Goal: Information Seeking & Learning: Learn about a topic

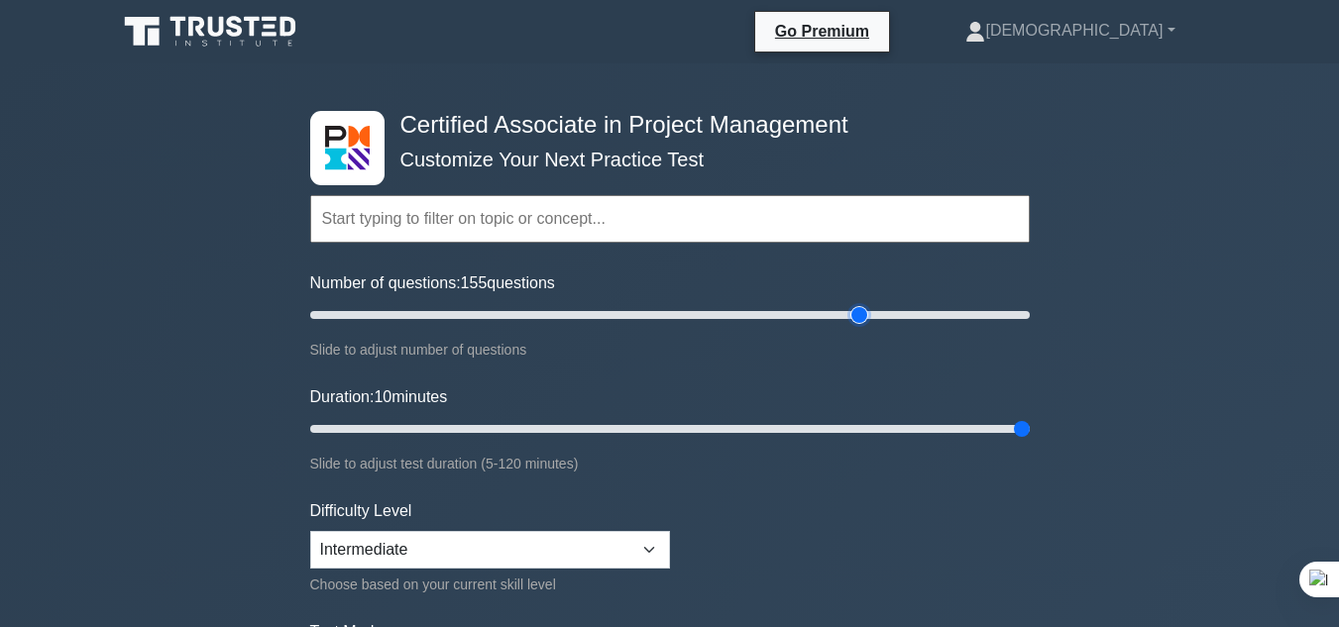
type input "150"
drag, startPoint x: 899, startPoint y: 312, endPoint x: 837, endPoint y: 314, distance: 61.5
click at [837, 314] on input "Number of questions: 150 questions" at bounding box center [669, 315] width 719 height 24
type input "120"
drag, startPoint x: 1028, startPoint y: 423, endPoint x: 1046, endPoint y: 430, distance: 20.1
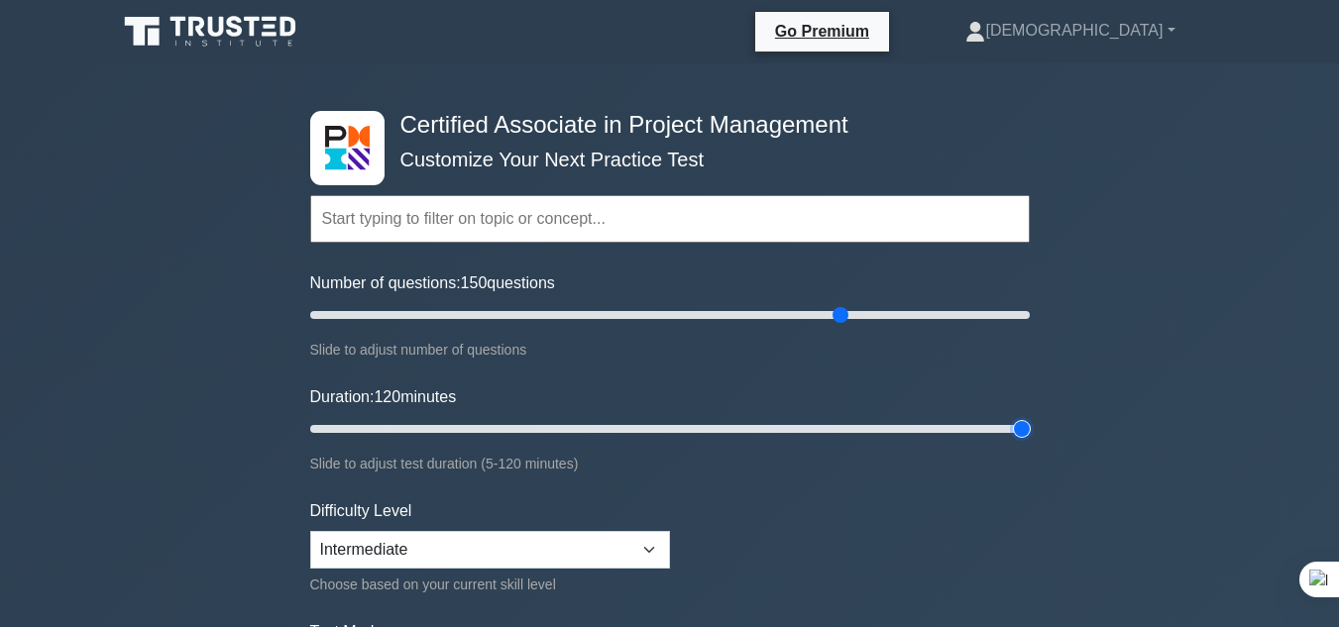
click at [1030, 430] on input "Duration: 120 minutes" at bounding box center [669, 429] width 719 height 24
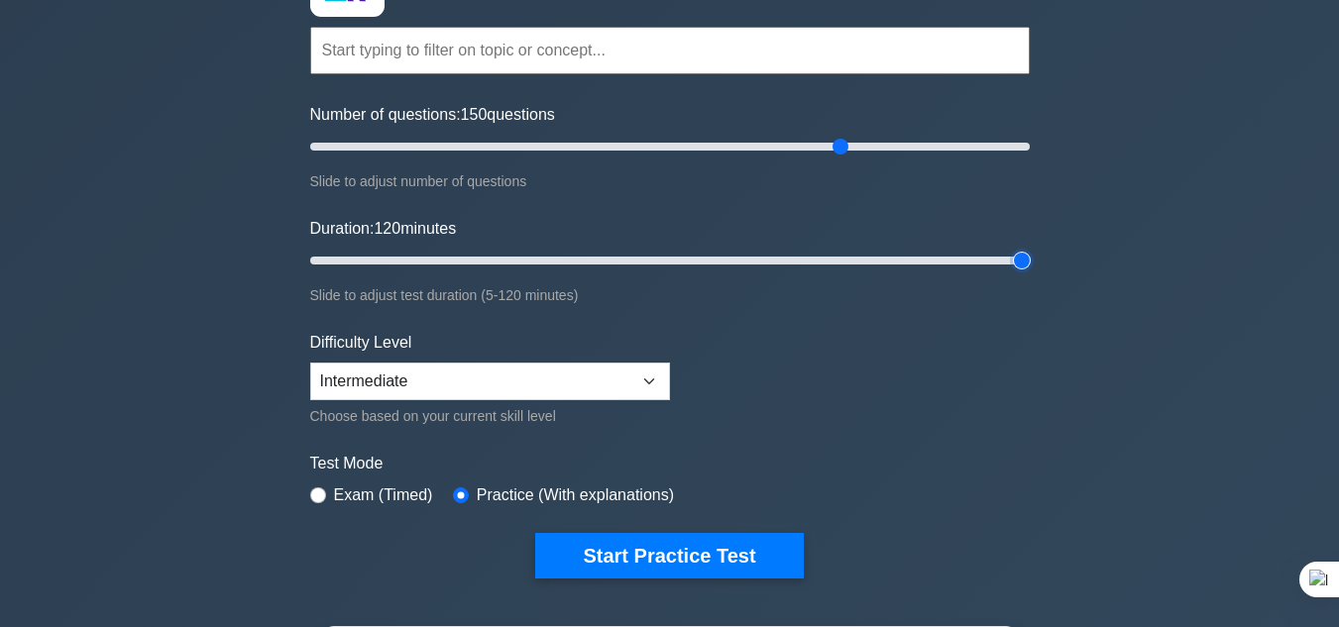
scroll to position [298, 0]
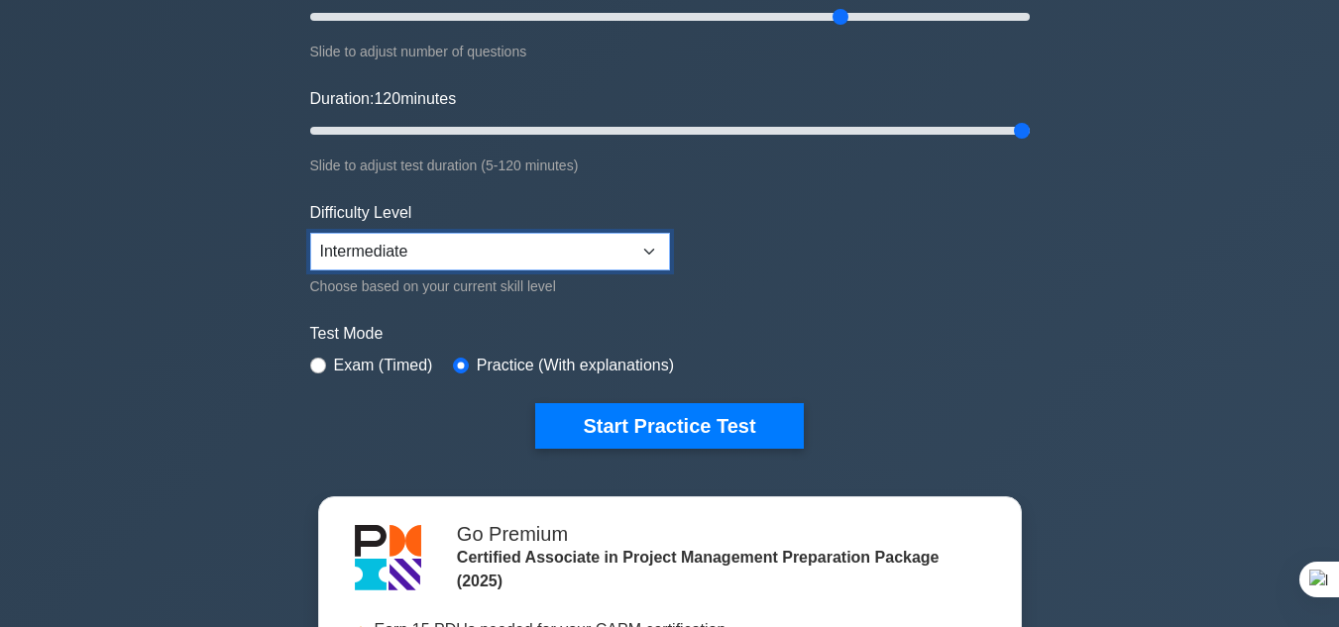
click at [640, 240] on select "Beginner Intermediate Expert" at bounding box center [490, 252] width 360 height 38
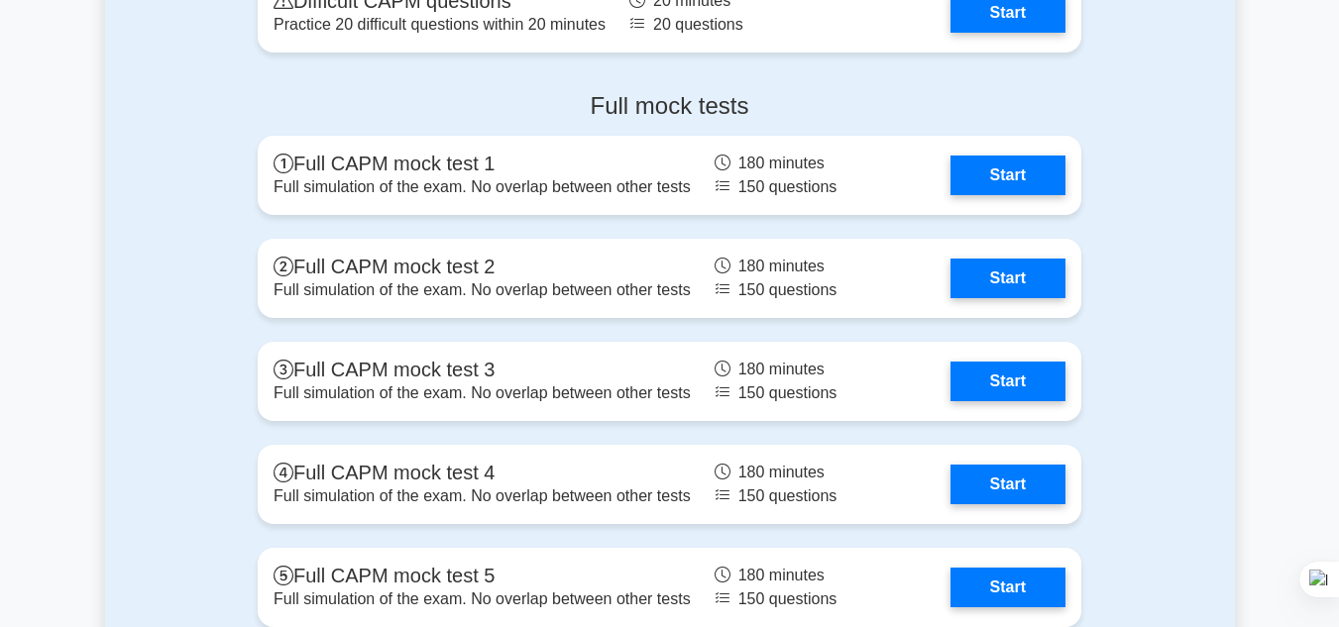
scroll to position [5933, 0]
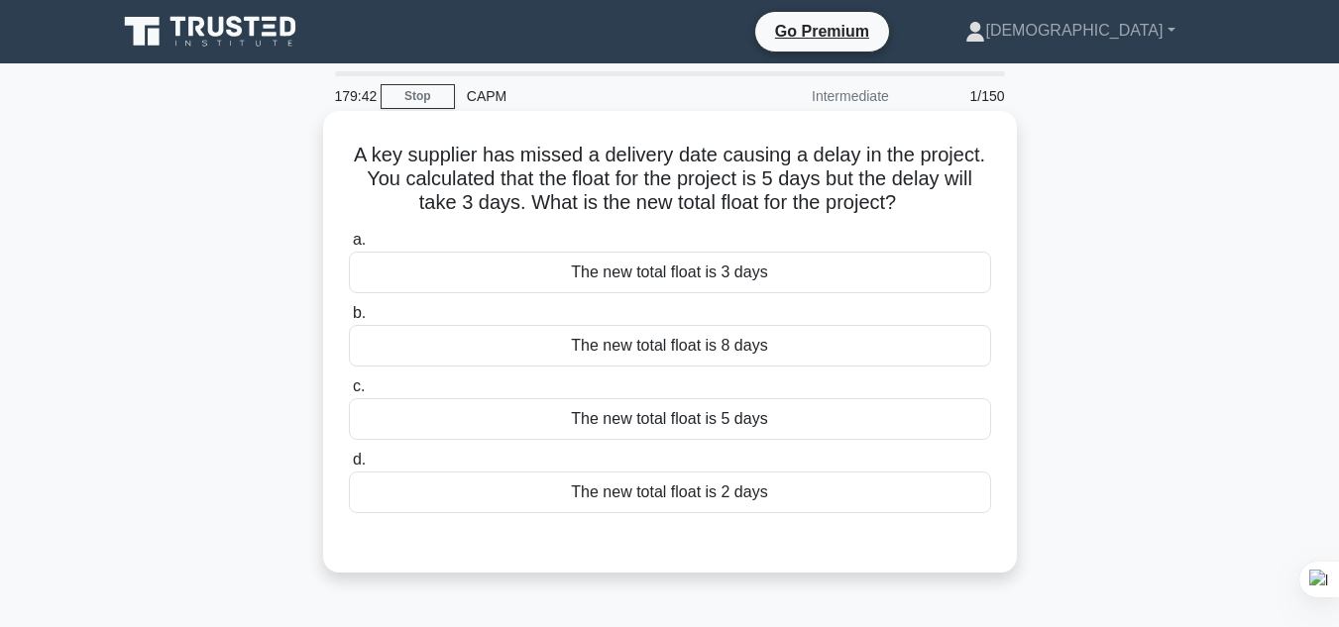
click at [766, 498] on div "The new total float is 2 days" at bounding box center [670, 493] width 642 height 42
click at [349, 467] on input "d. The new total float is 2 days" at bounding box center [349, 460] width 0 height 13
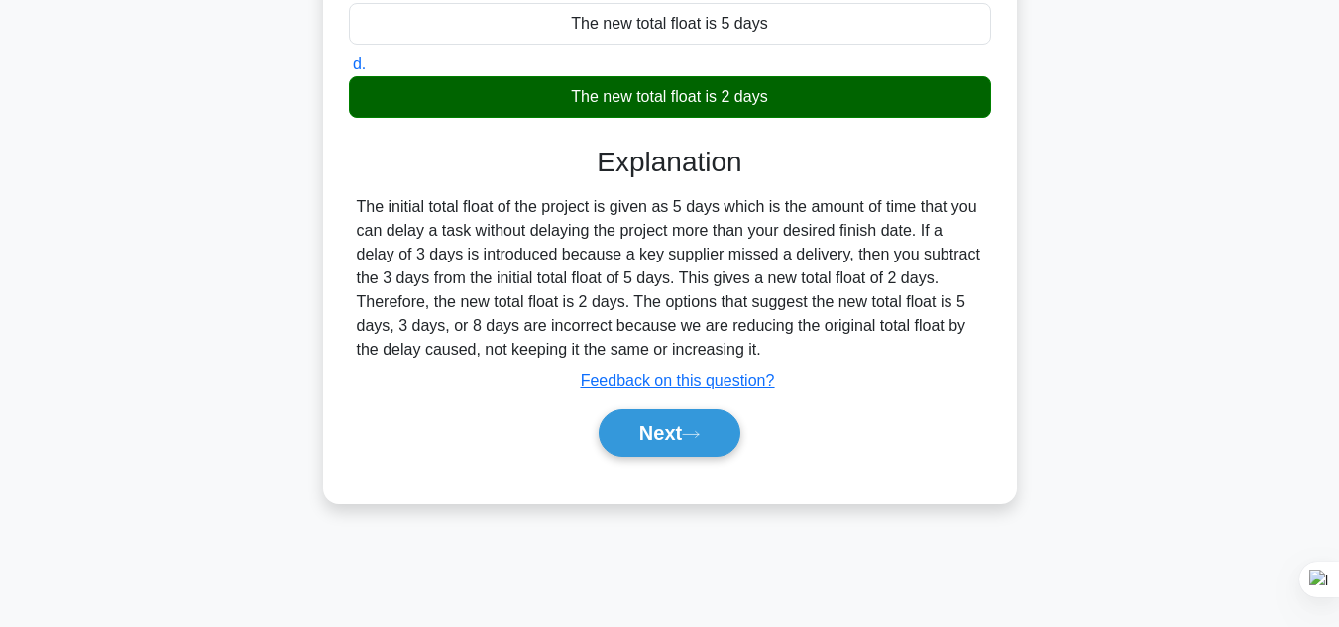
scroll to position [427, 0]
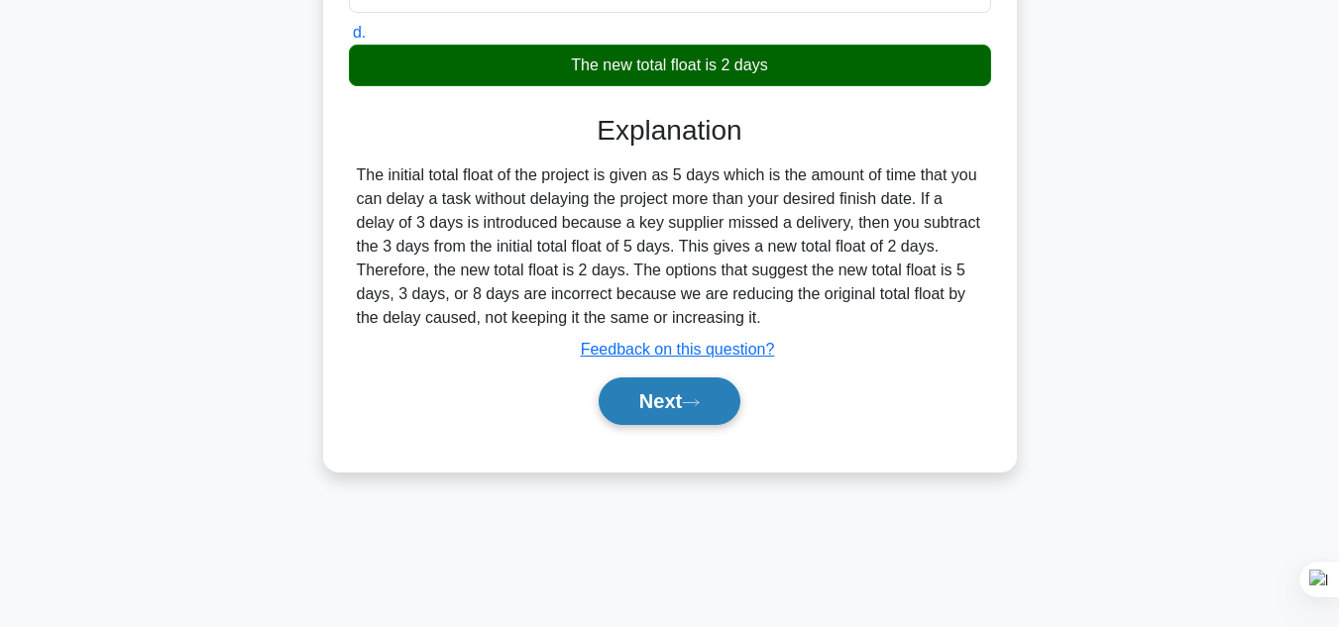
click at [712, 412] on button "Next" at bounding box center [670, 402] width 142 height 48
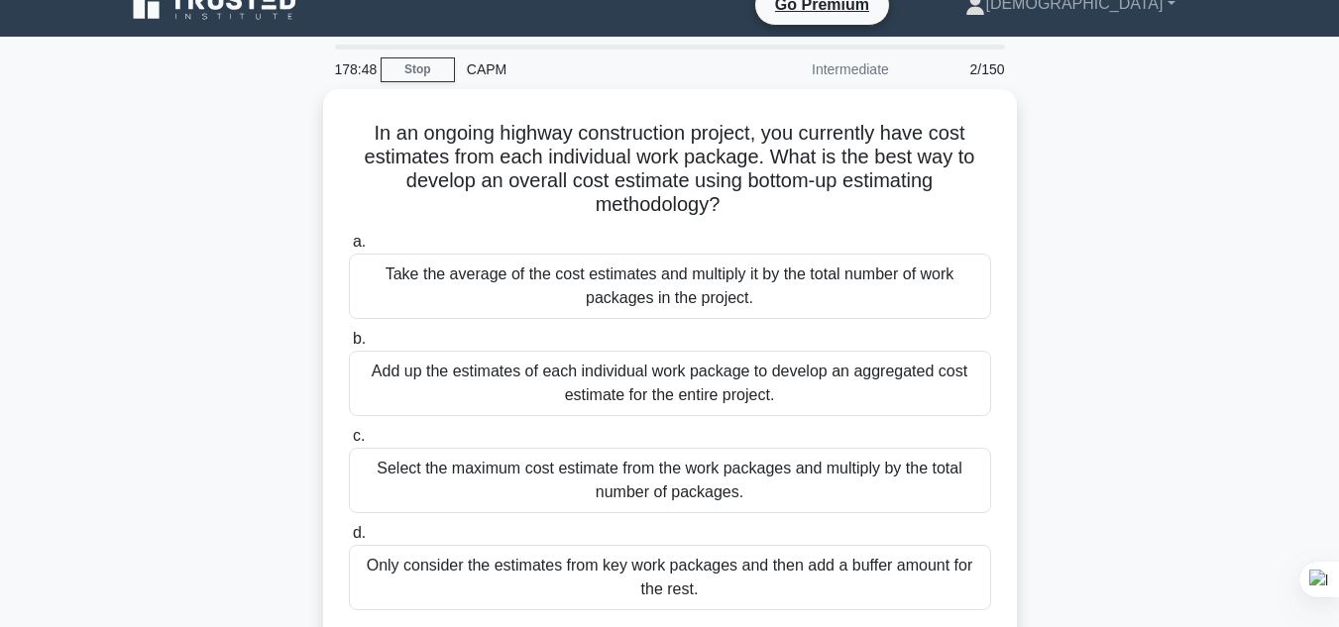
scroll to position [24, 0]
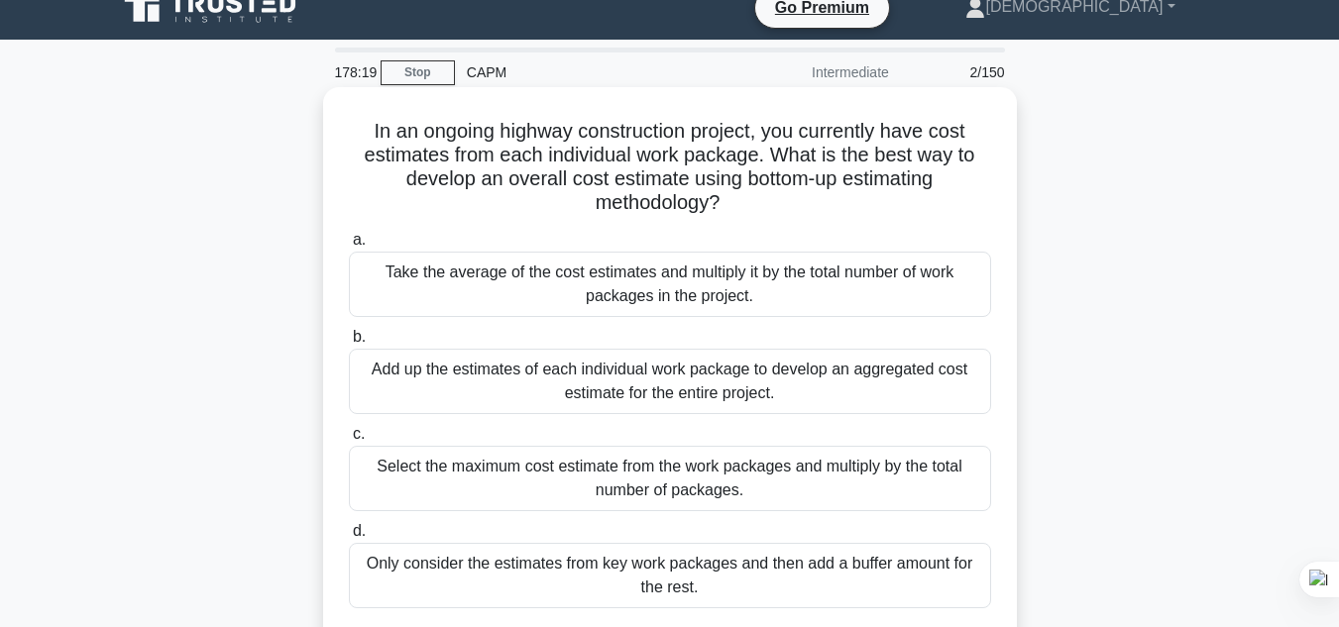
click at [747, 380] on div "Add up the estimates of each individual work package to develop an aggregated c…" at bounding box center [670, 381] width 642 height 65
click at [349, 344] on input "b. Add up the estimates of each individual work package to develop an aggregate…" at bounding box center [349, 337] width 0 height 13
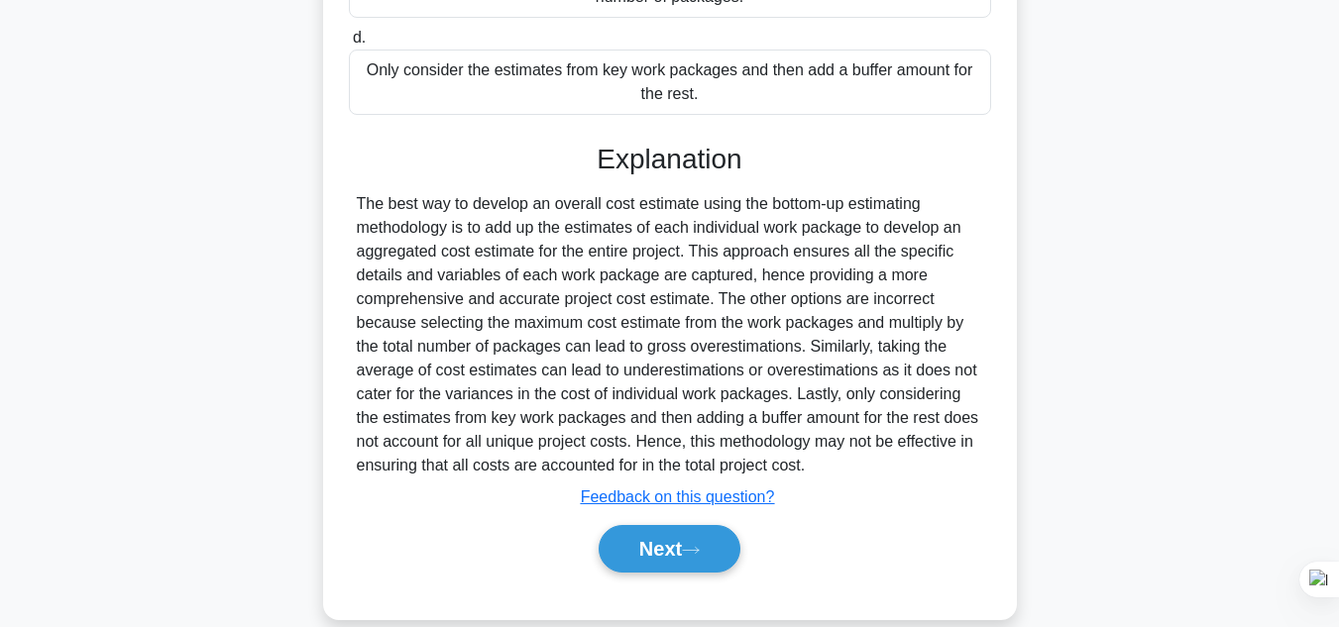
scroll to position [524, 0]
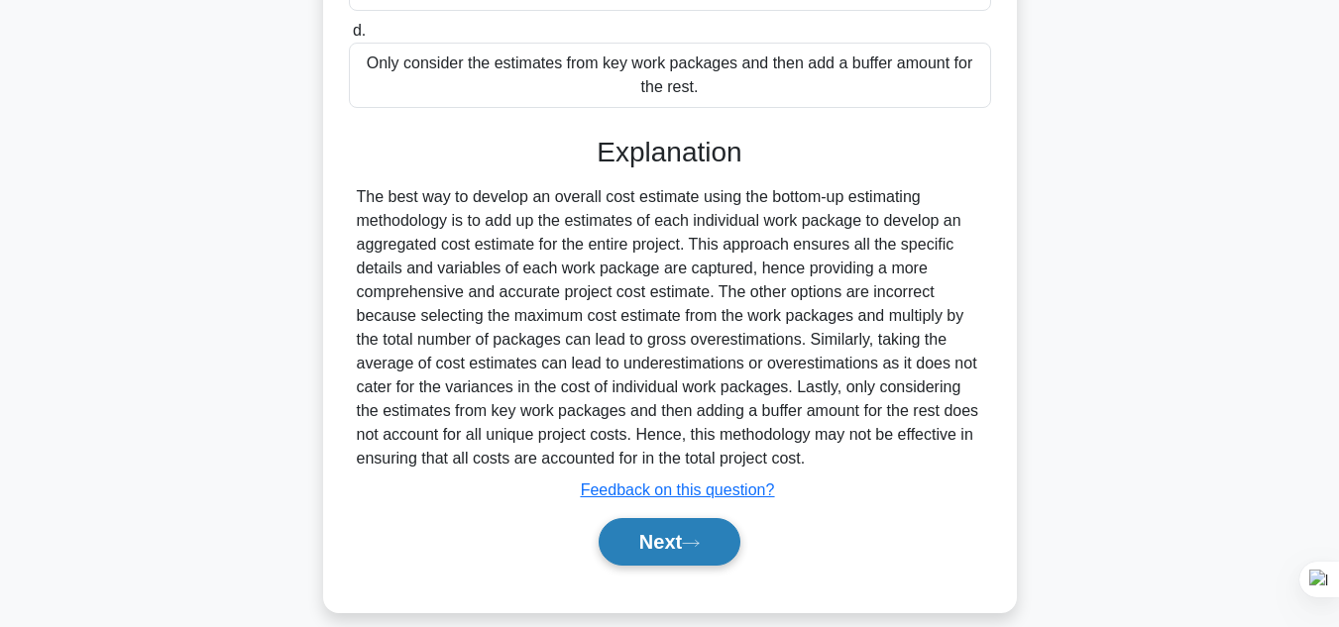
click at [694, 539] on icon at bounding box center [691, 543] width 18 height 11
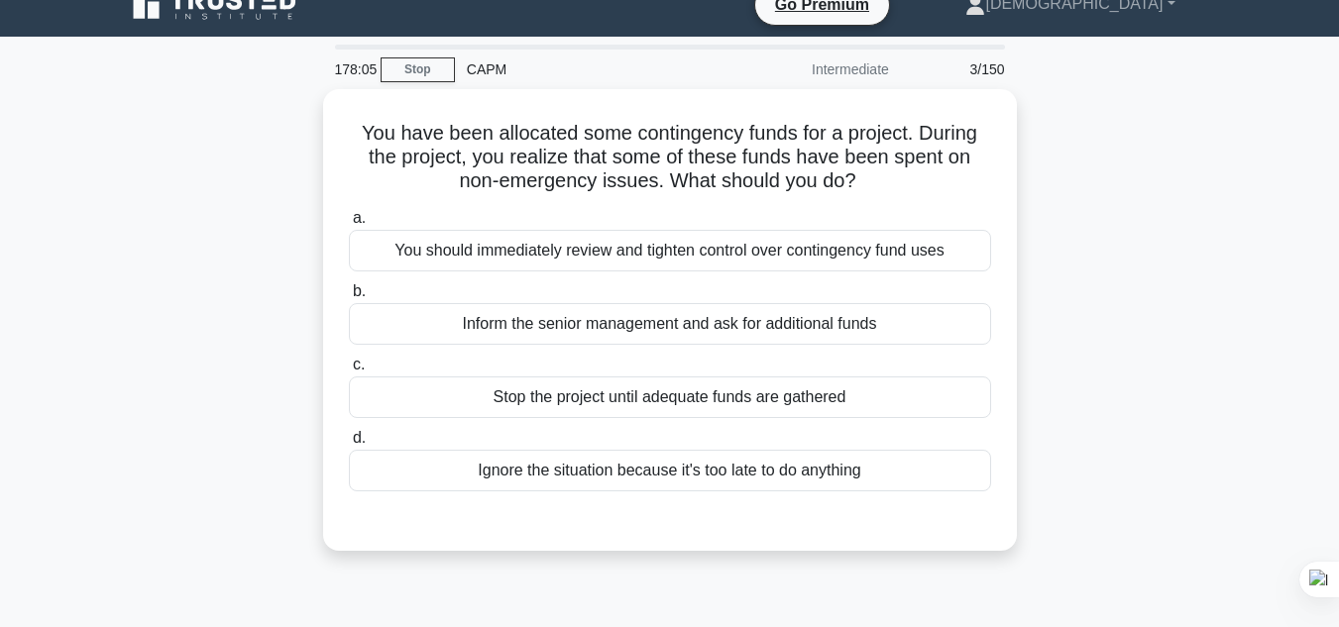
scroll to position [5, 0]
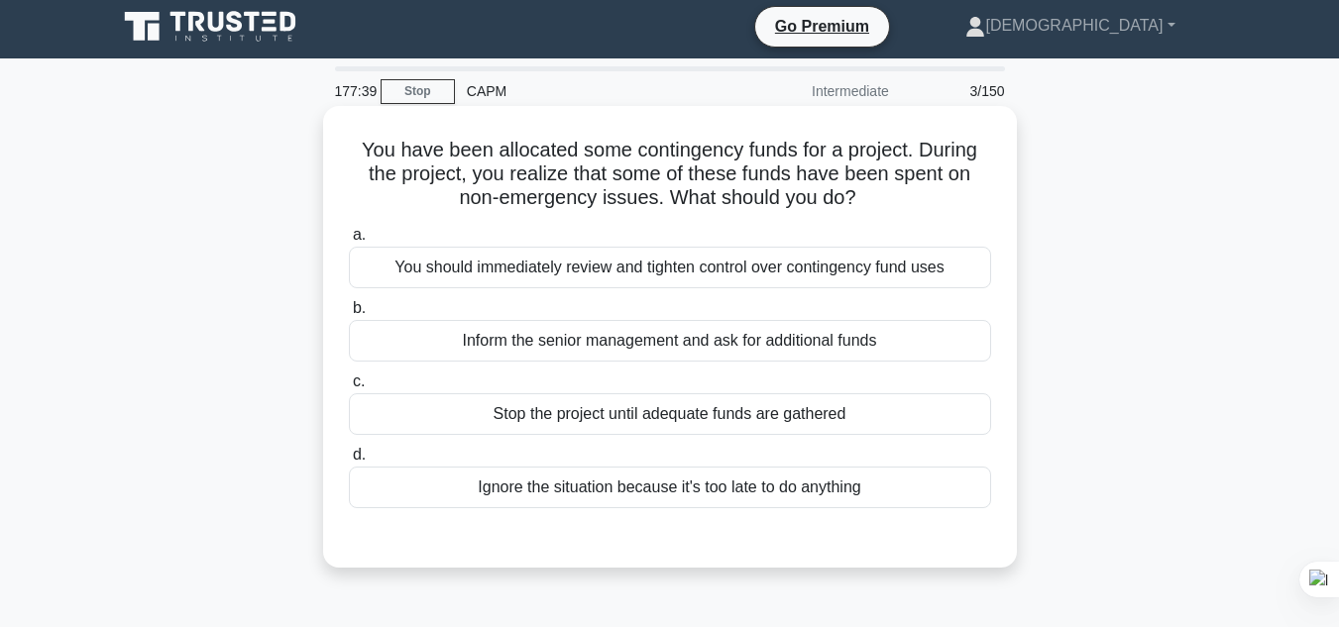
click at [634, 274] on div "You should immediately review and tighten control over contingency fund uses" at bounding box center [670, 268] width 642 height 42
click at [349, 242] on input "a. You should immediately review and tighten control over contingency fund uses" at bounding box center [349, 235] width 0 height 13
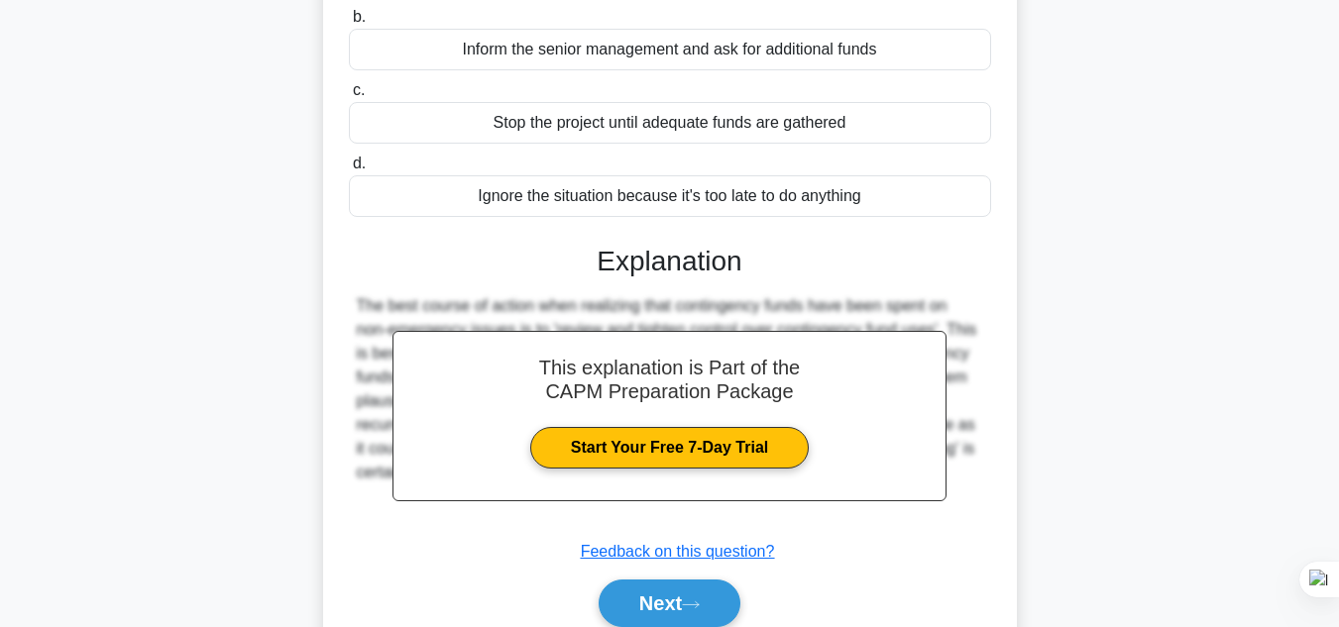
scroll to position [357, 0]
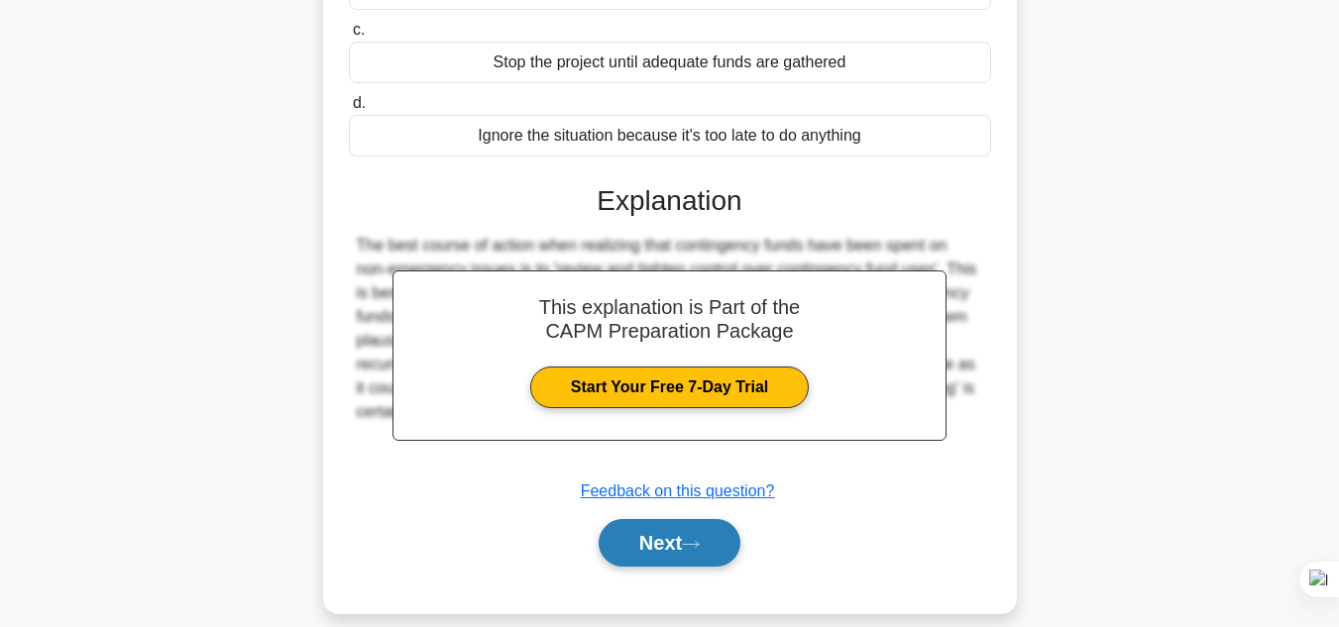
click at [659, 535] on button "Next" at bounding box center [670, 543] width 142 height 48
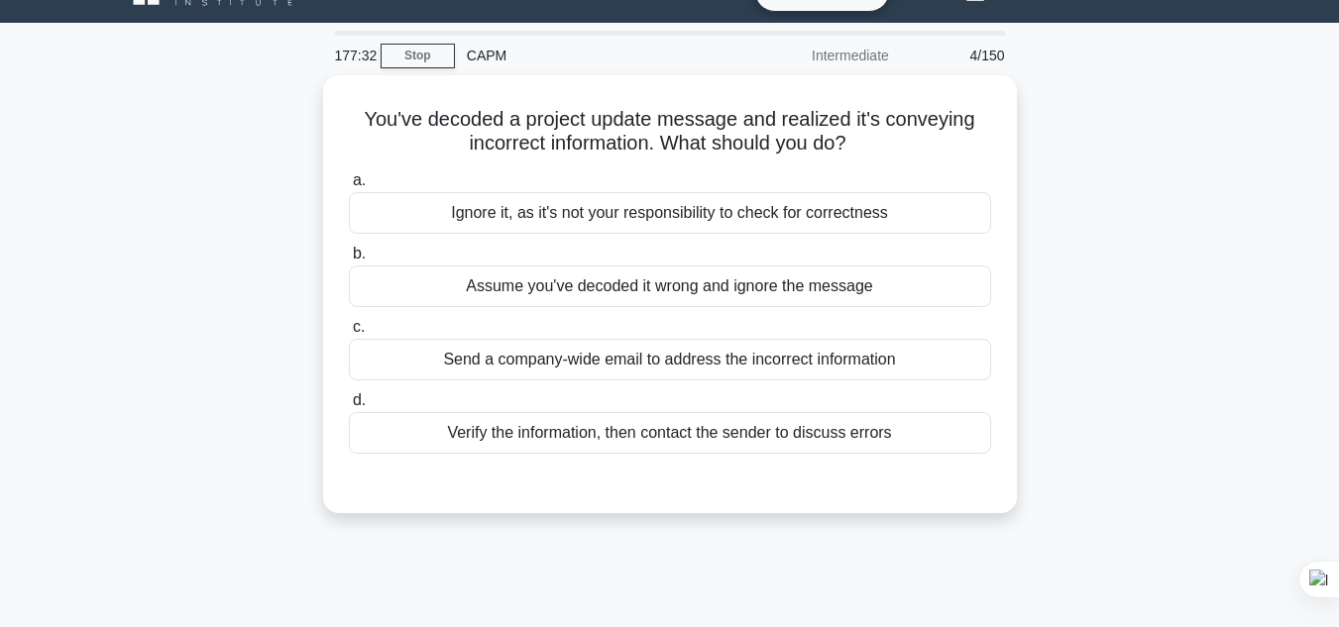
scroll to position [0, 0]
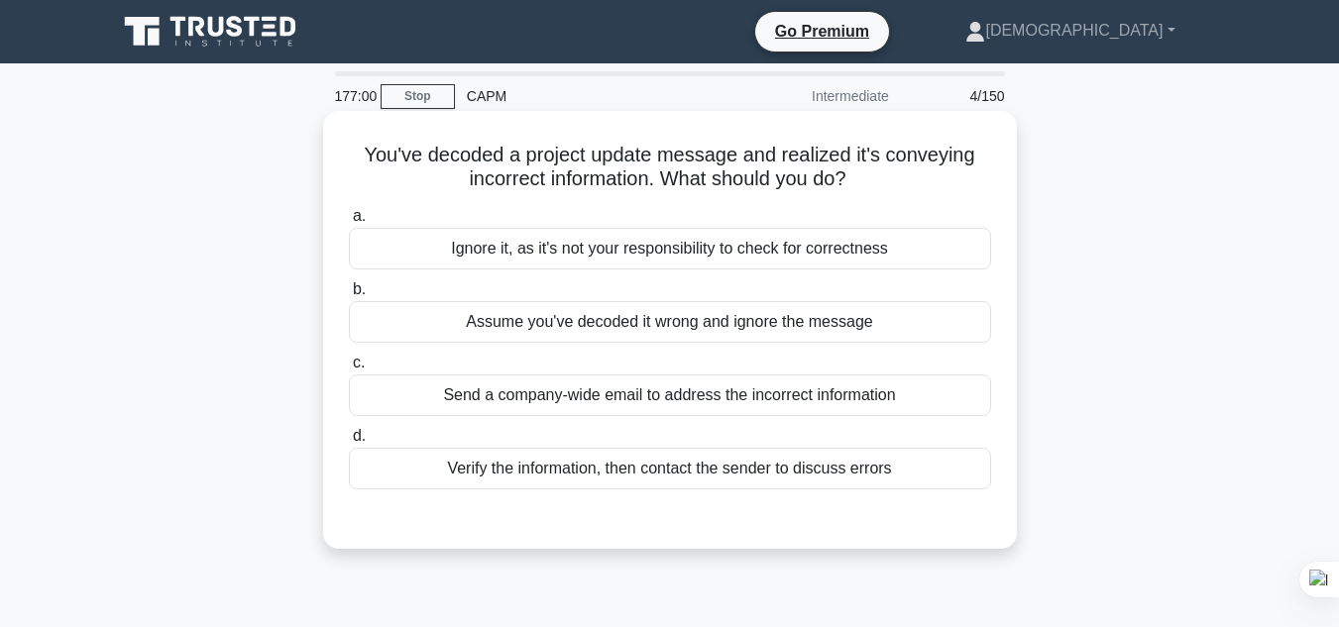
click at [683, 477] on div "Verify the information, then contact the sender to discuss errors" at bounding box center [670, 469] width 642 height 42
click at [349, 443] on input "d. Verify the information, then contact the sender to discuss errors" at bounding box center [349, 436] width 0 height 13
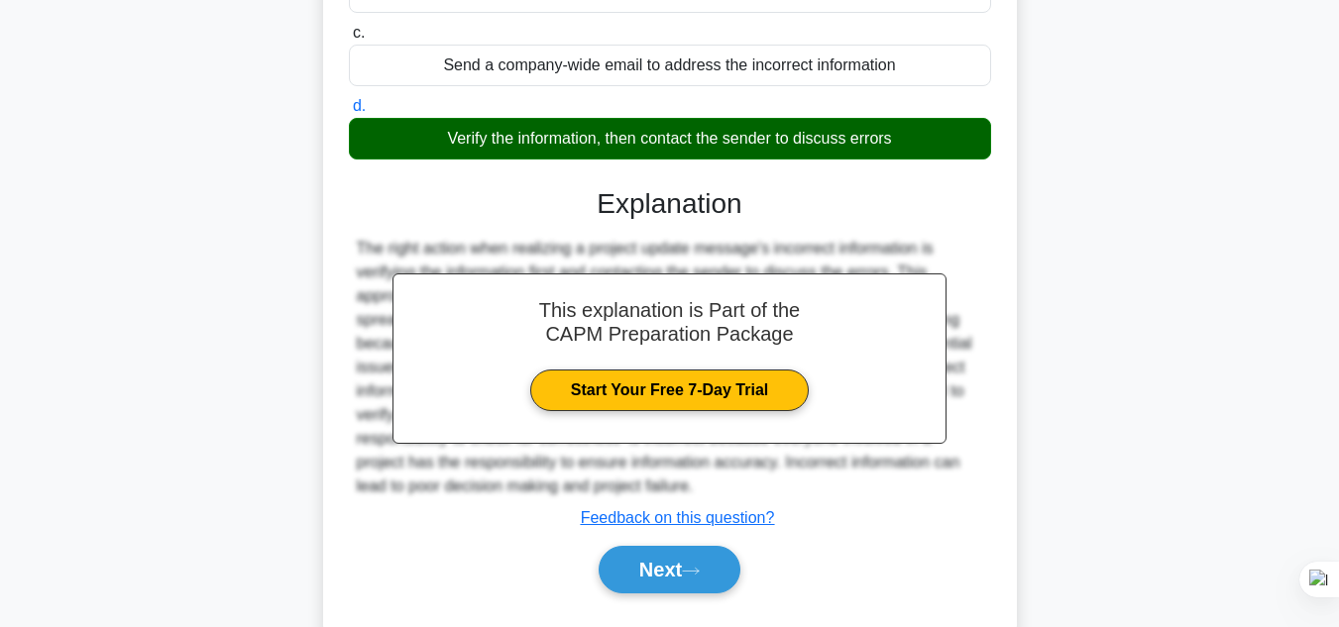
scroll to position [337, 0]
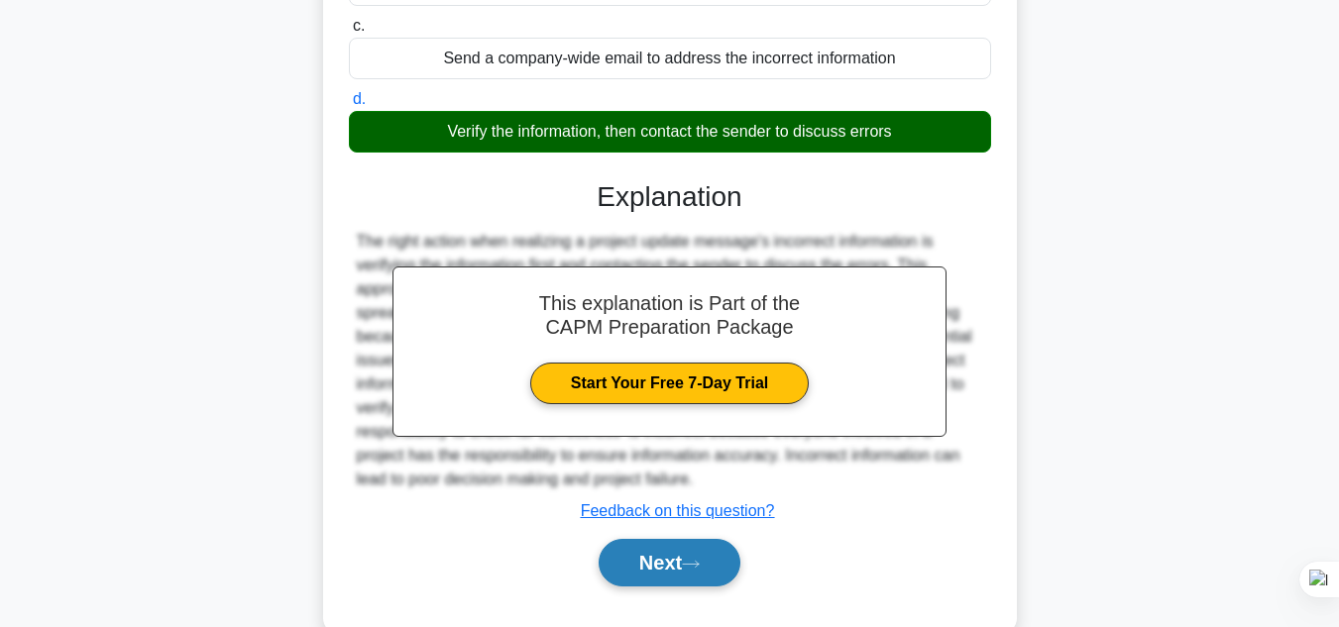
click at [706, 555] on button "Next" at bounding box center [670, 563] width 142 height 48
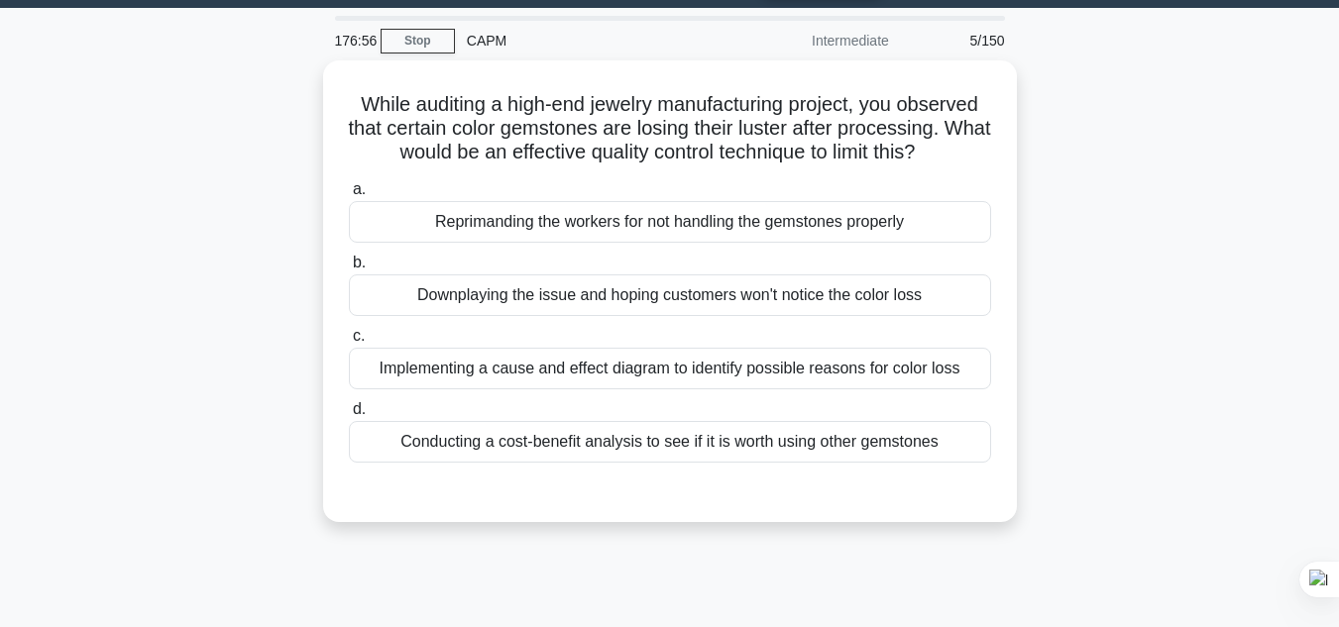
scroll to position [54, 0]
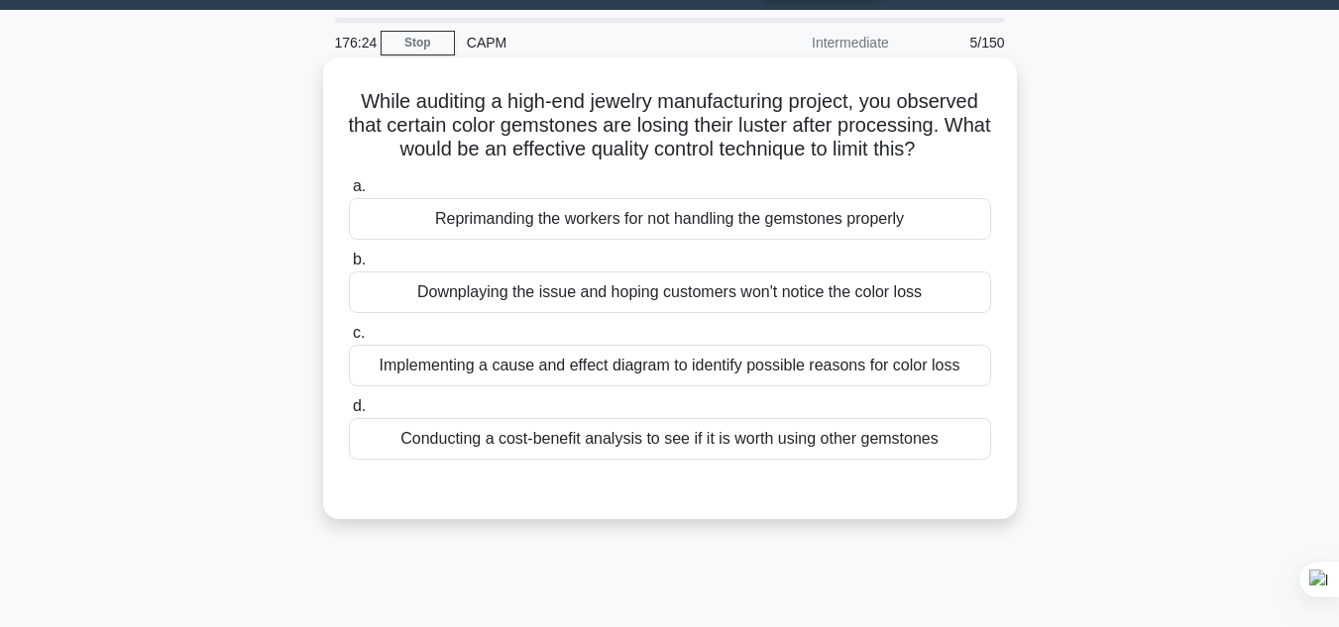
click at [910, 371] on div "Implementing a cause and effect diagram to identify possible reasons for color …" at bounding box center [670, 366] width 642 height 42
click at [349, 340] on input "c. Implementing a cause and effect diagram to identify possible reasons for col…" at bounding box center [349, 333] width 0 height 13
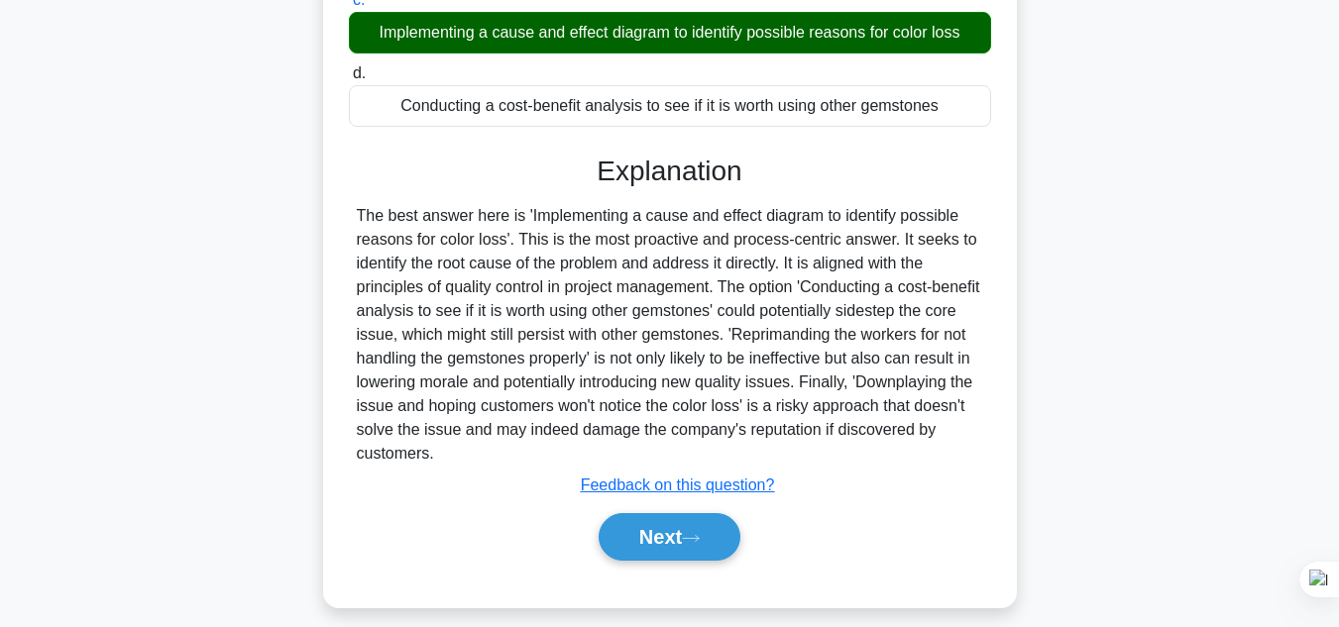
scroll to position [416, 0]
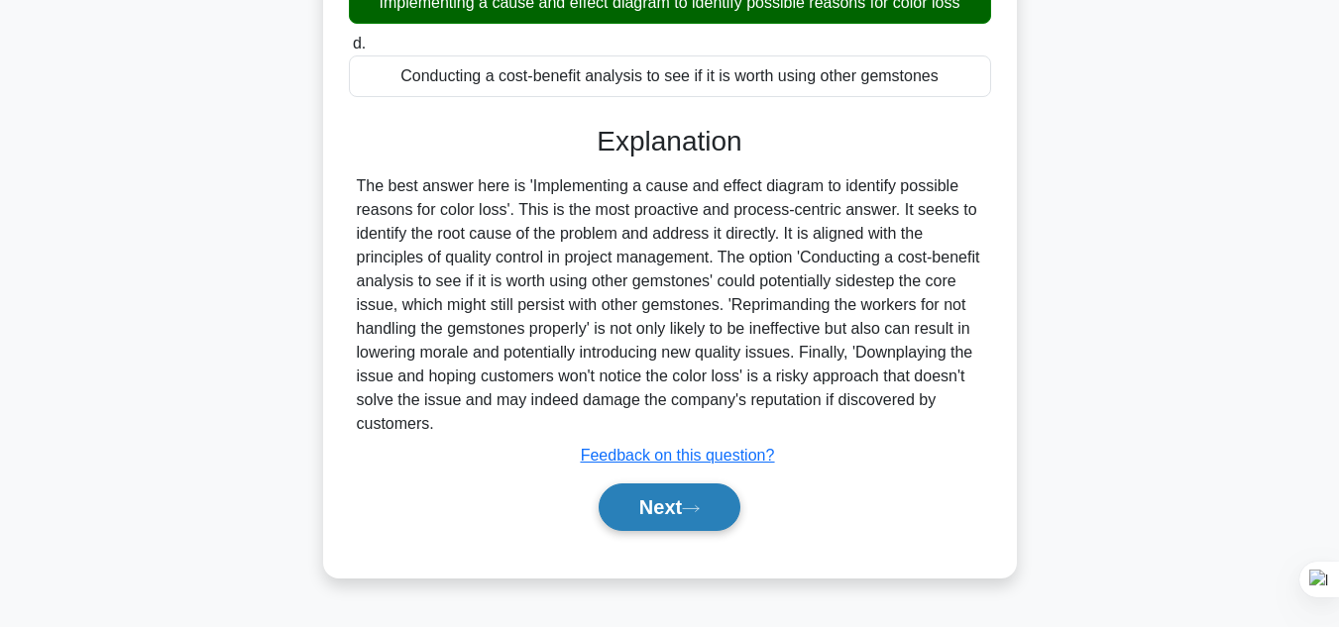
click at [673, 507] on button "Next" at bounding box center [670, 508] width 142 height 48
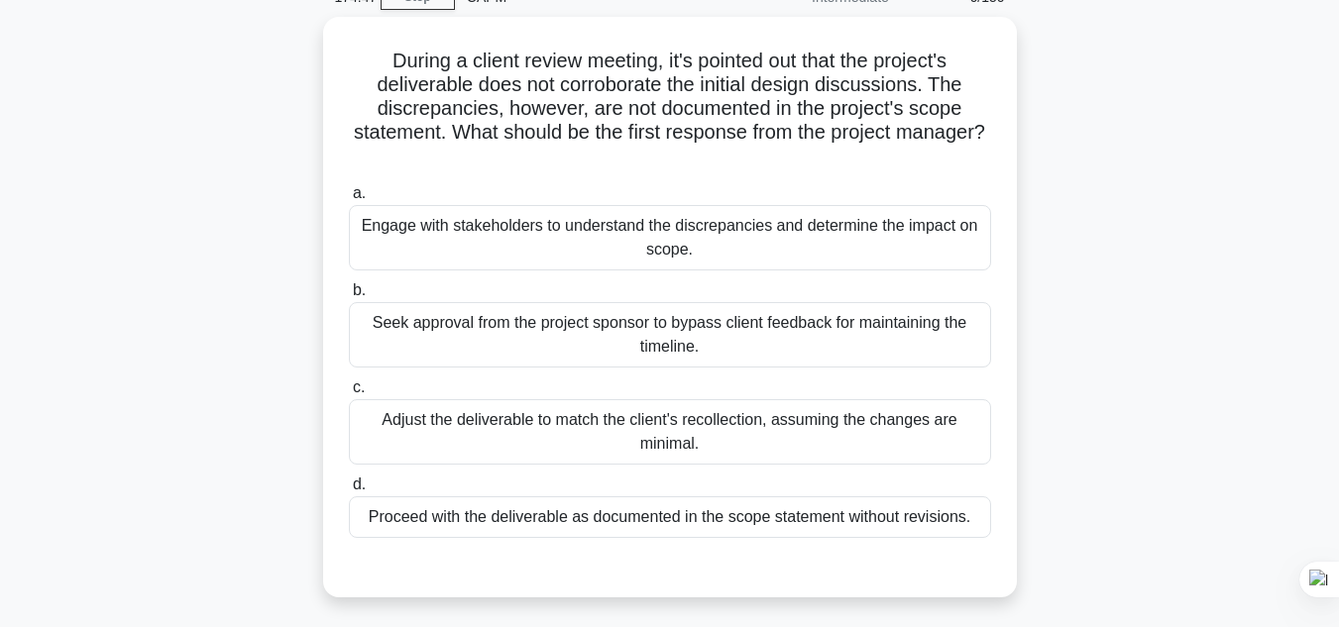
scroll to position [108, 0]
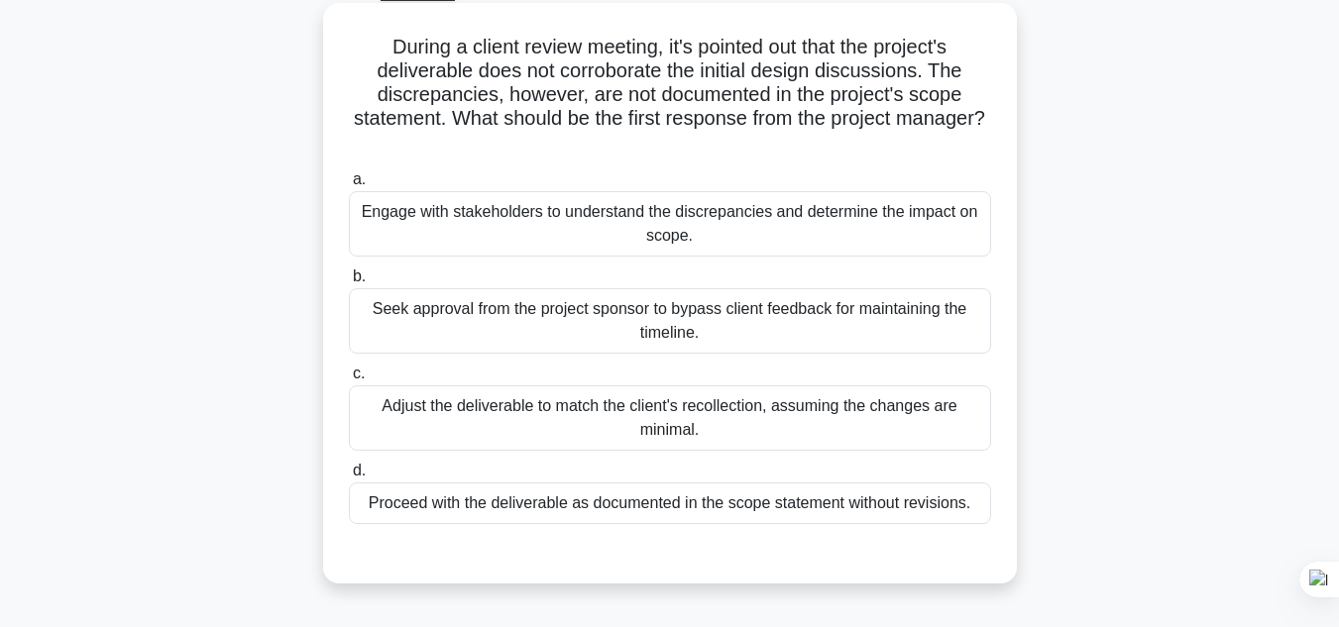
click at [721, 241] on div "Engage with stakeholders to understand the discrepancies and determine the impa…" at bounding box center [670, 223] width 642 height 65
click at [349, 186] on input "a. Engage with stakeholders to understand the discrepancies and determine the i…" at bounding box center [349, 179] width 0 height 13
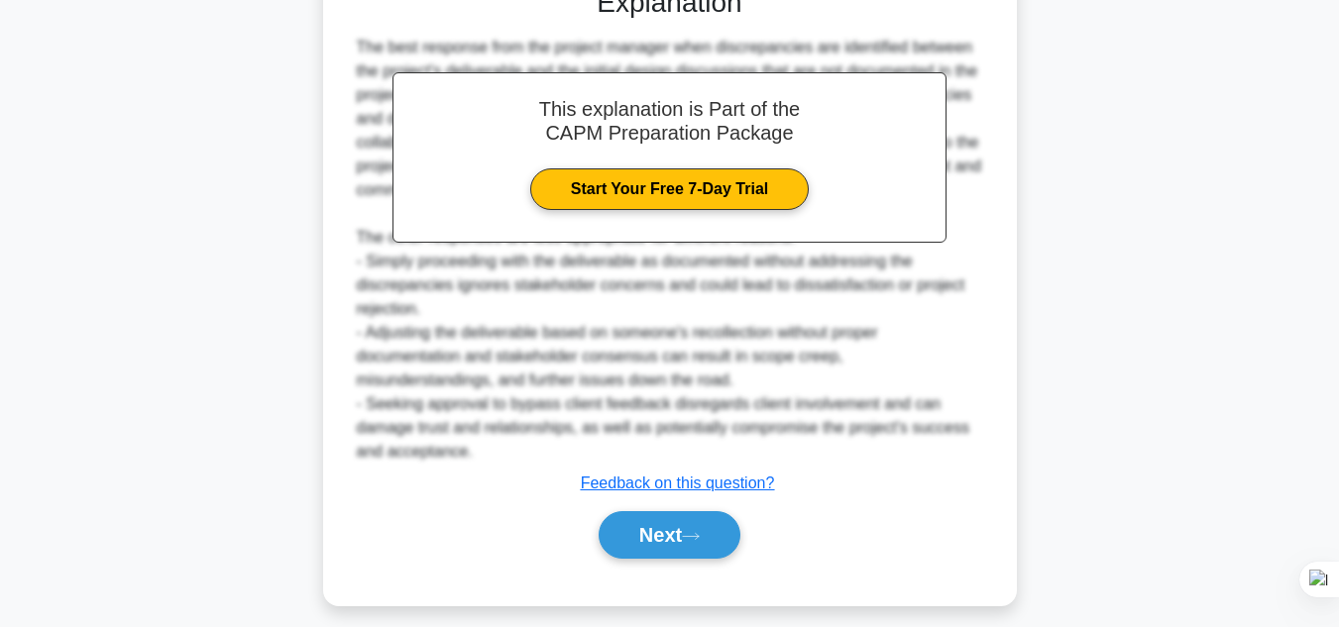
scroll to position [691, 0]
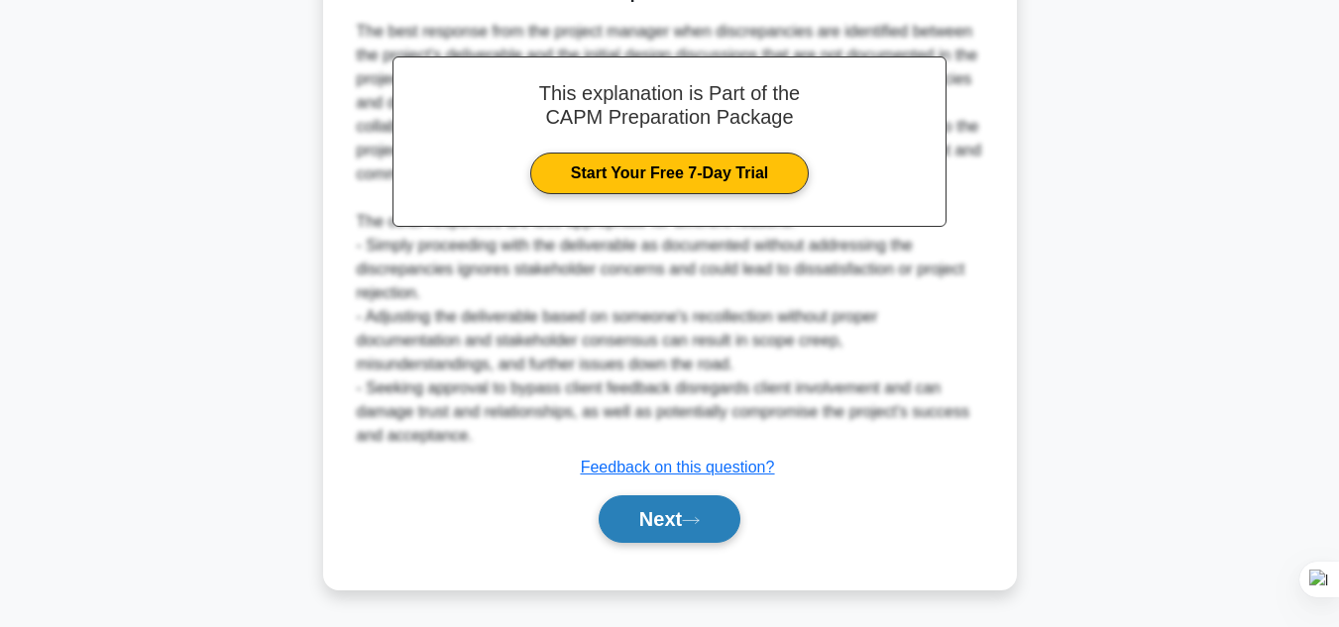
click at [688, 521] on button "Next" at bounding box center [670, 519] width 142 height 48
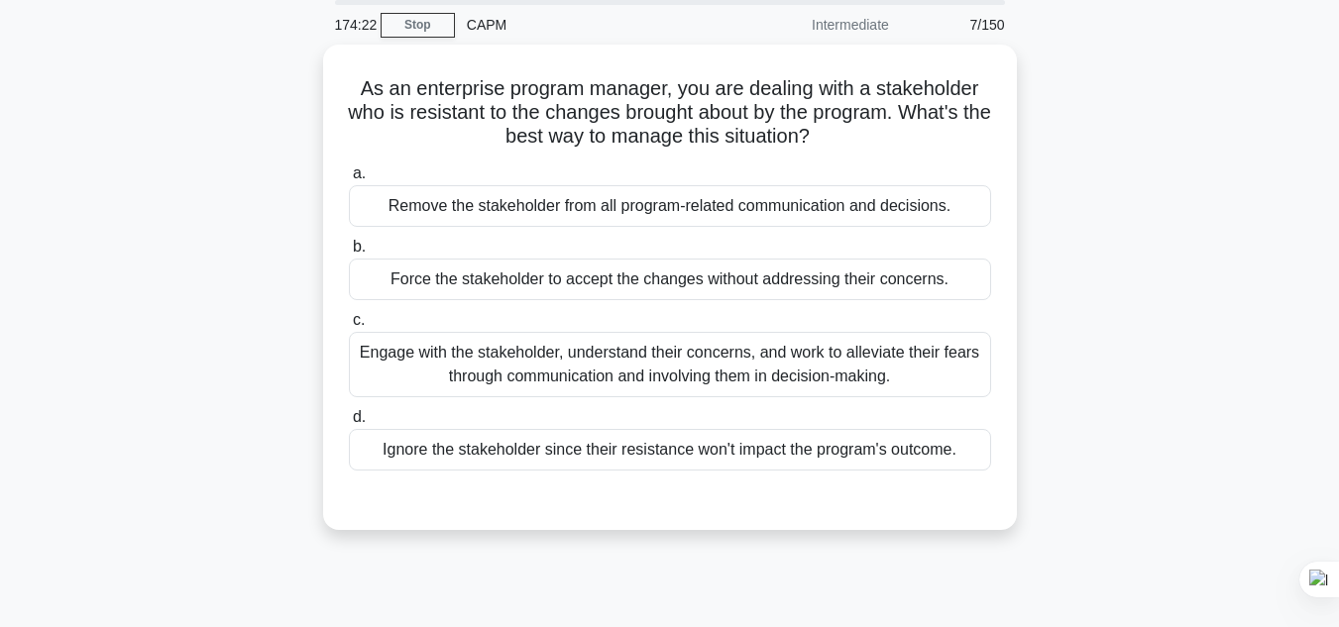
scroll to position [40, 0]
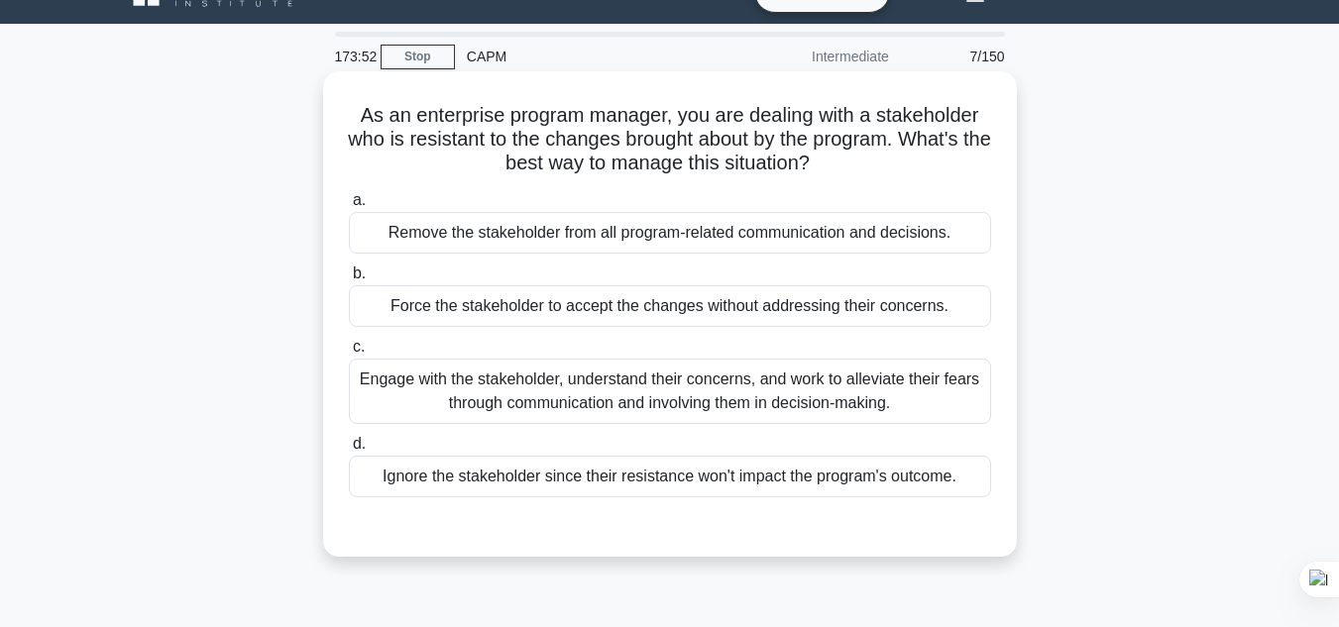
click at [661, 391] on div "Engage with the stakeholder, understand their concerns, and work to alleviate t…" at bounding box center [670, 391] width 642 height 65
click at [349, 354] on input "c. Engage with the stakeholder, understand their concerns, and work to alleviat…" at bounding box center [349, 347] width 0 height 13
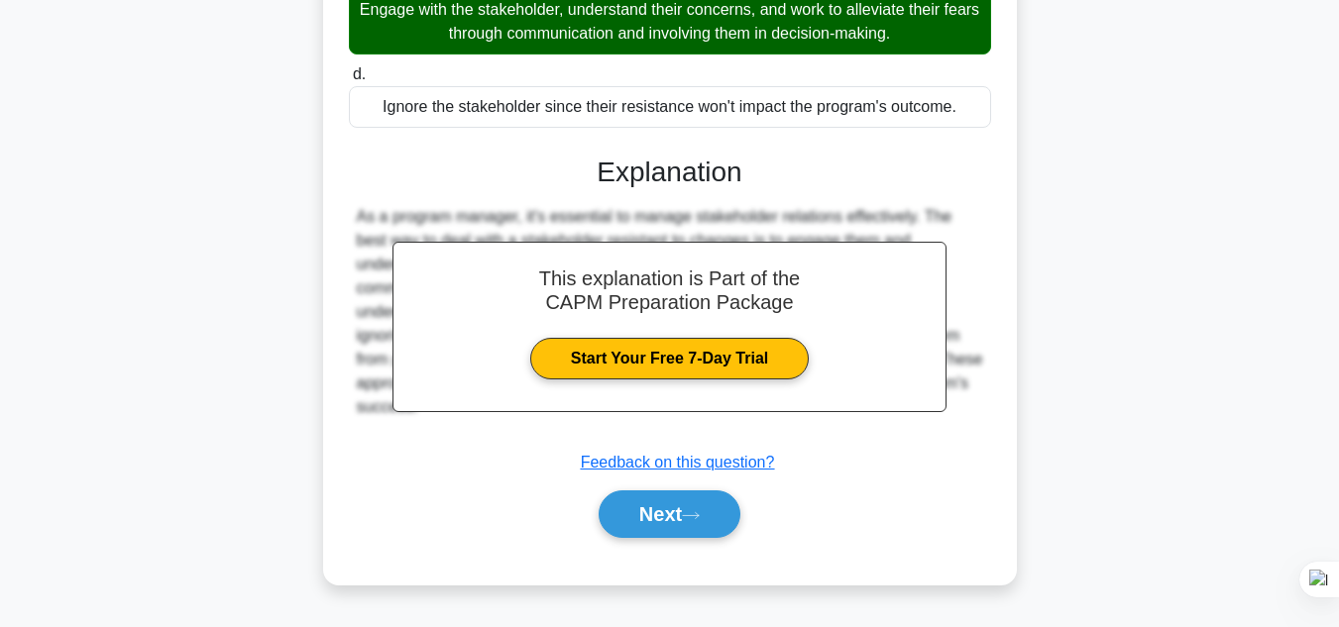
scroll to position [443, 0]
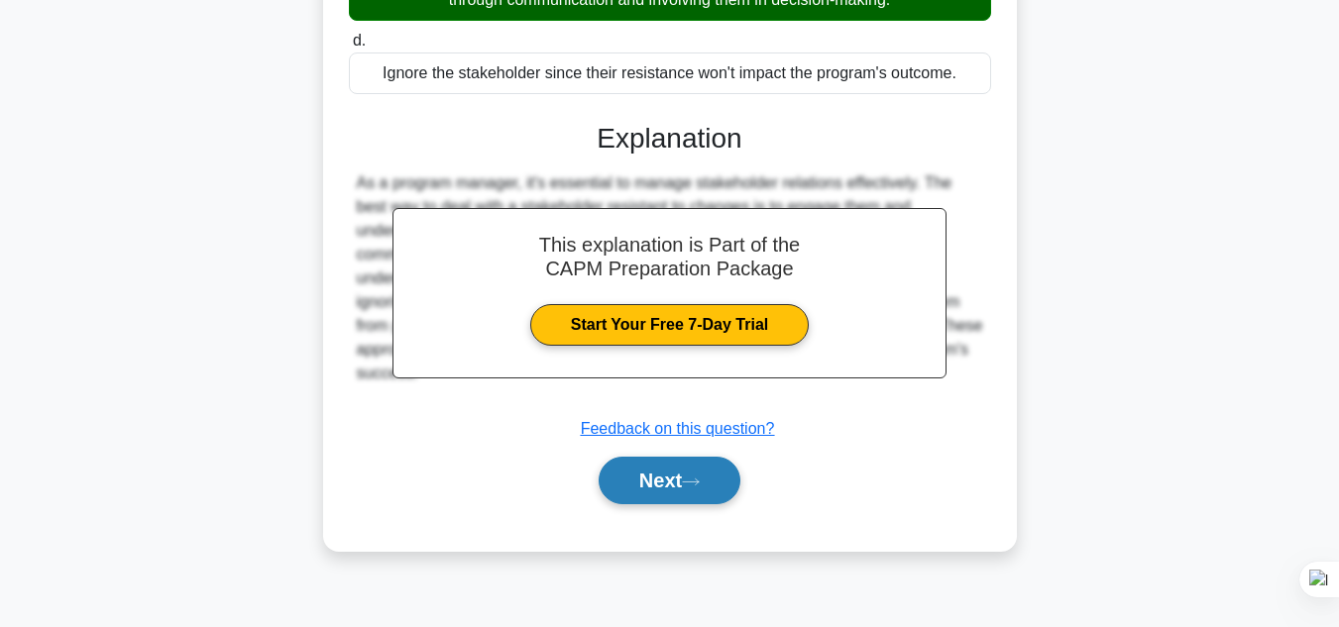
click at [673, 495] on button "Next" at bounding box center [670, 481] width 142 height 48
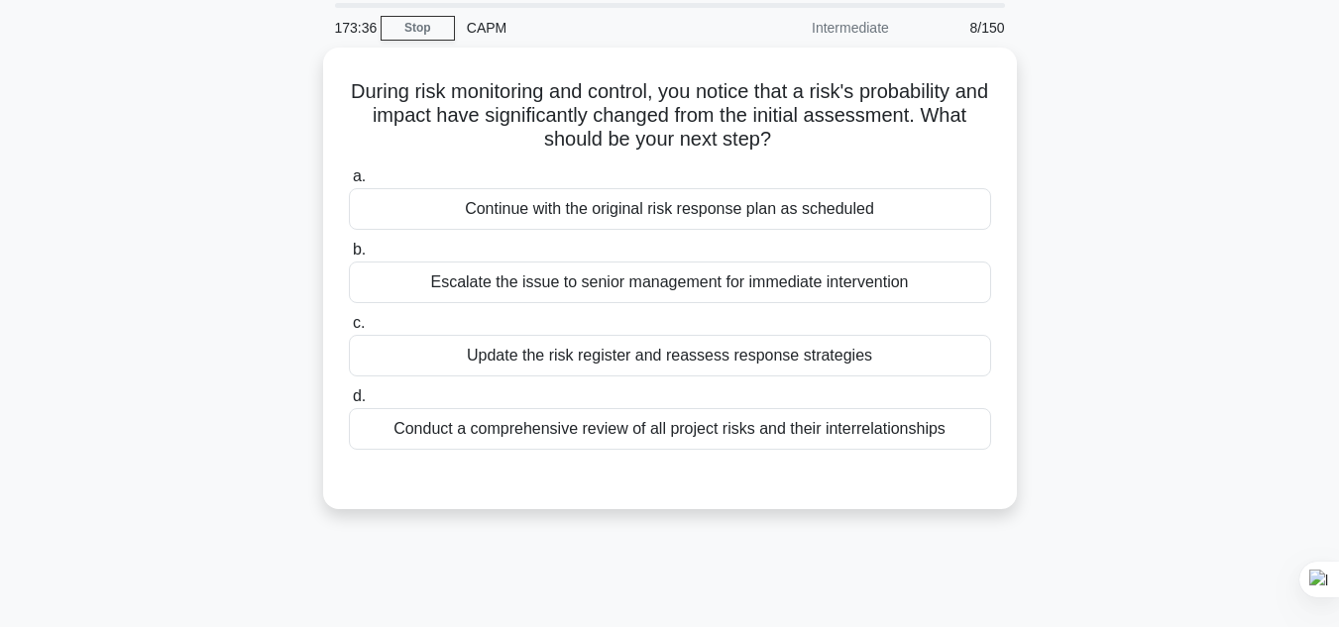
scroll to position [40, 0]
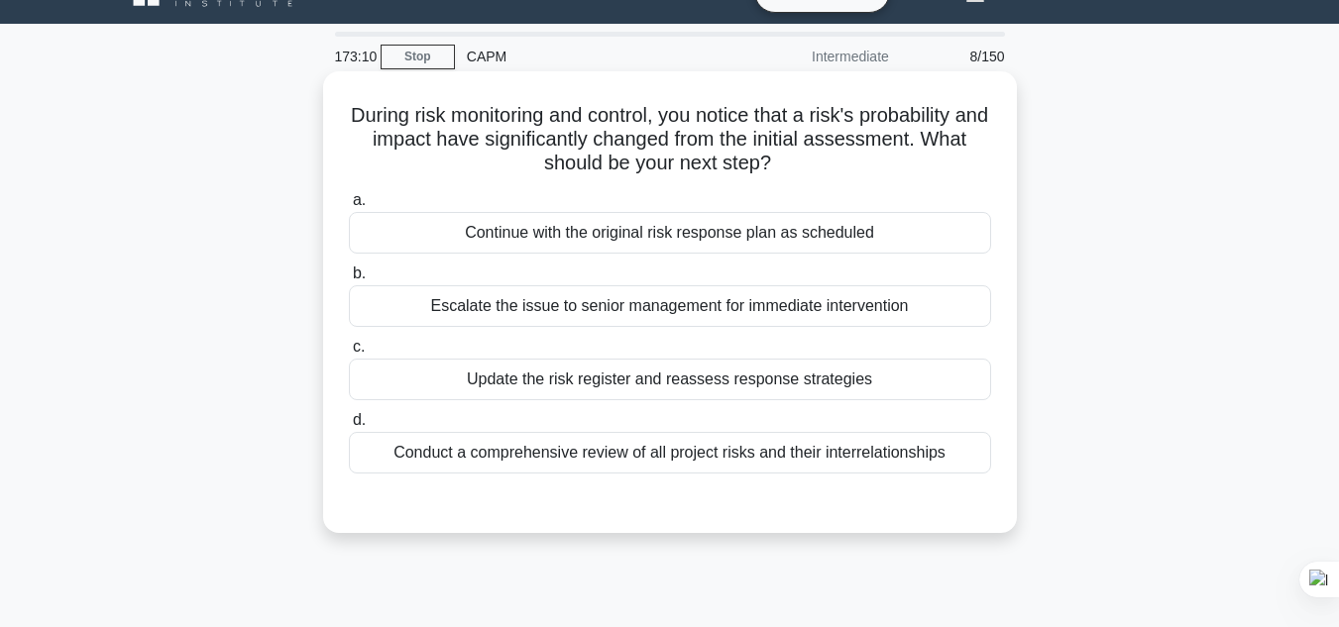
click at [699, 388] on div "Update the risk register and reassess response strategies" at bounding box center [670, 380] width 642 height 42
click at [349, 354] on input "c. Update the risk register and reassess response strategies" at bounding box center [349, 347] width 0 height 13
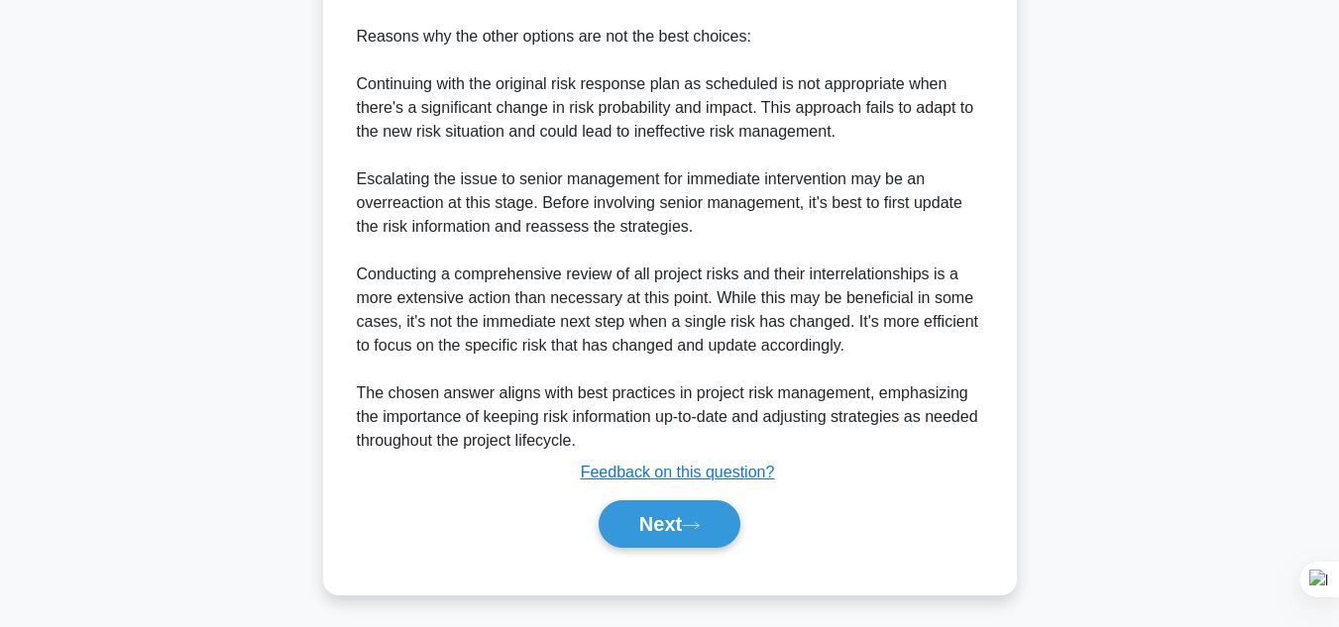
scroll to position [786, 0]
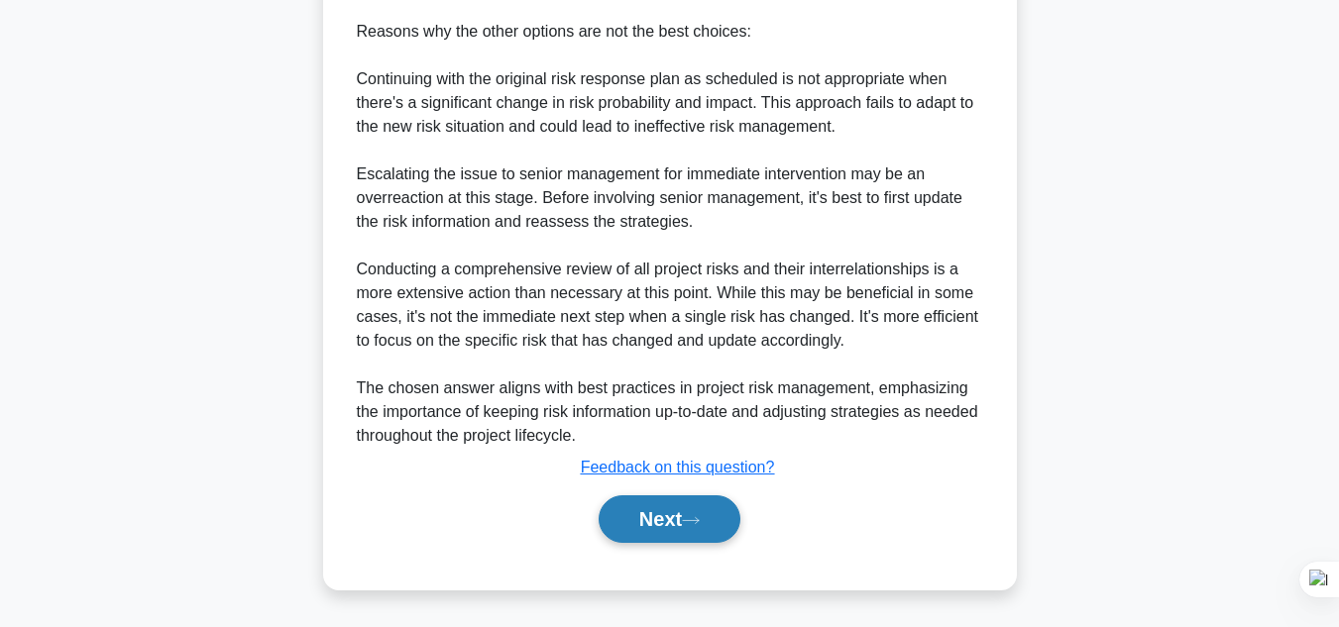
click at [641, 520] on button "Next" at bounding box center [670, 519] width 142 height 48
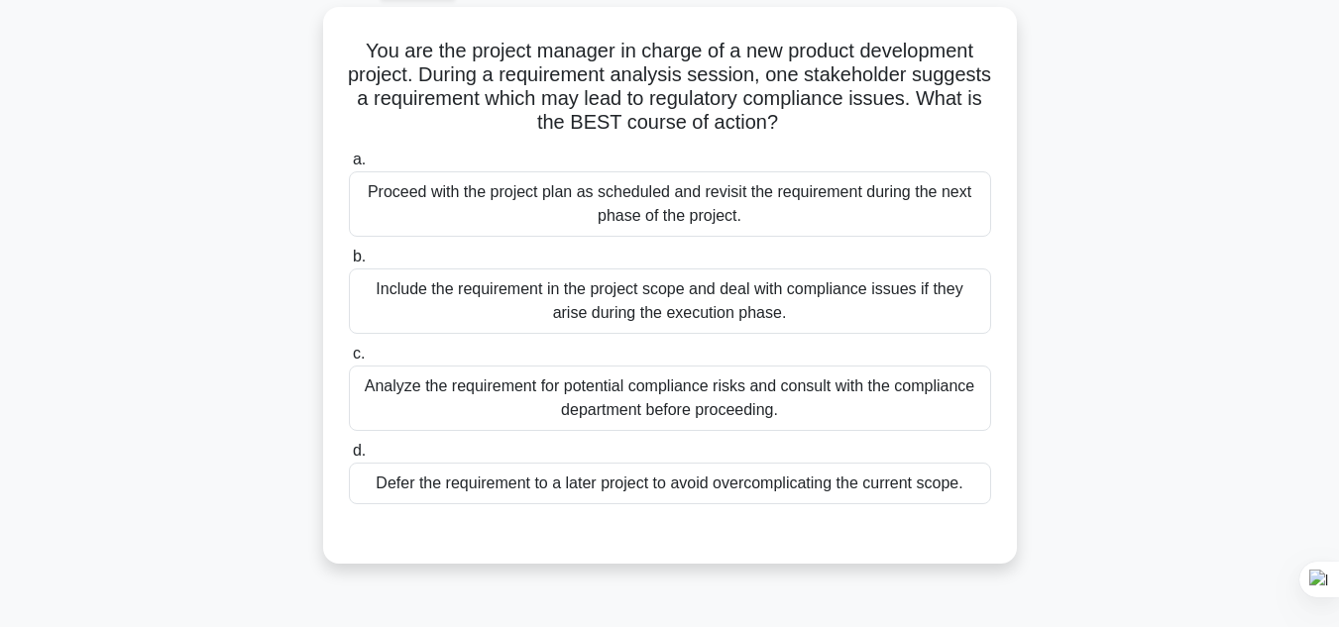
scroll to position [115, 0]
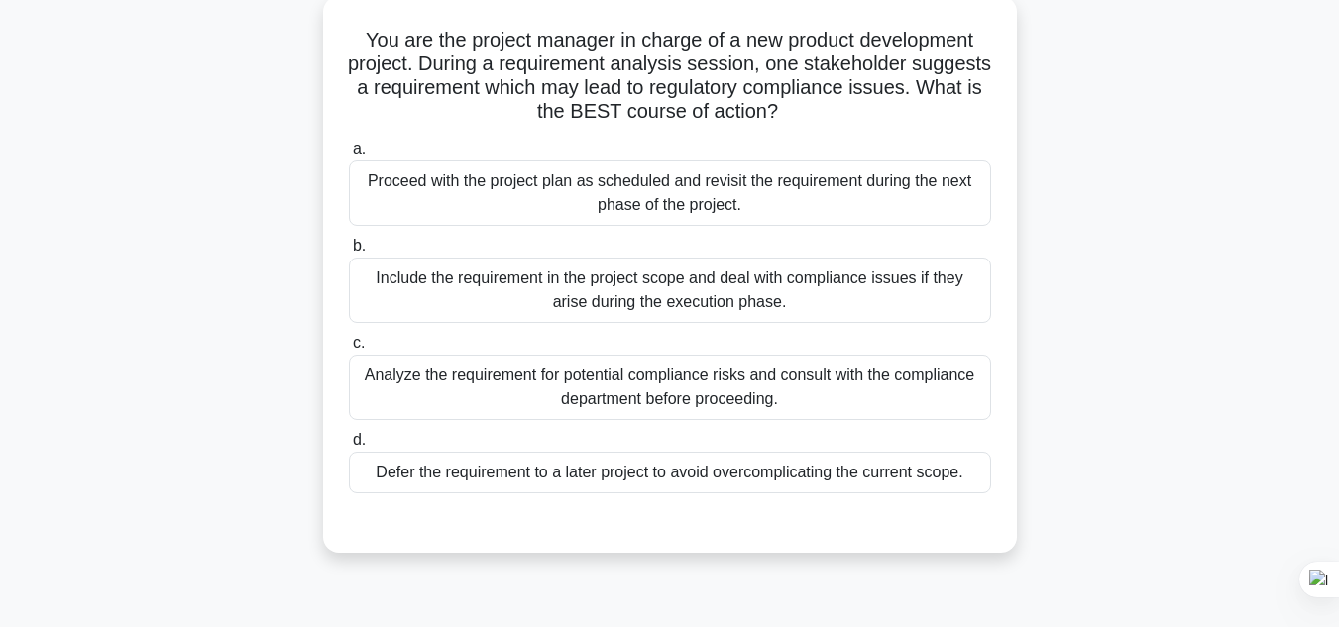
click at [504, 403] on div "Analyze the requirement for potential compliance risks and consult with the com…" at bounding box center [670, 387] width 642 height 65
click at [349, 350] on input "c. Analyze the requirement for potential compliance risks and consult with the …" at bounding box center [349, 343] width 0 height 13
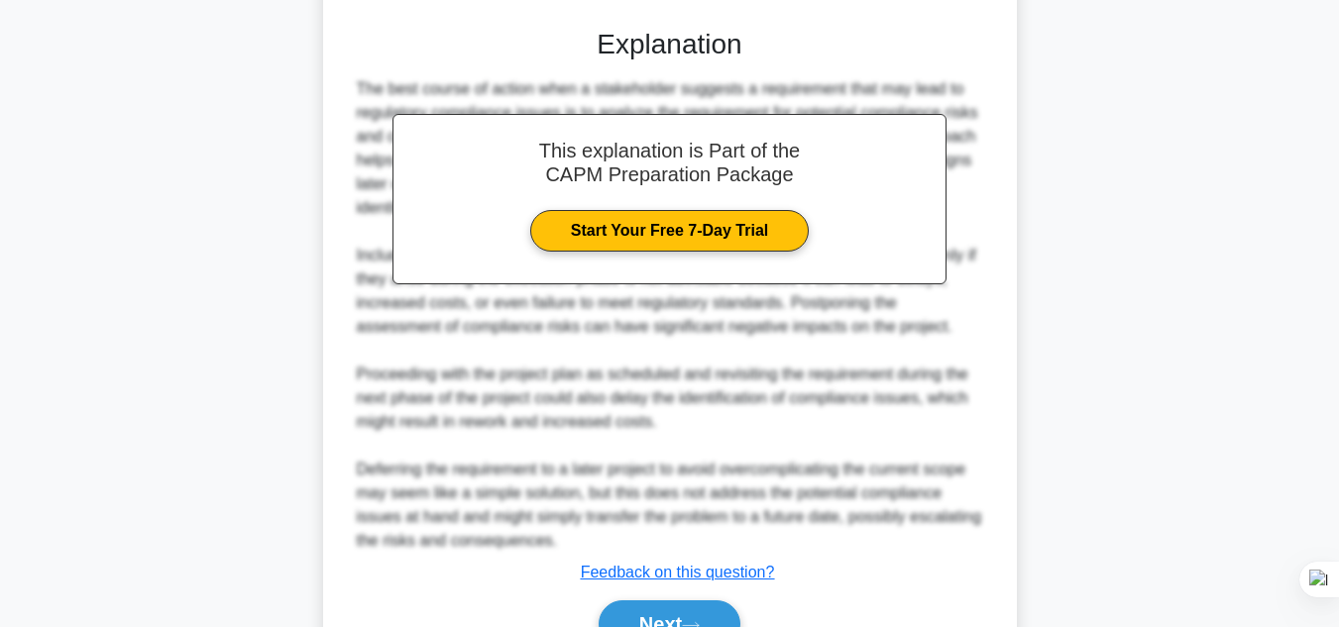
scroll to position [714, 0]
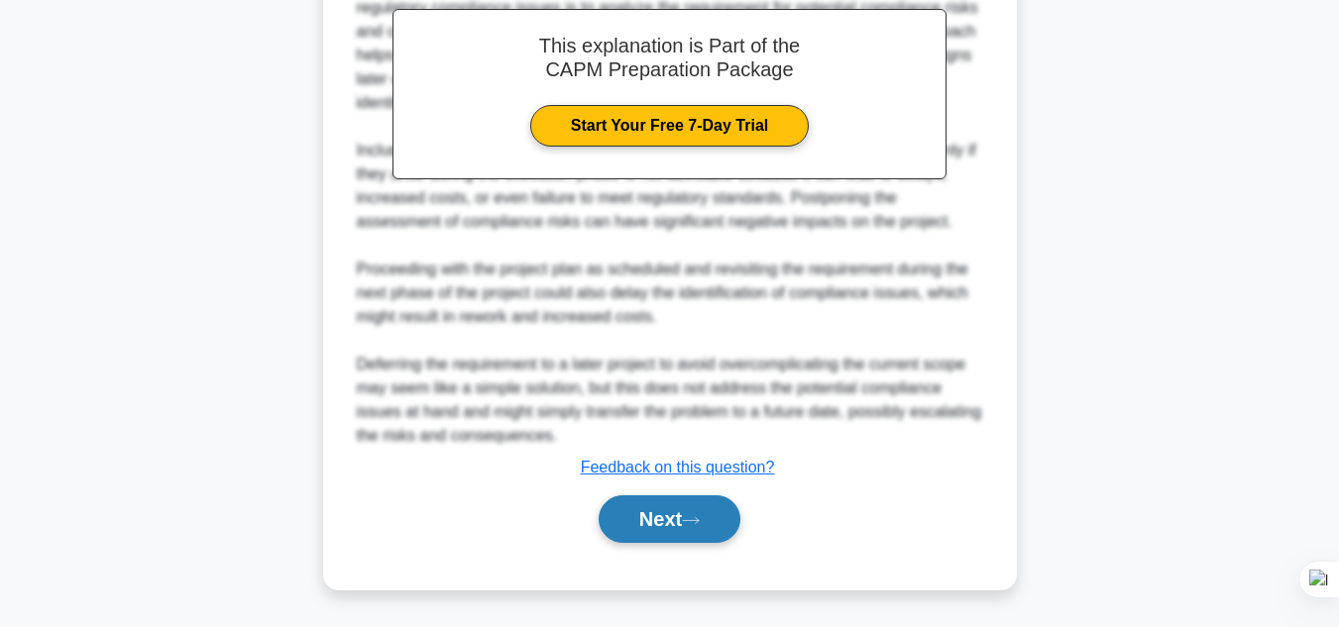
click at [633, 515] on button "Next" at bounding box center [670, 519] width 142 height 48
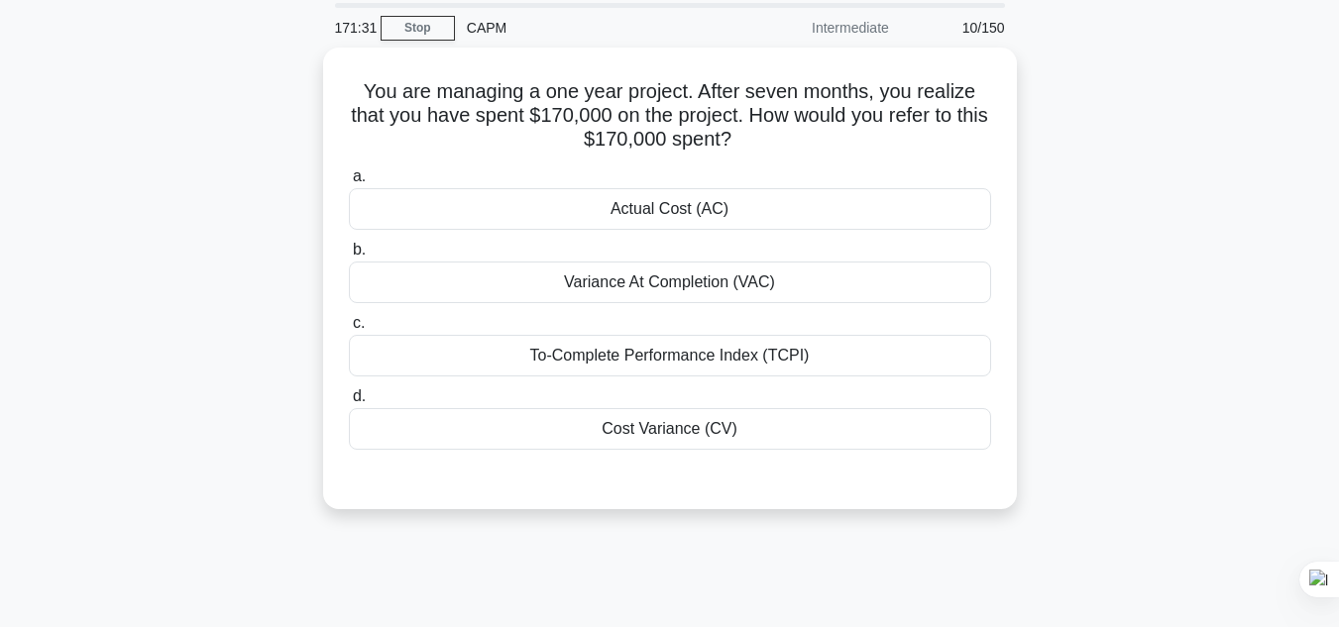
scroll to position [57, 0]
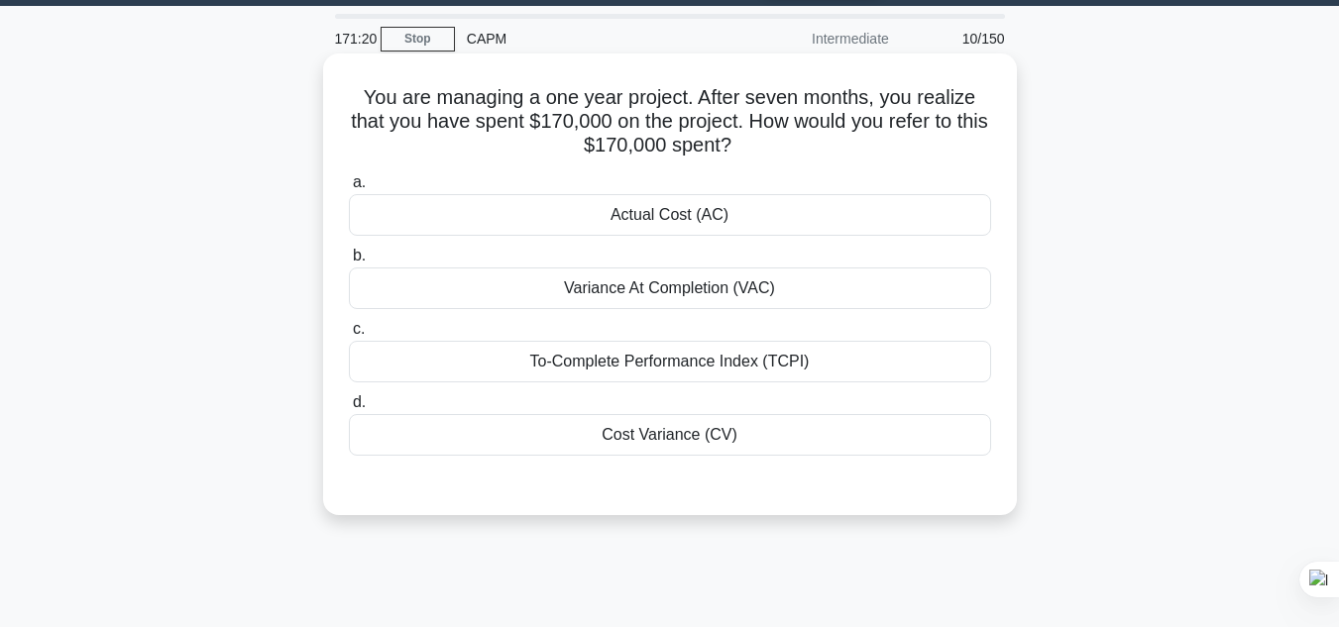
click at [890, 191] on label "a. Actual Cost (AC)" at bounding box center [670, 202] width 642 height 65
click at [349, 189] on input "a. Actual Cost (AC)" at bounding box center [349, 182] width 0 height 13
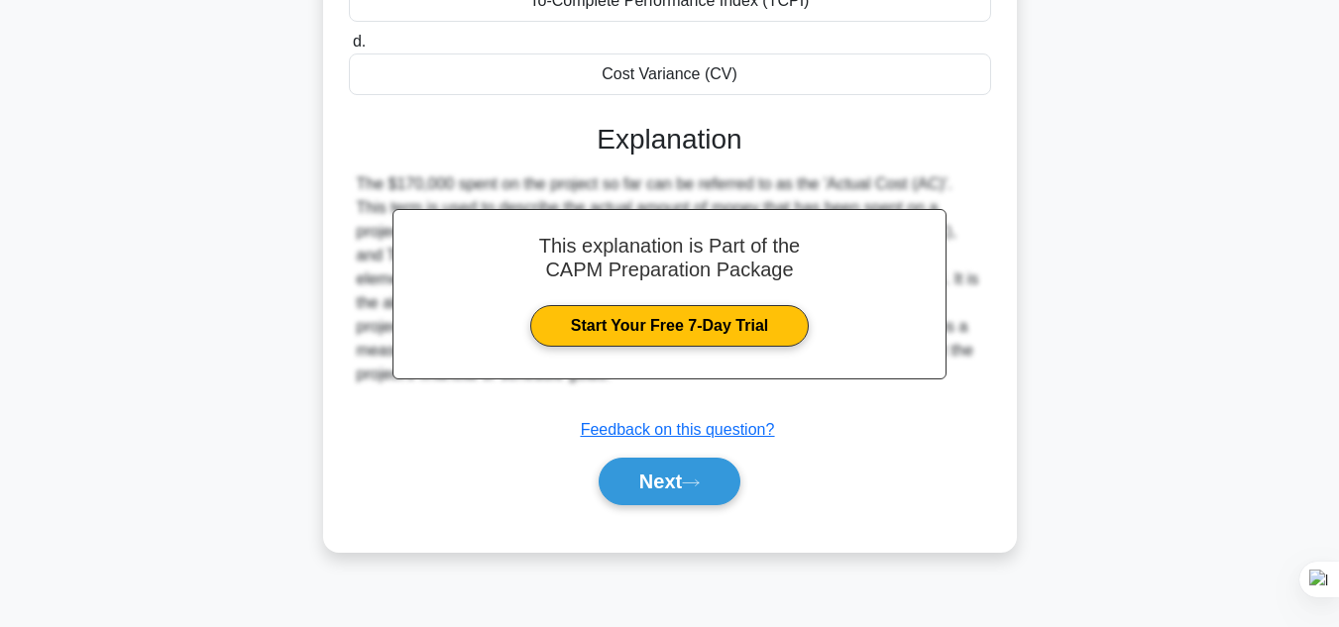
scroll to position [443, 0]
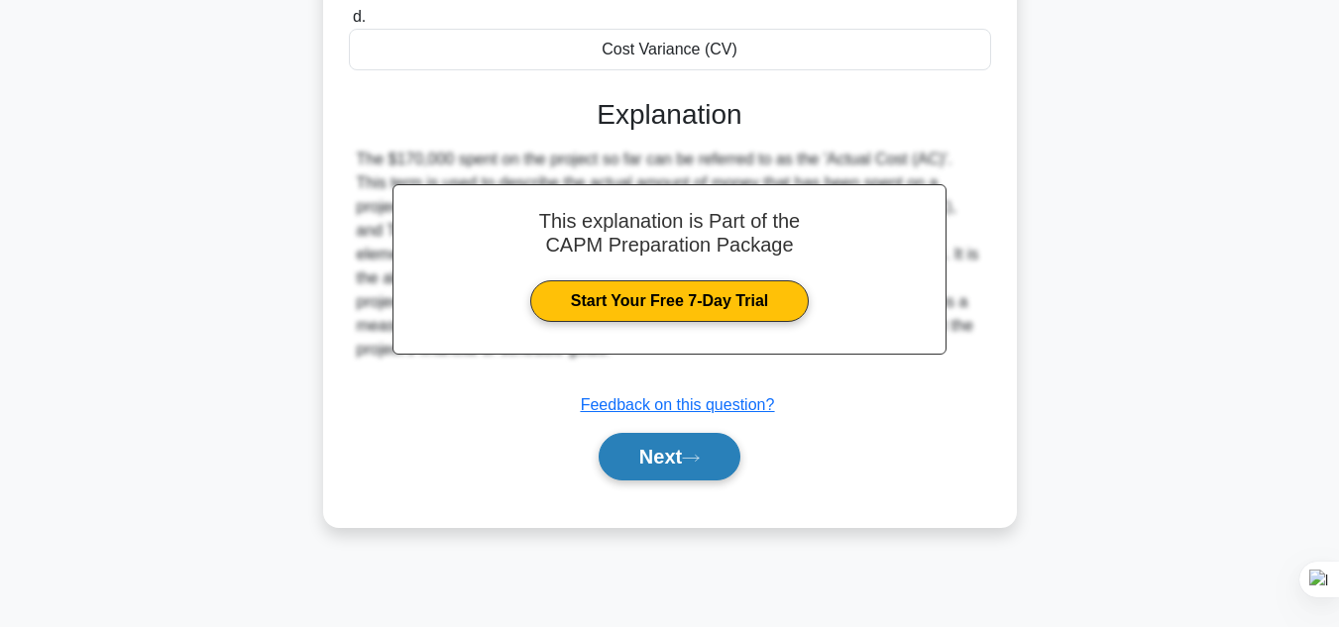
click at [688, 470] on button "Next" at bounding box center [670, 457] width 142 height 48
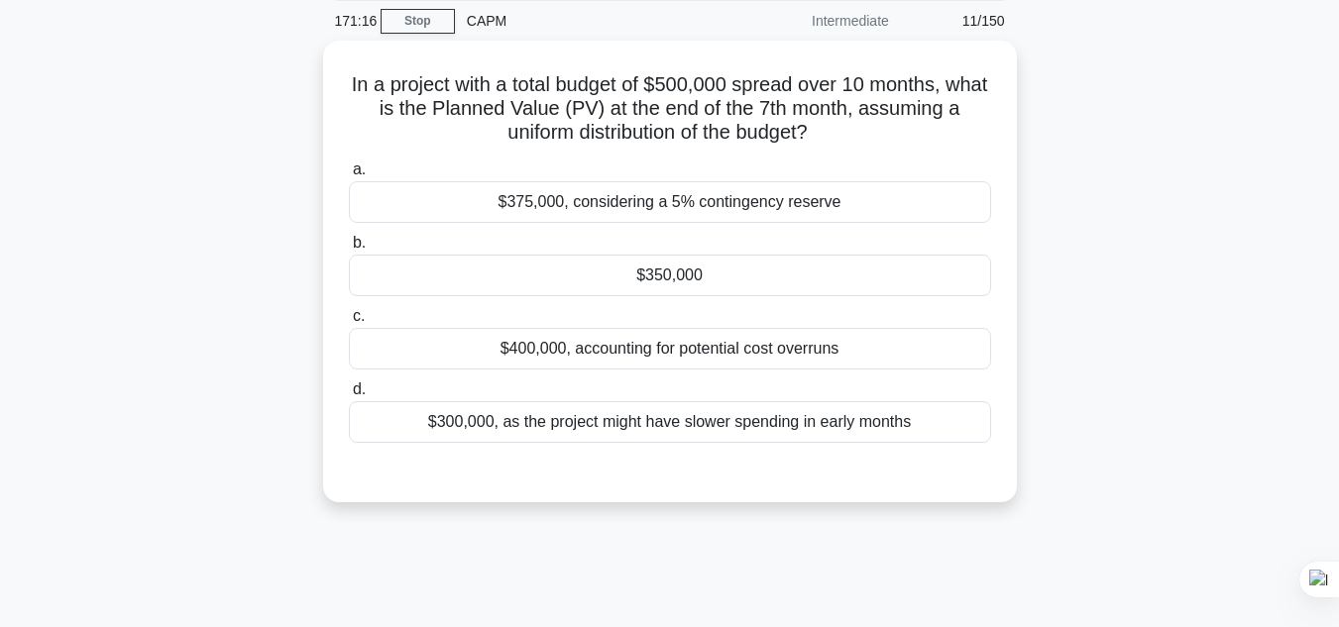
scroll to position [59, 0]
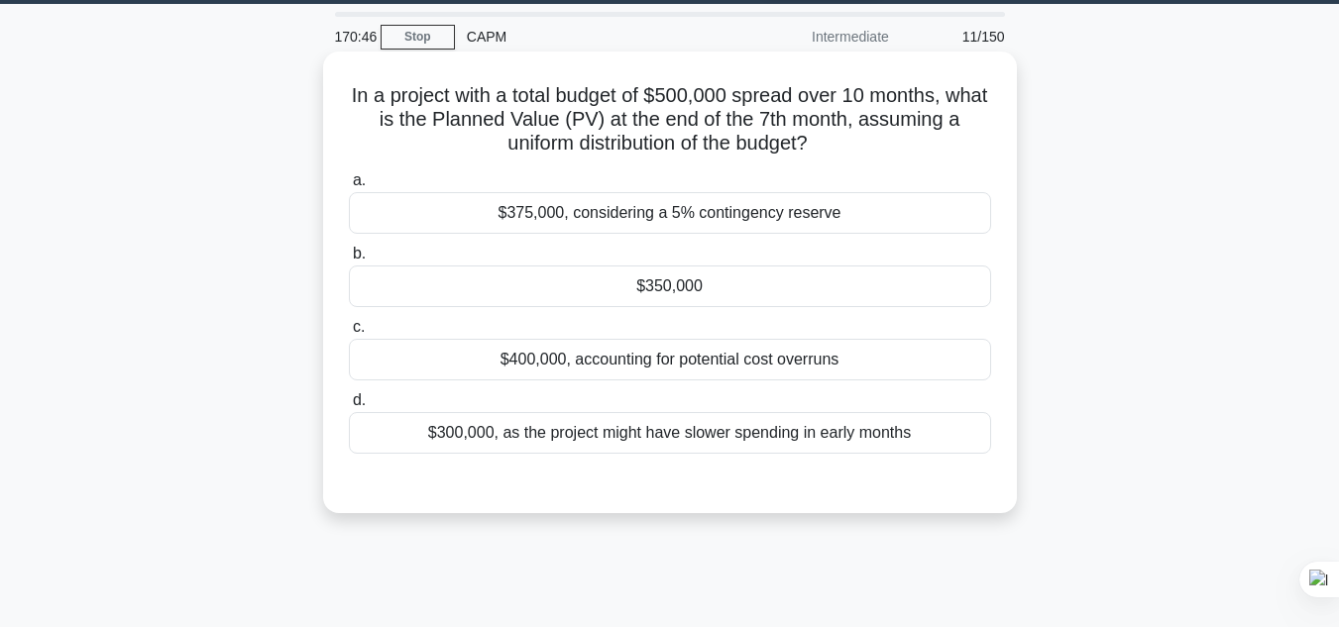
click at [788, 285] on div "$350,000" at bounding box center [670, 287] width 642 height 42
click at [349, 261] on input "b. $350,000" at bounding box center [349, 254] width 0 height 13
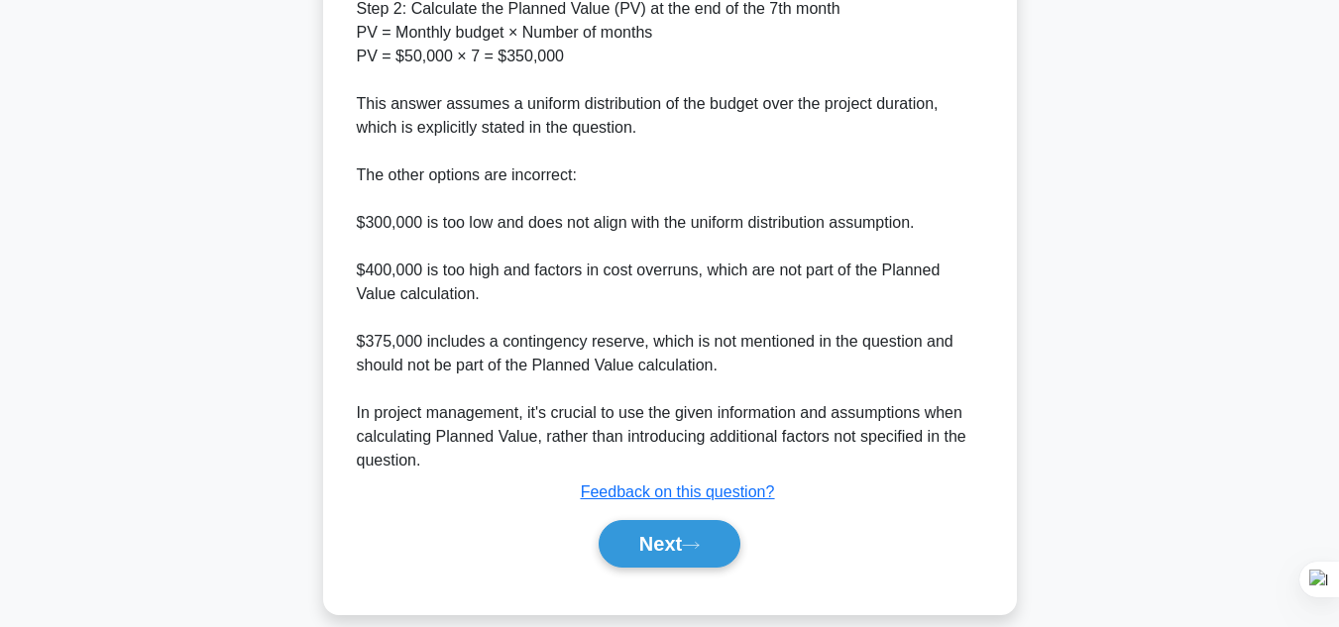
scroll to position [786, 0]
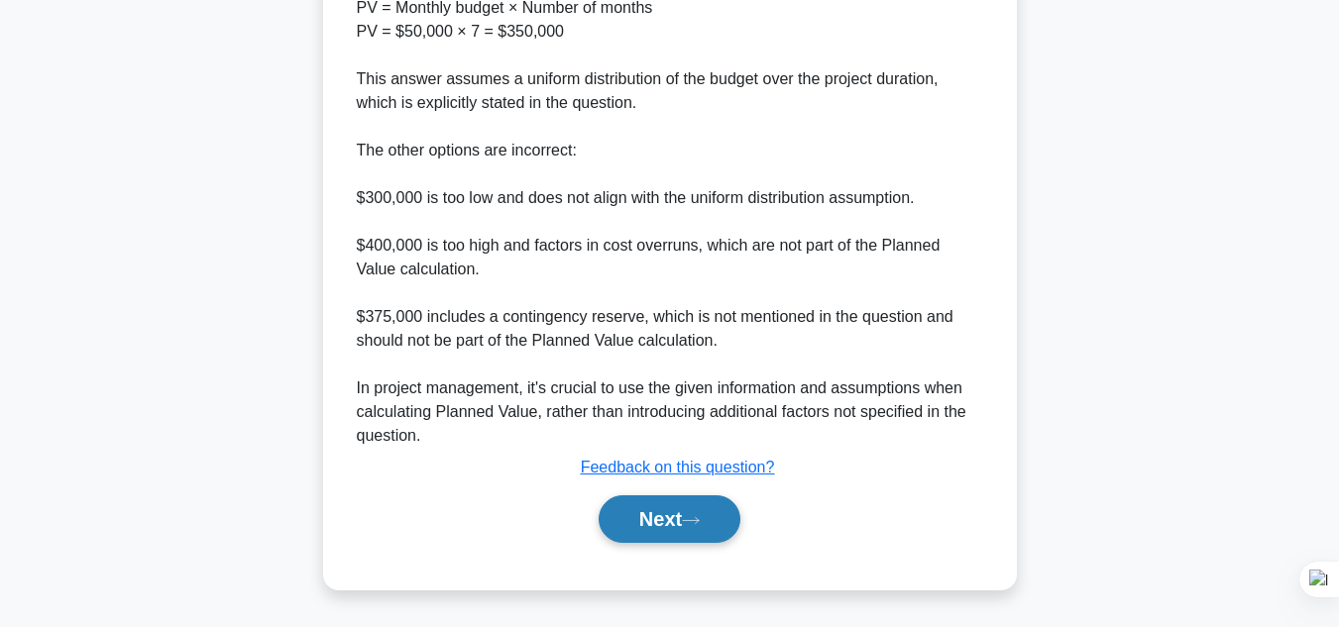
click at [707, 514] on button "Next" at bounding box center [670, 519] width 142 height 48
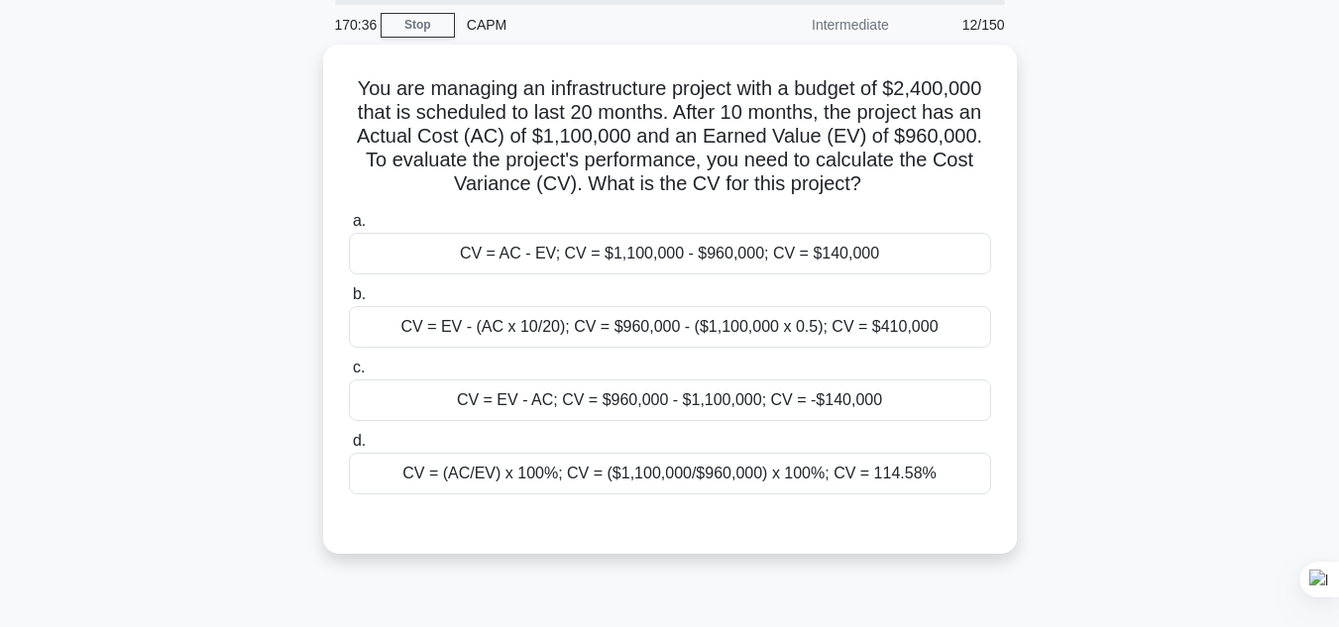
scroll to position [43, 0]
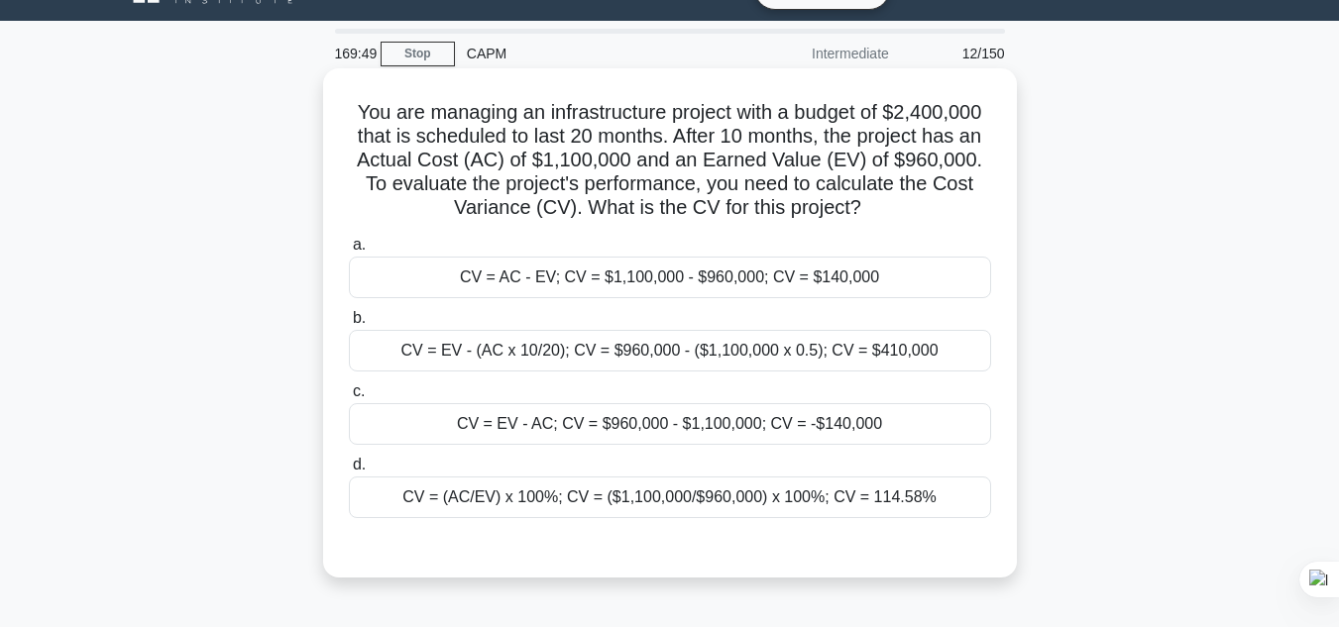
click at [884, 418] on div "CV = EV - AC; CV = $960,000 - $1,100,000; CV = -$140,000" at bounding box center [670, 424] width 642 height 42
click at [349, 398] on input "c. CV = EV - AC; CV = $960,000 - $1,100,000; CV = -$140,000" at bounding box center [349, 391] width 0 height 13
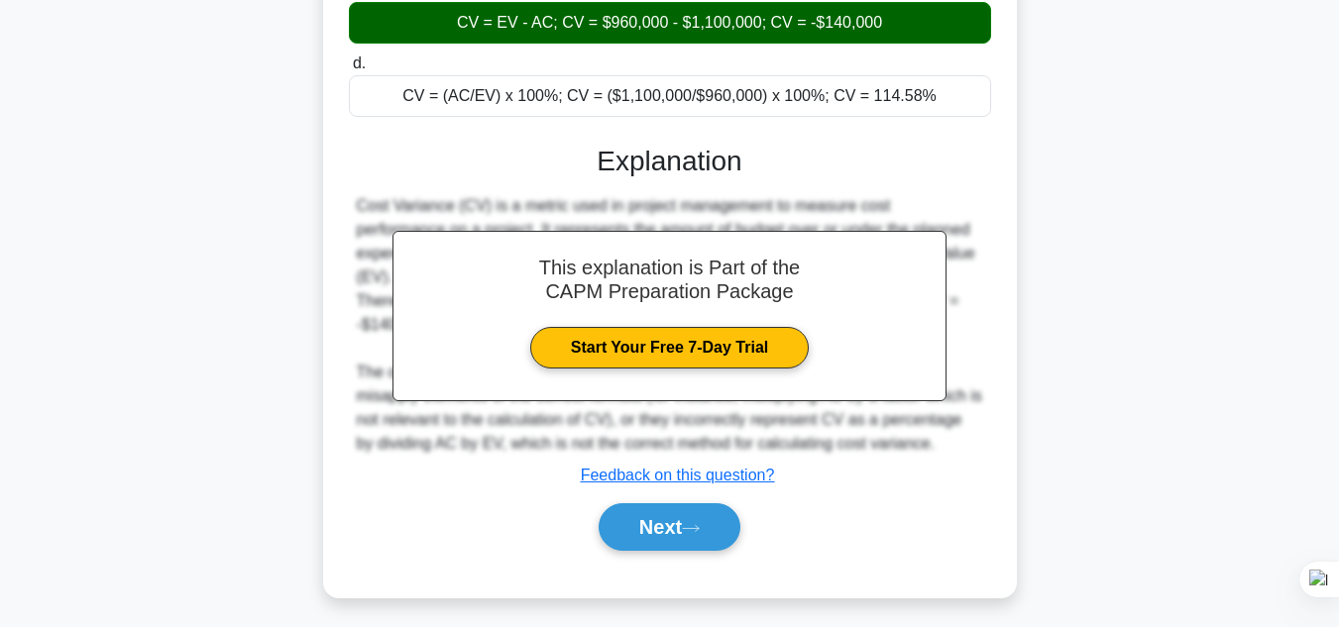
scroll to position [453, 0]
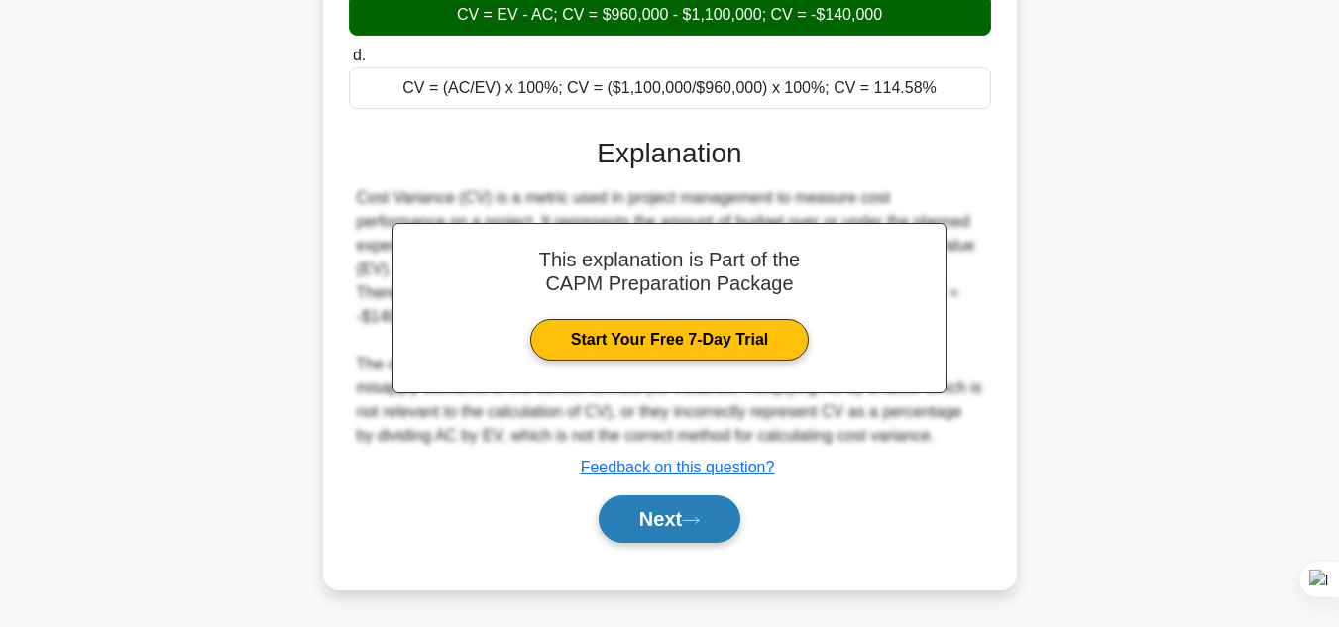
click at [693, 517] on icon at bounding box center [691, 520] width 18 height 11
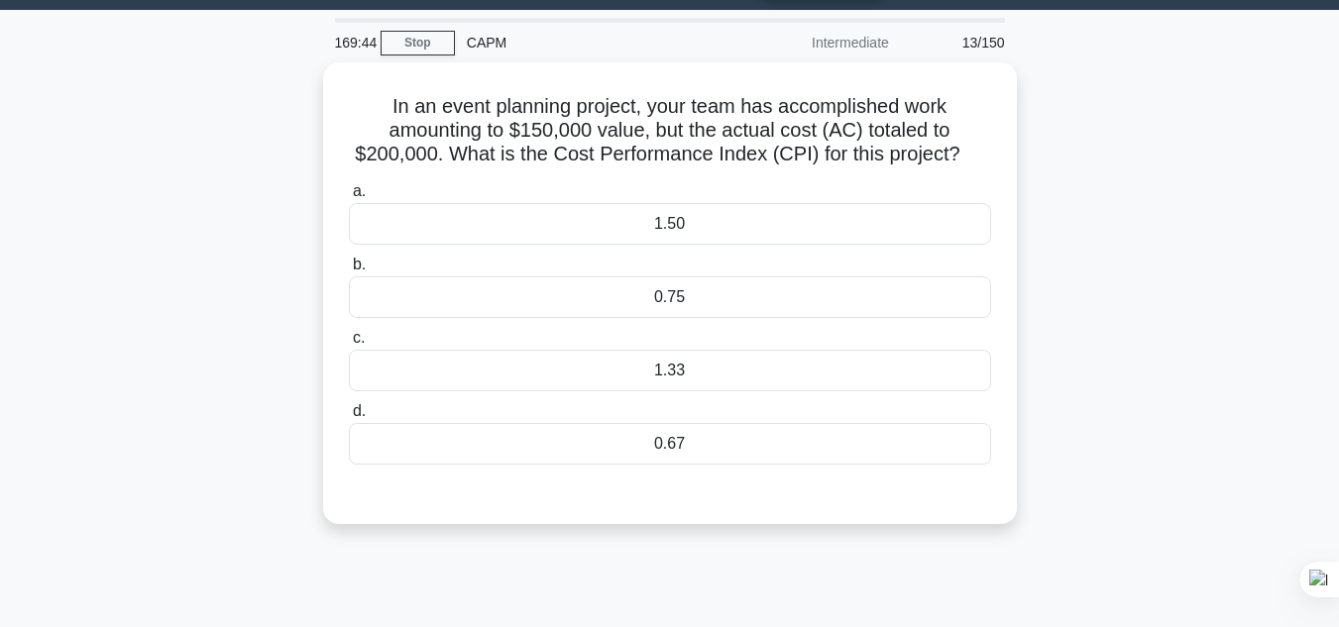
scroll to position [18, 0]
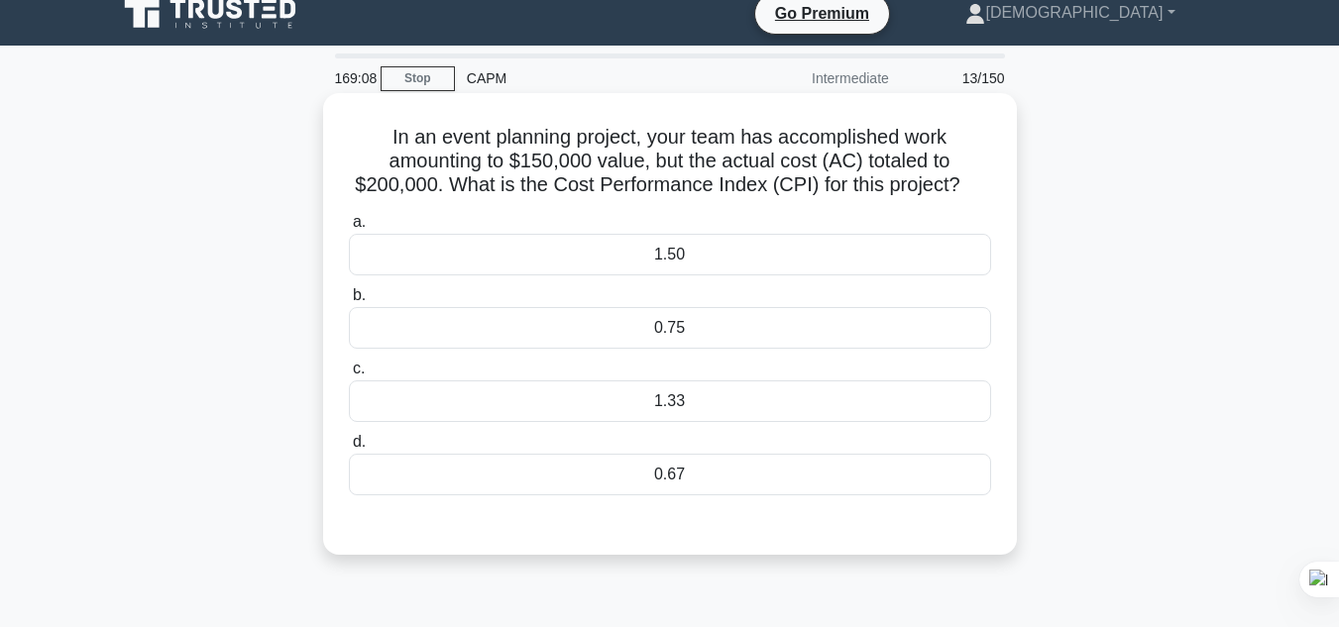
click at [608, 324] on div "0.75" at bounding box center [670, 328] width 642 height 42
click at [349, 302] on input "b. 0.75" at bounding box center [349, 295] width 0 height 13
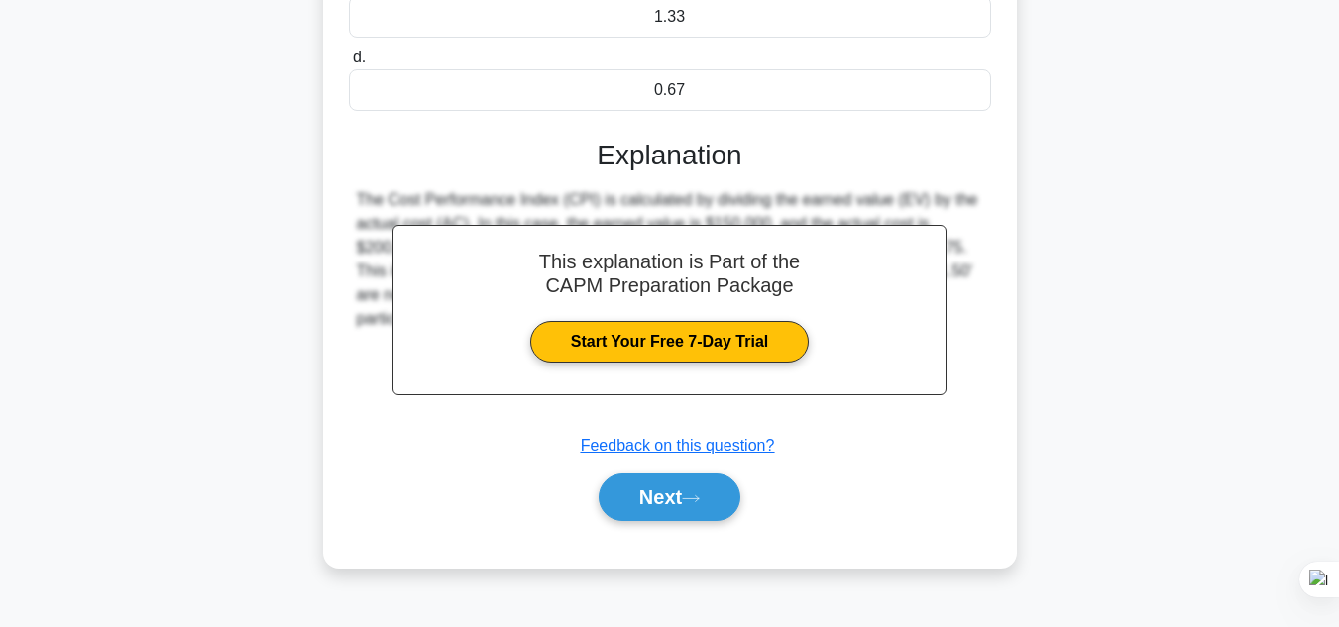
scroll to position [443, 0]
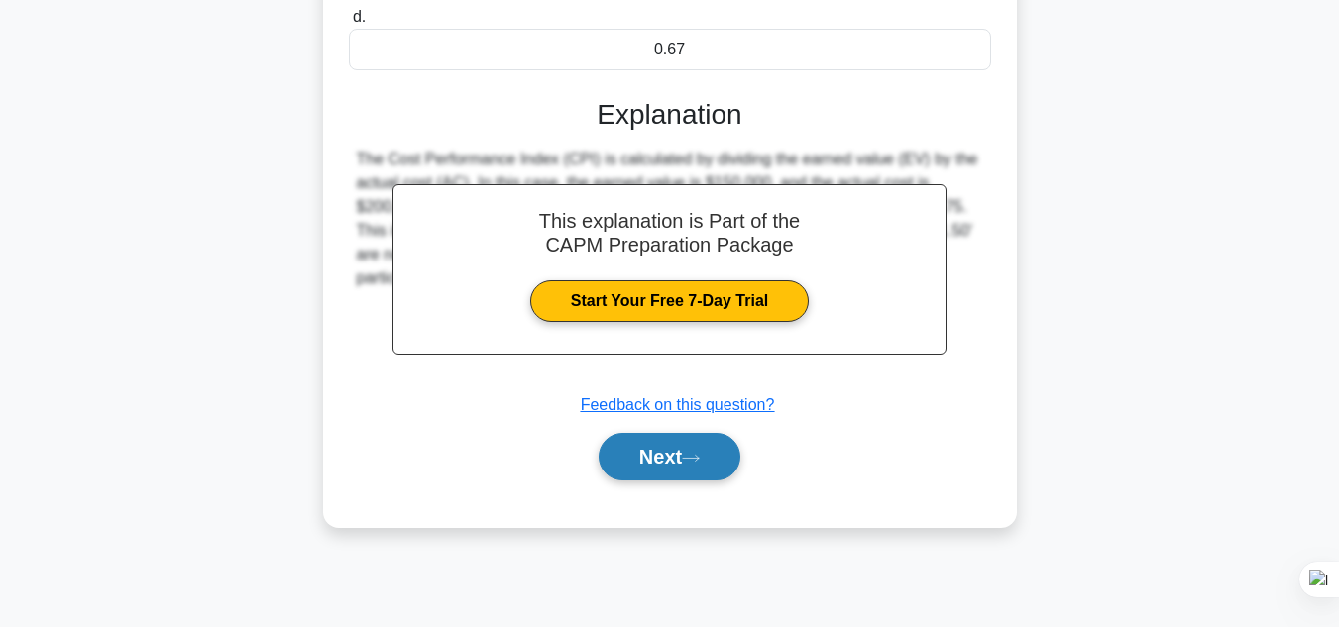
click at [669, 463] on button "Next" at bounding box center [670, 457] width 142 height 48
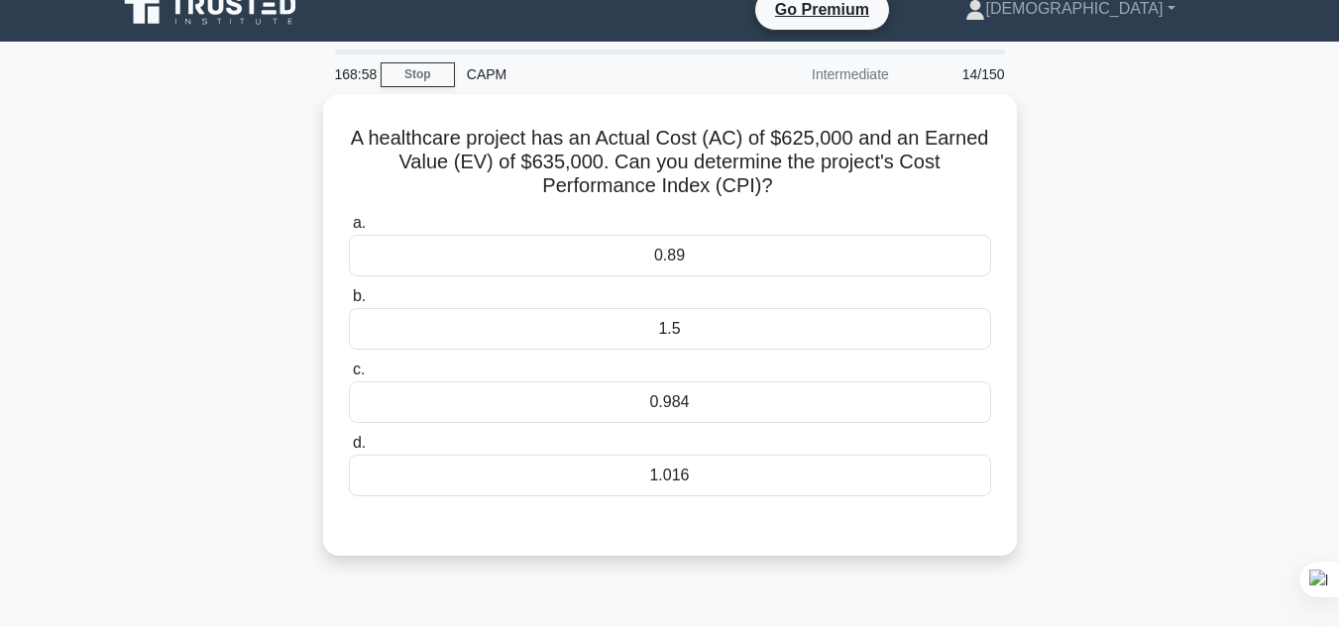
scroll to position [18, 0]
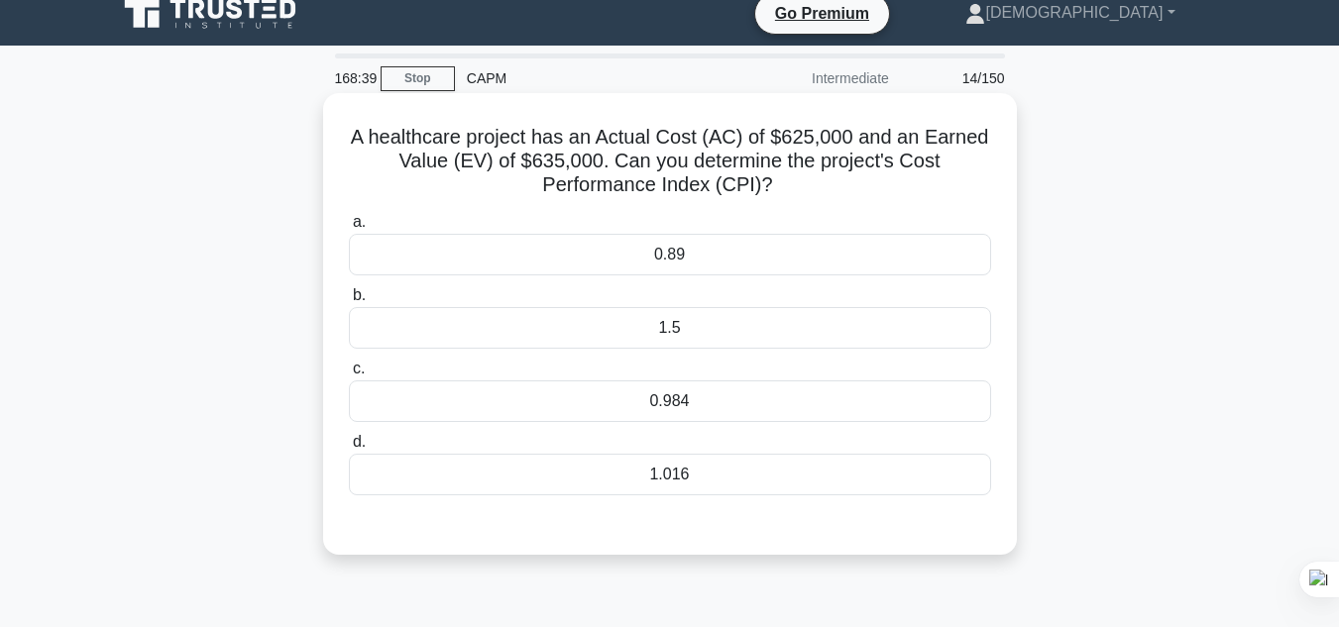
click at [677, 482] on div "1.016" at bounding box center [670, 475] width 642 height 42
click at [349, 449] on input "d. 1.016" at bounding box center [349, 442] width 0 height 13
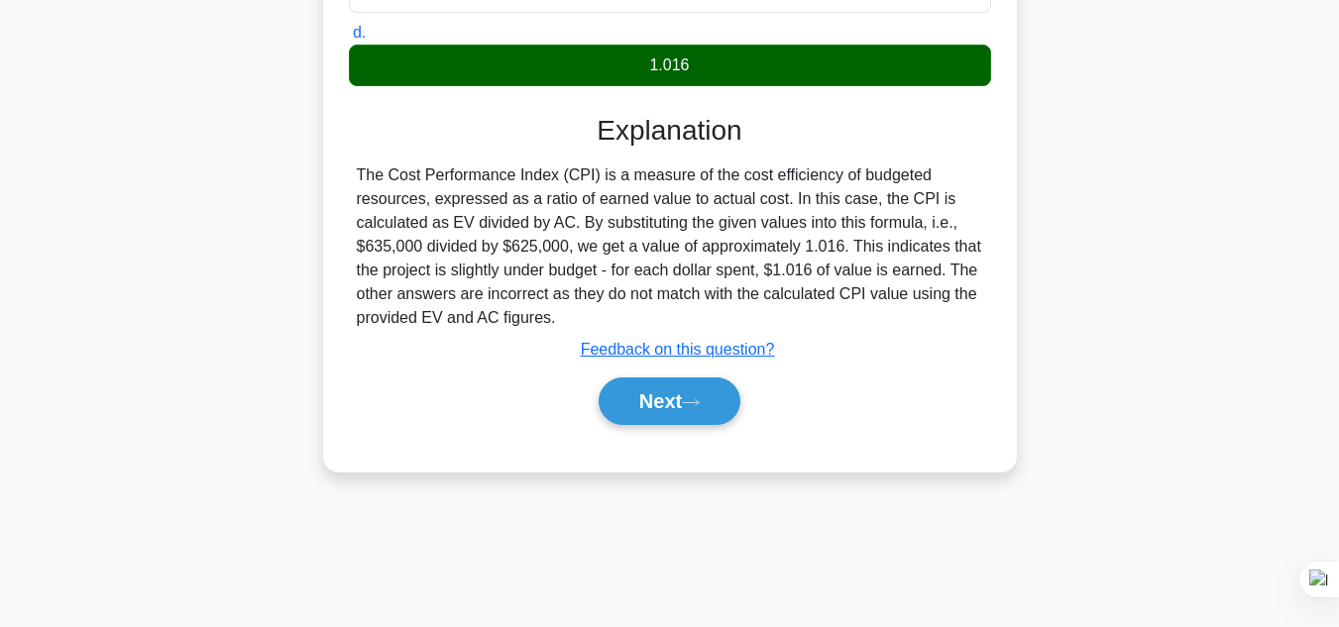
scroll to position [443, 0]
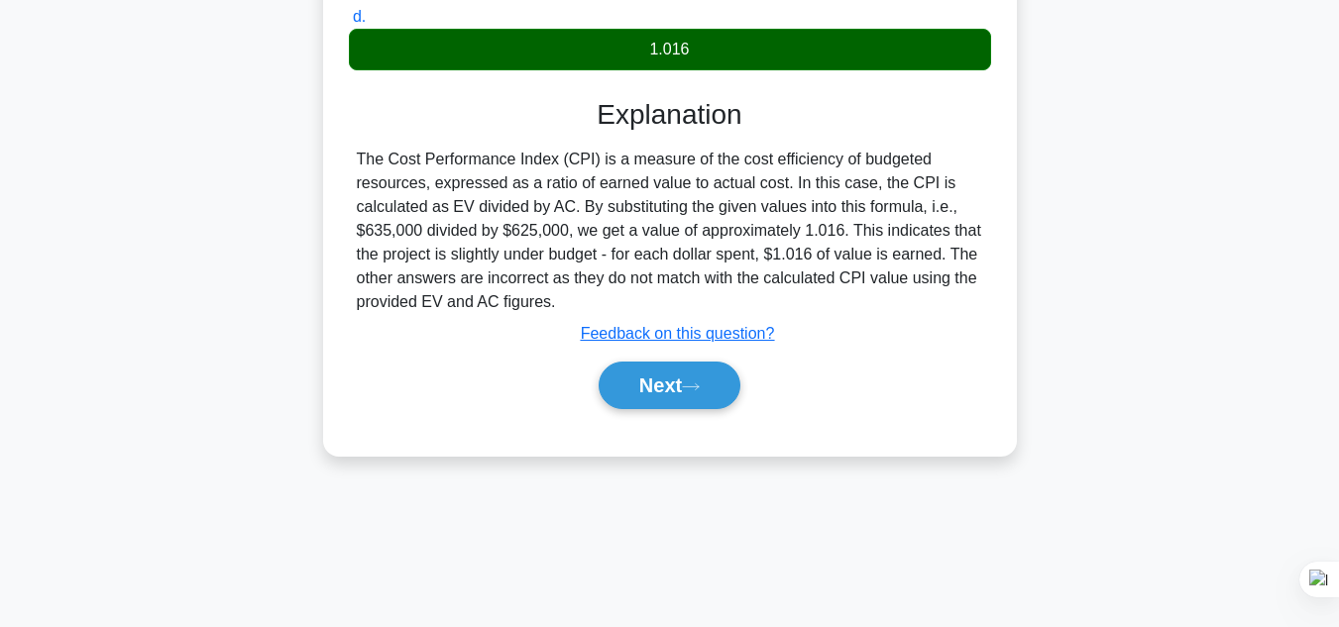
click at [699, 414] on div "Next" at bounding box center [670, 385] width 642 height 63
click at [700, 391] on icon at bounding box center [691, 387] width 18 height 11
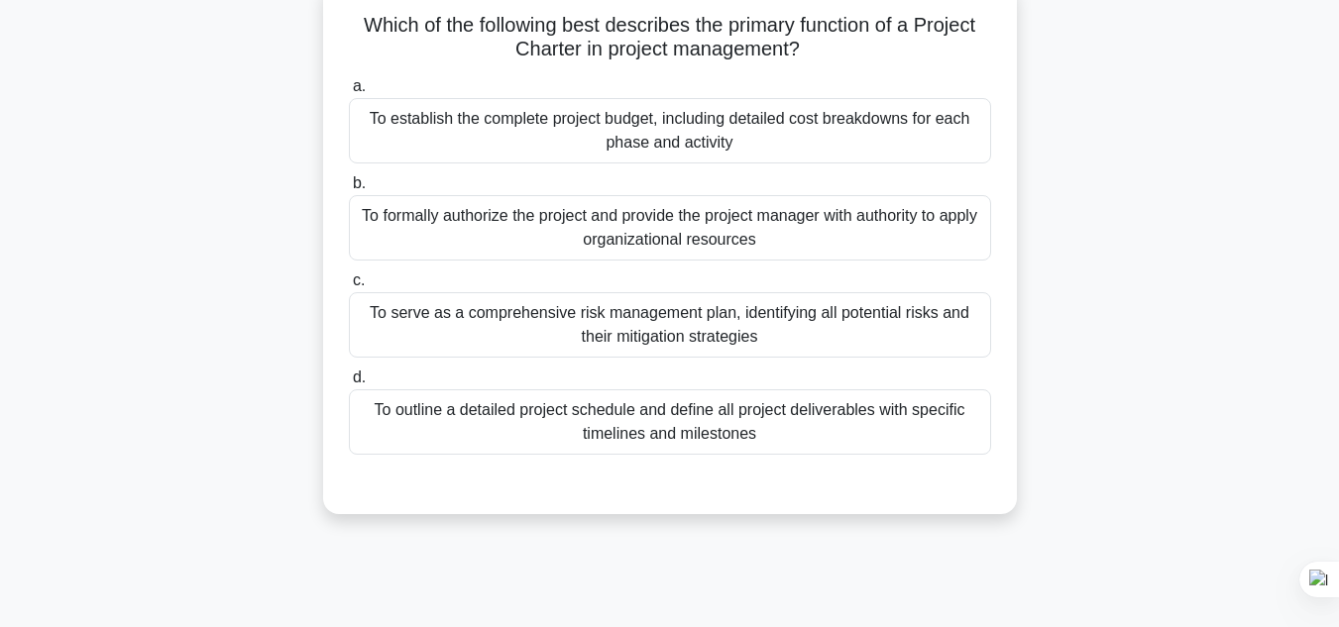
scroll to position [106, 0]
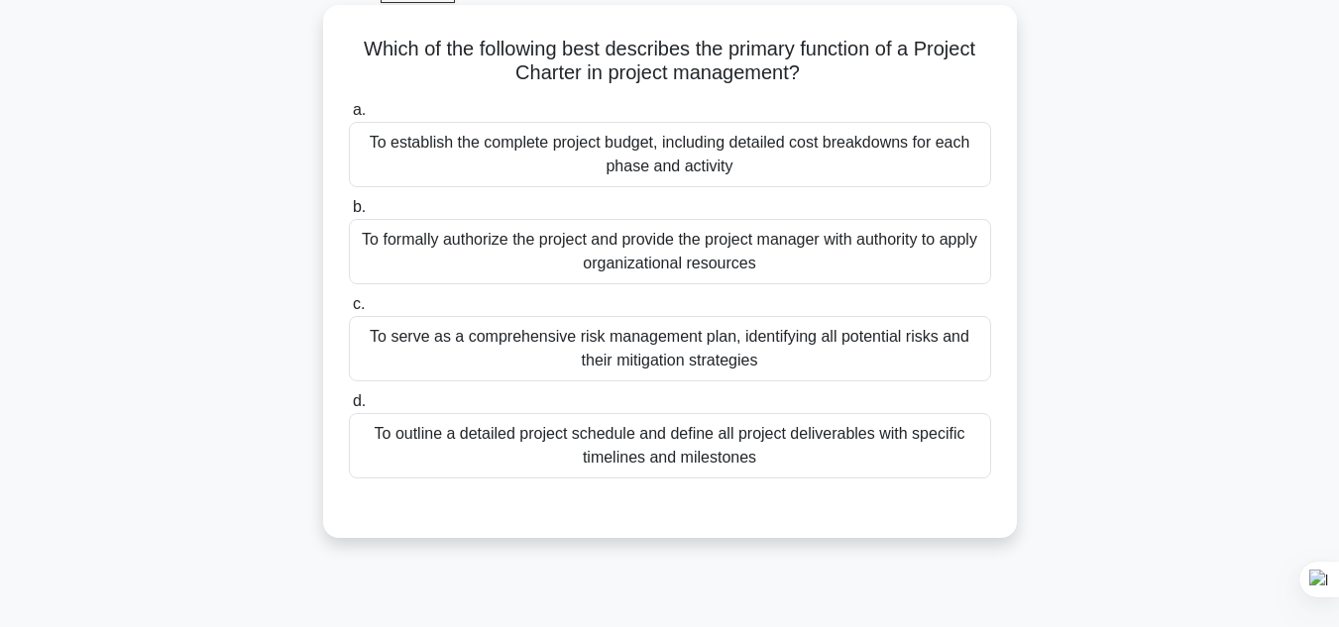
click at [856, 252] on div "To formally authorize the project and provide the project manager with authorit…" at bounding box center [670, 251] width 642 height 65
click at [349, 214] on input "b. To formally authorize the project and provide the project manager with autho…" at bounding box center [349, 207] width 0 height 13
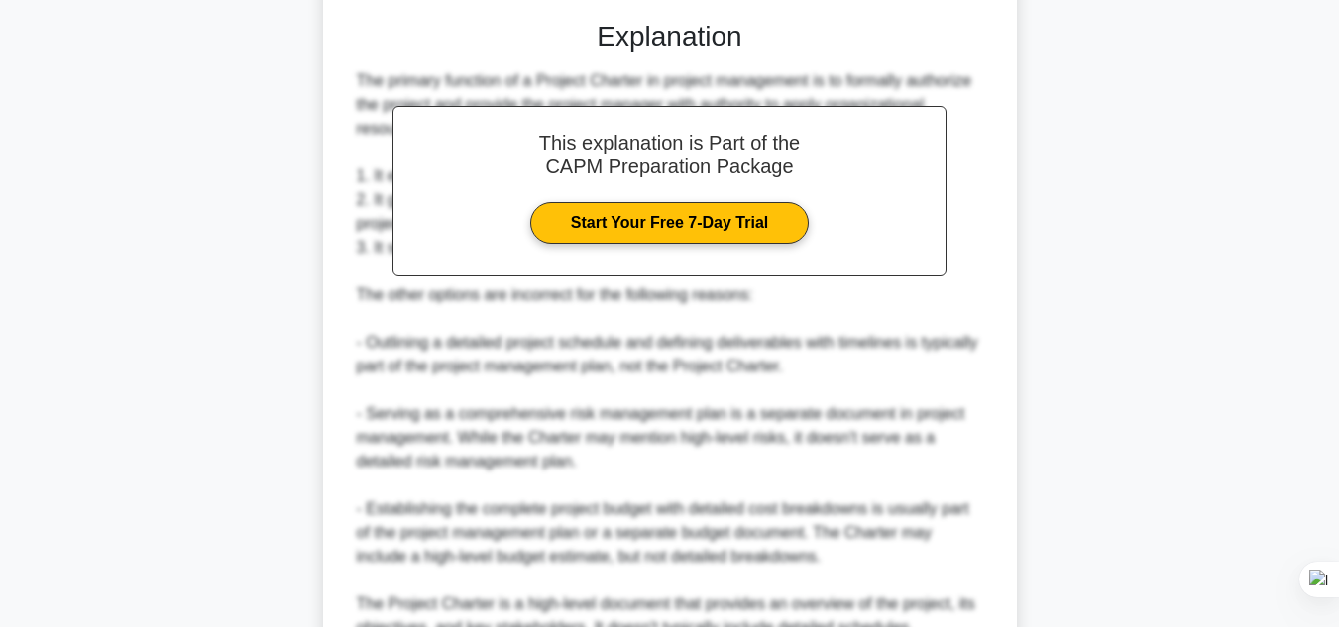
scroll to position [810, 0]
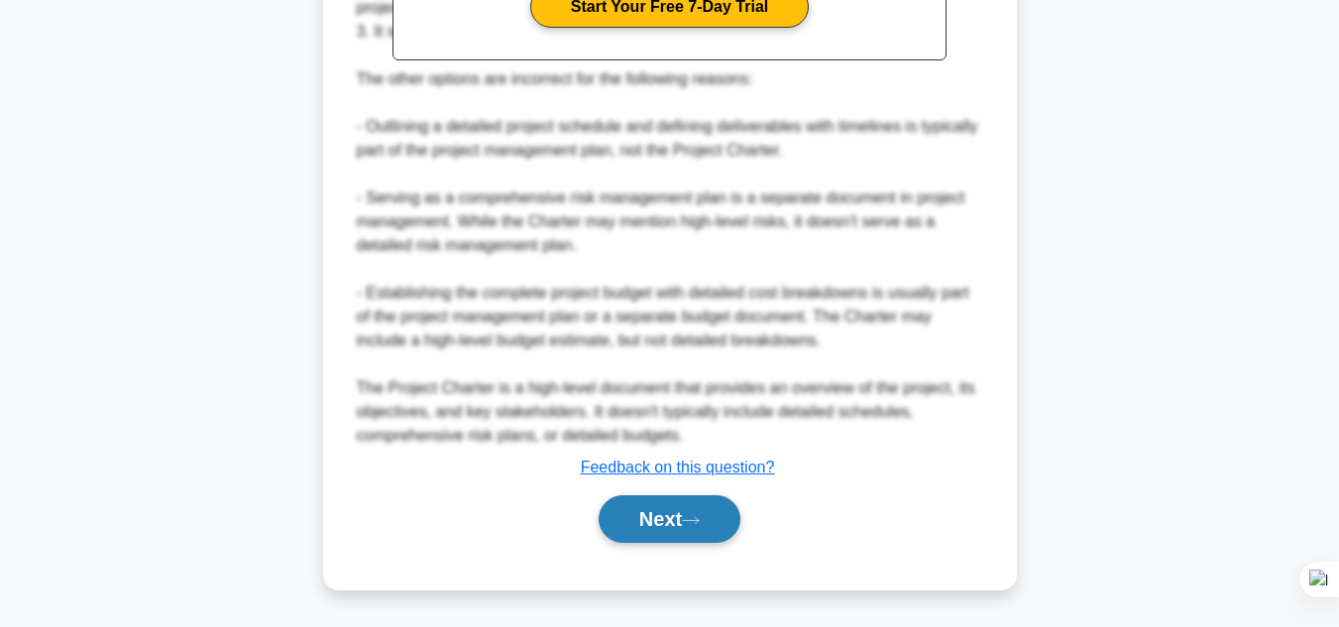
click at [680, 512] on button "Next" at bounding box center [670, 519] width 142 height 48
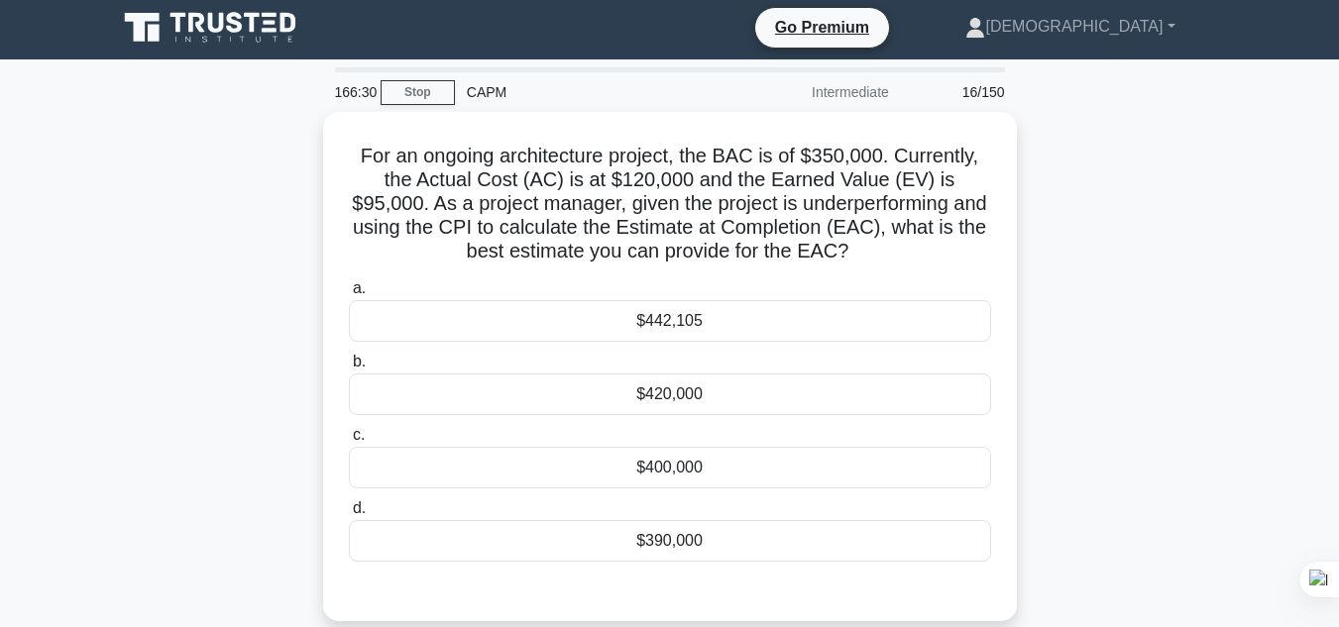
scroll to position [13, 0]
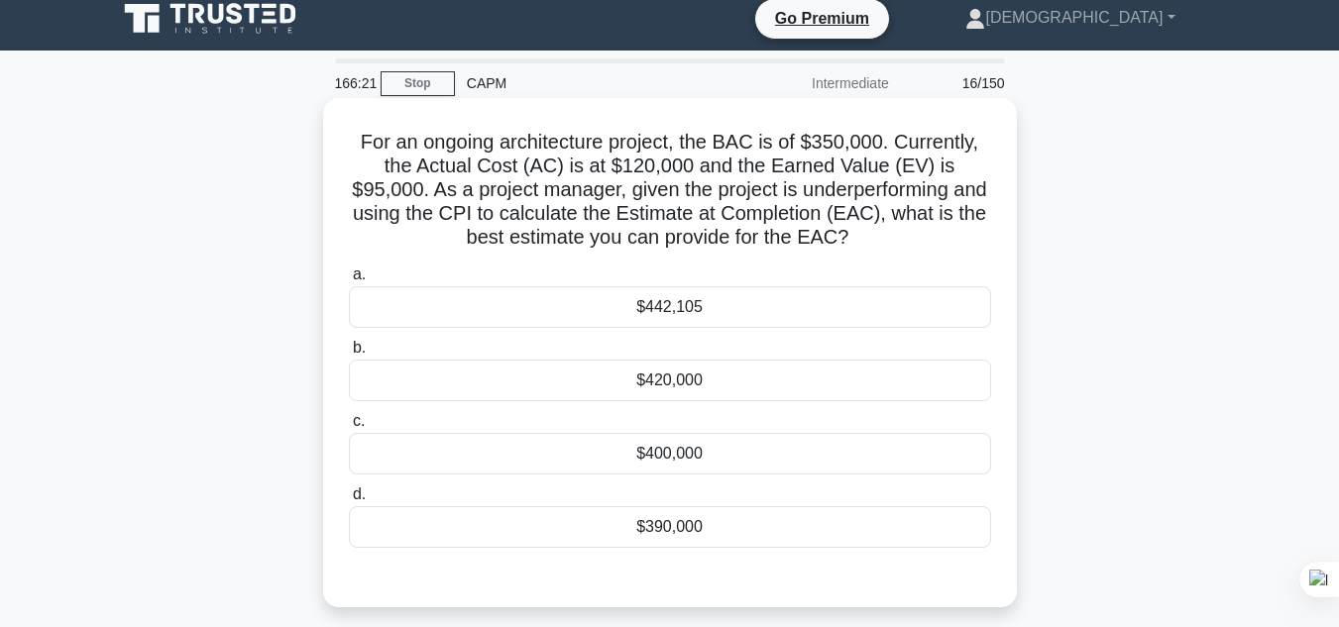
click at [760, 529] on div "$390,000" at bounding box center [670, 527] width 642 height 42
click at [349, 501] on input "d. $390,000" at bounding box center [349, 495] width 0 height 13
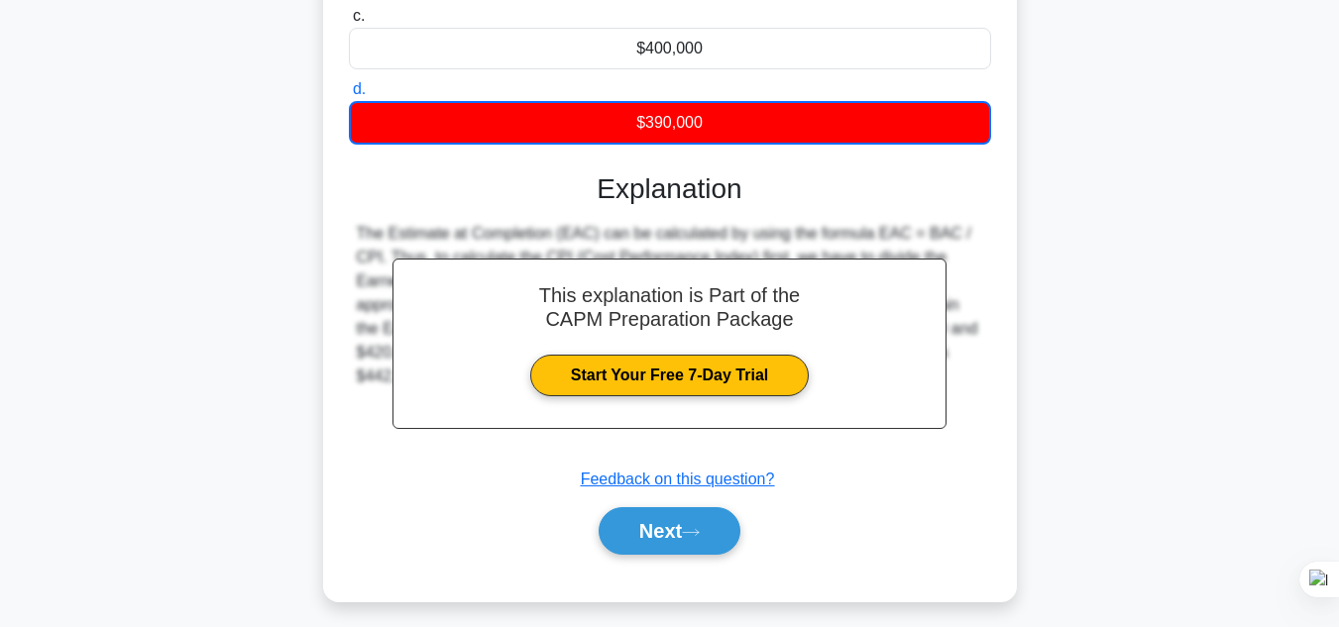
scroll to position [443, 0]
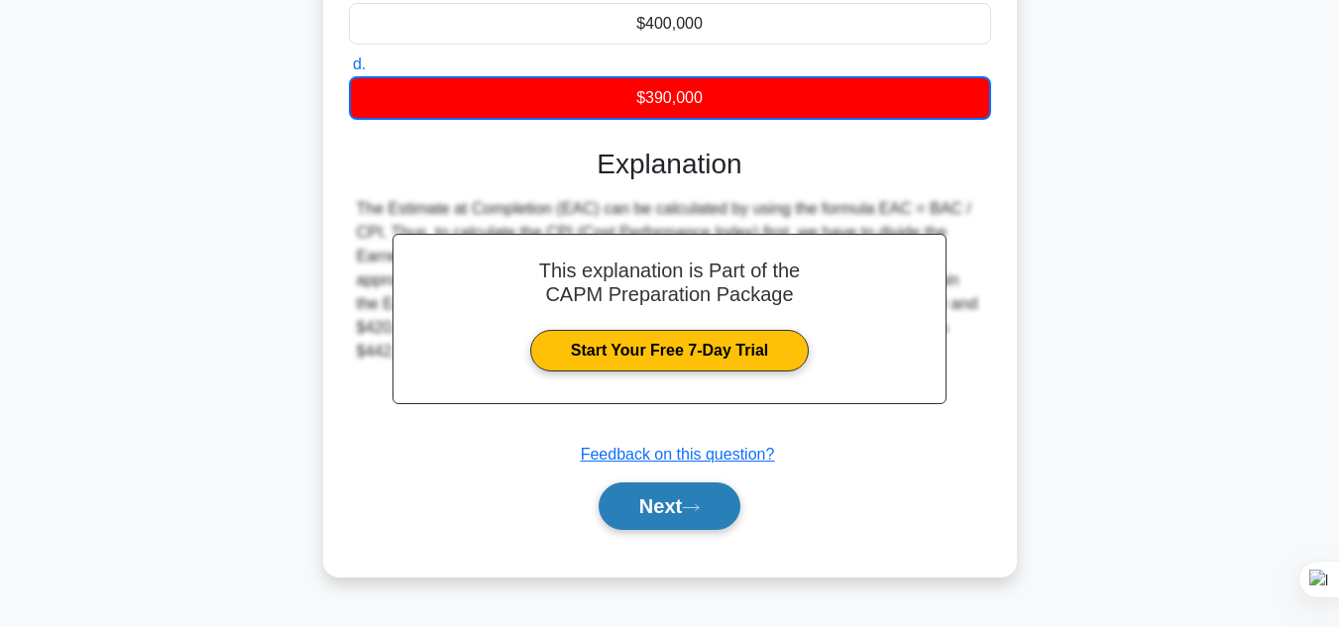
click at [700, 509] on icon at bounding box center [691, 507] width 18 height 11
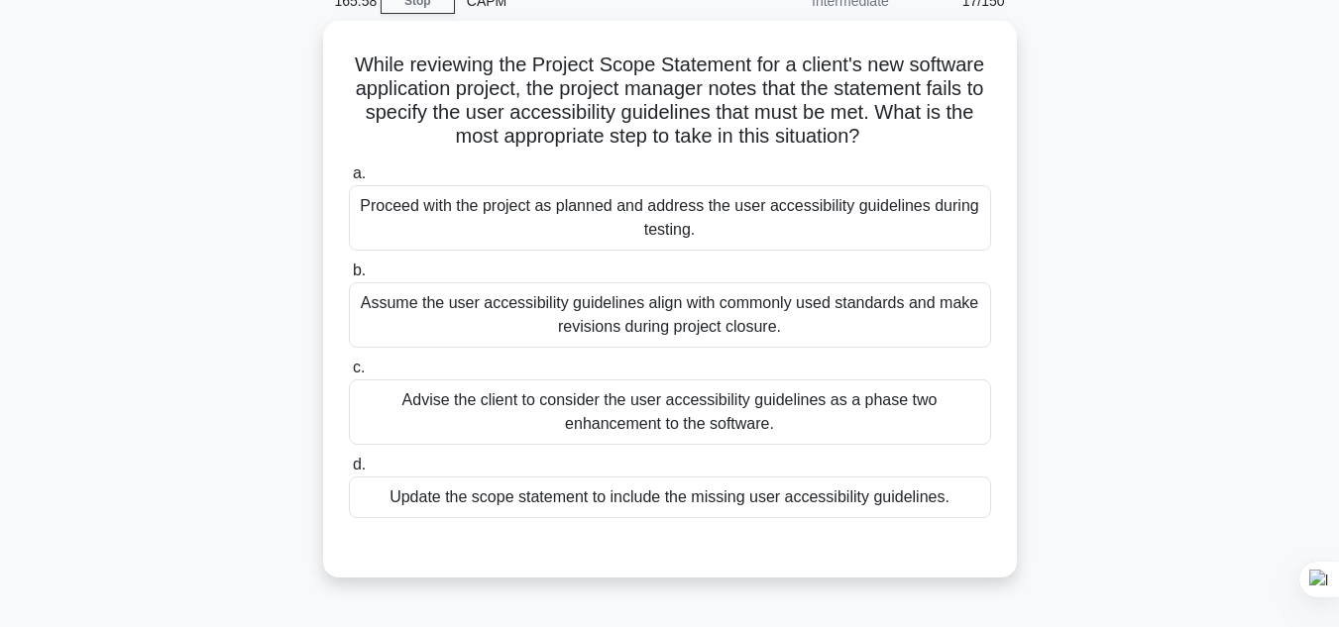
scroll to position [86, 0]
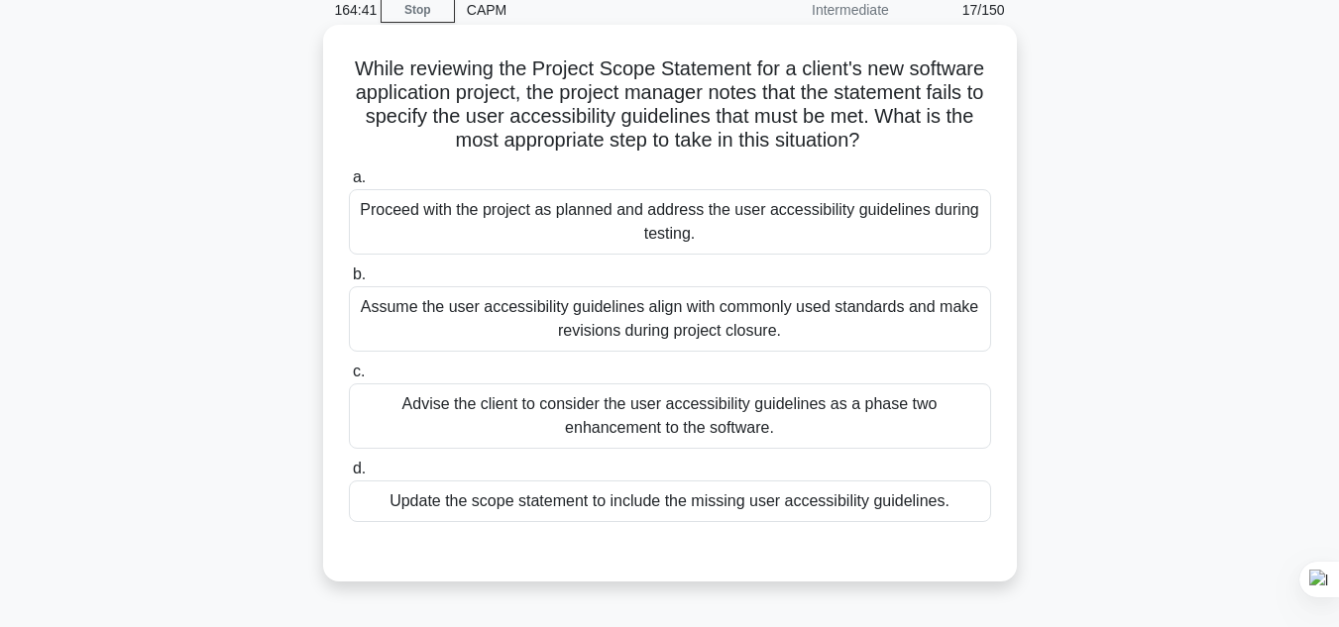
click at [905, 408] on div "Advise the client to consider the user accessibility guidelines as a phase two …" at bounding box center [670, 415] width 642 height 65
click at [349, 379] on input "c. Advise the client to consider the user accessibility guidelines as a phase t…" at bounding box center [349, 372] width 0 height 13
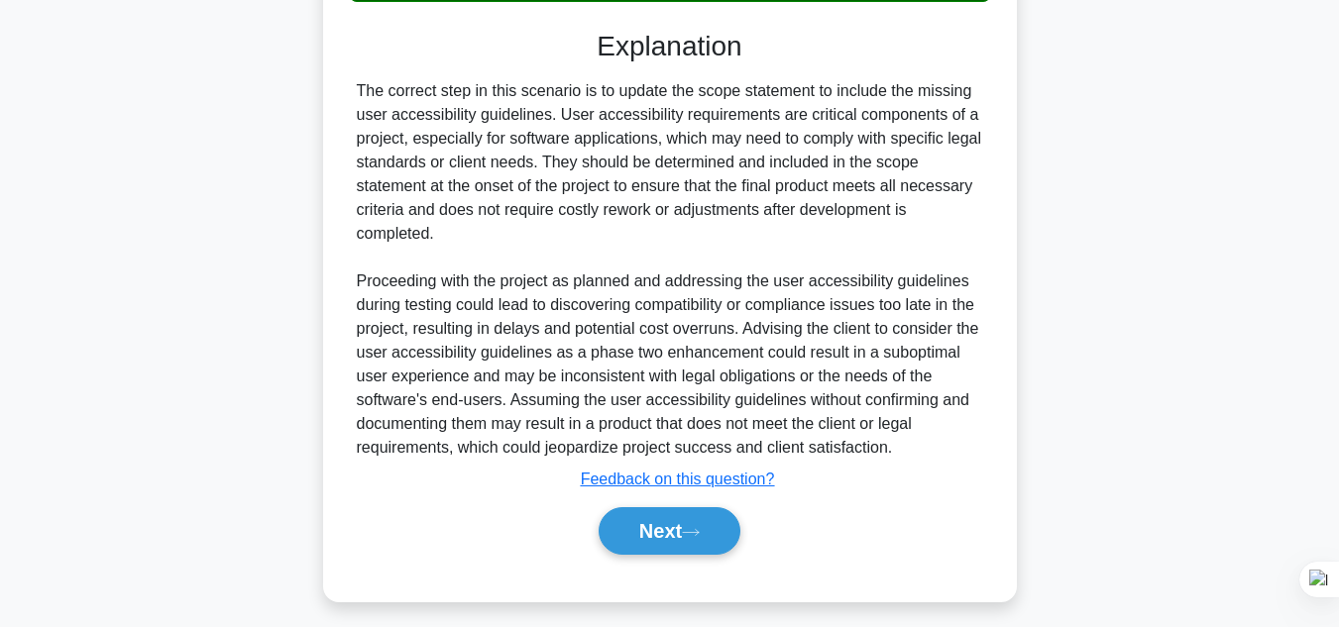
scroll to position [621, 0]
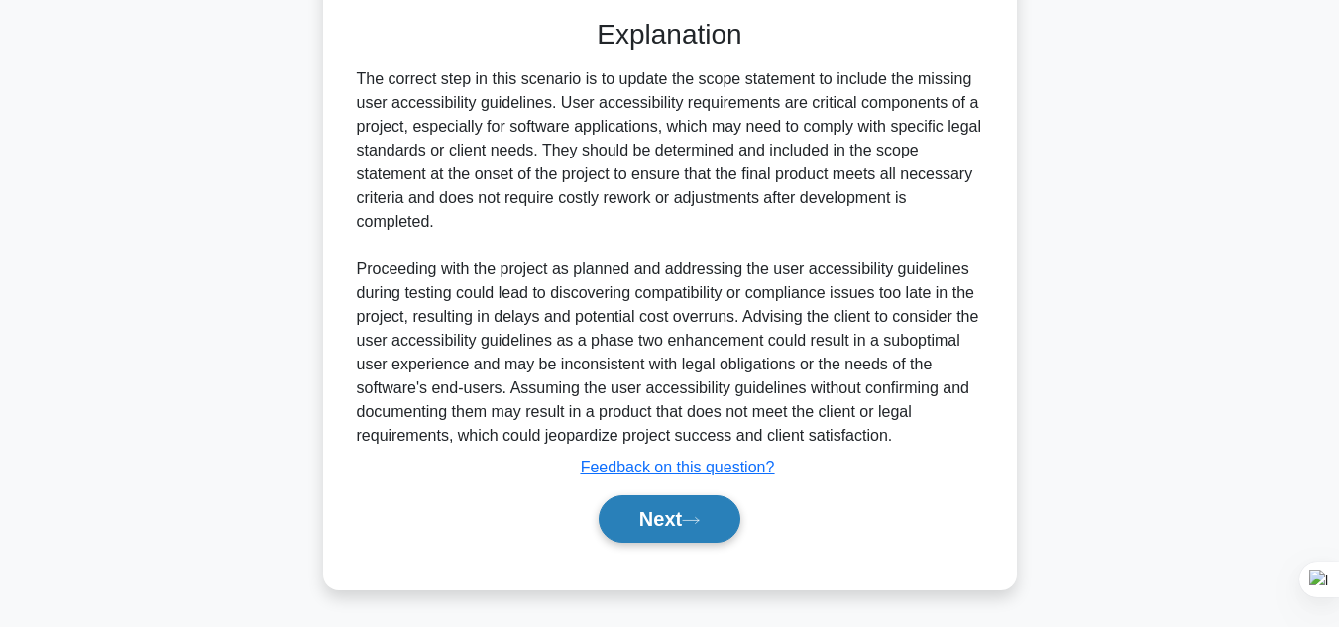
click at [657, 521] on button "Next" at bounding box center [670, 519] width 142 height 48
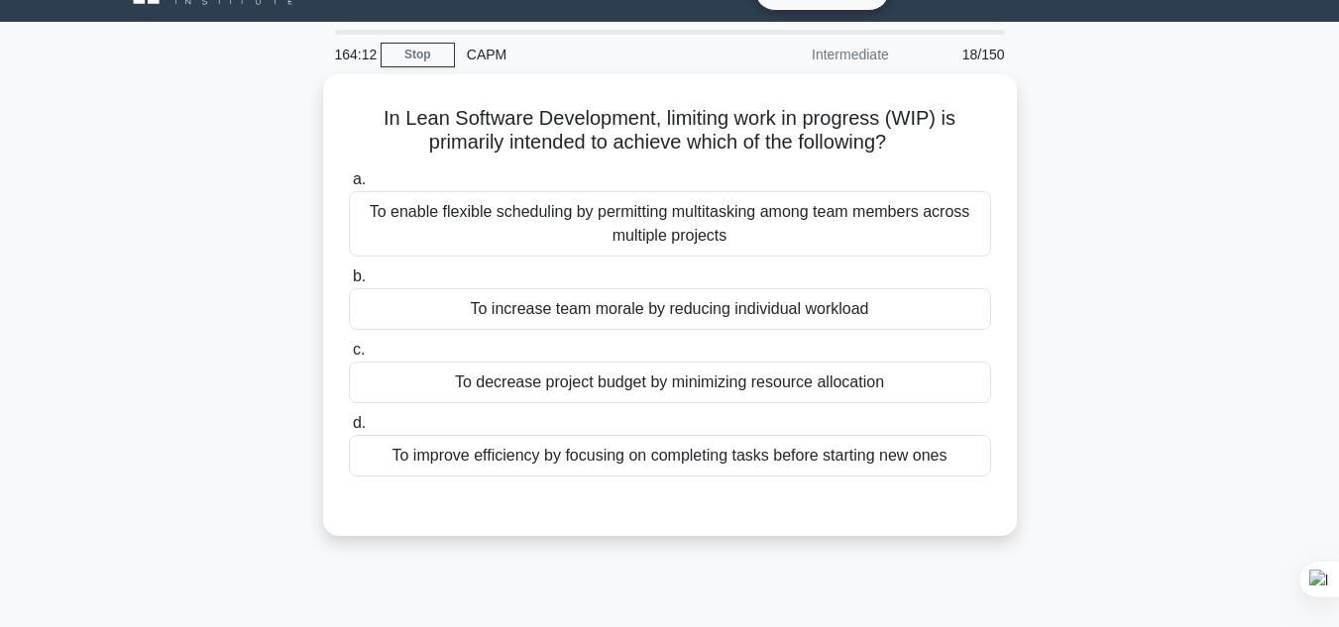
scroll to position [11, 0]
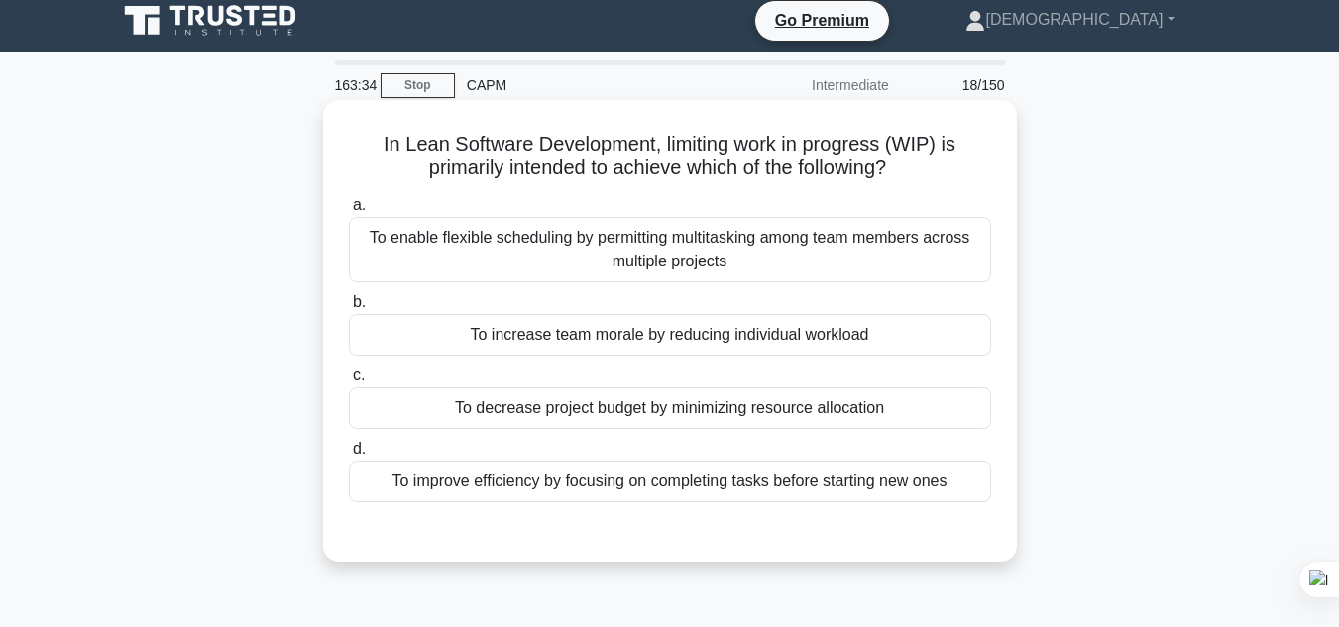
click at [918, 259] on div "To enable flexible scheduling by permitting multitasking among team members acr…" at bounding box center [670, 249] width 642 height 65
click at [349, 212] on input "a. To enable flexible scheduling by permitting multitasking among team members …" at bounding box center [349, 205] width 0 height 13
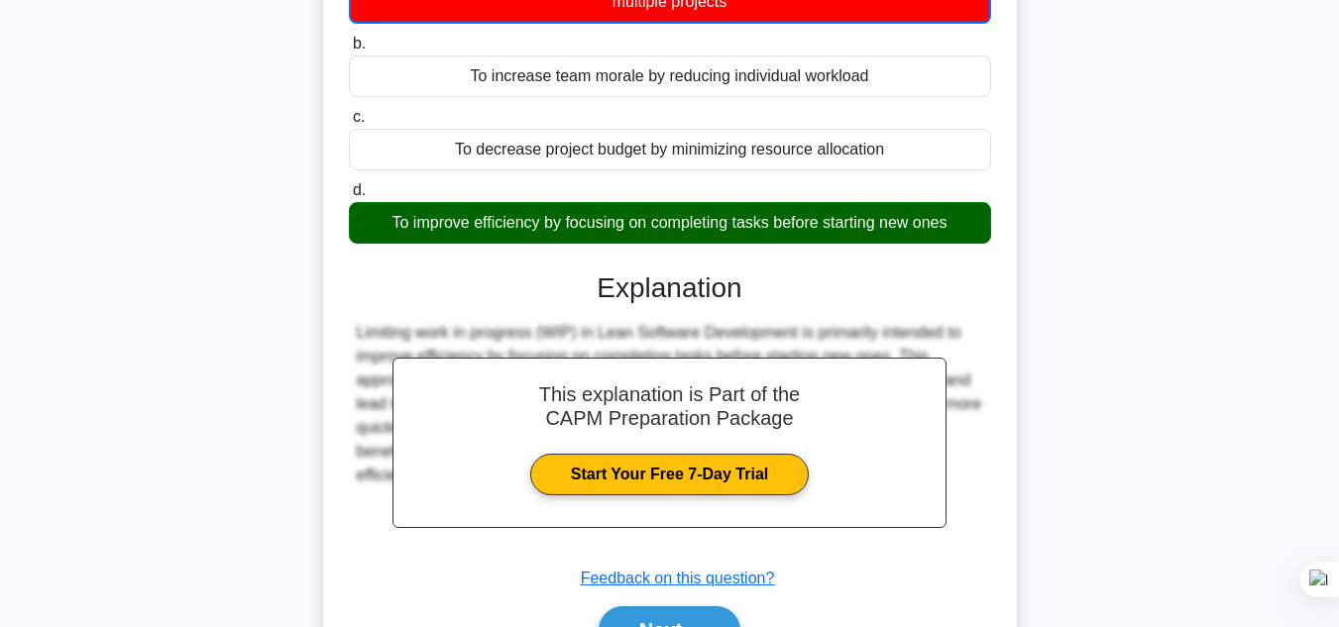
scroll to position [443, 0]
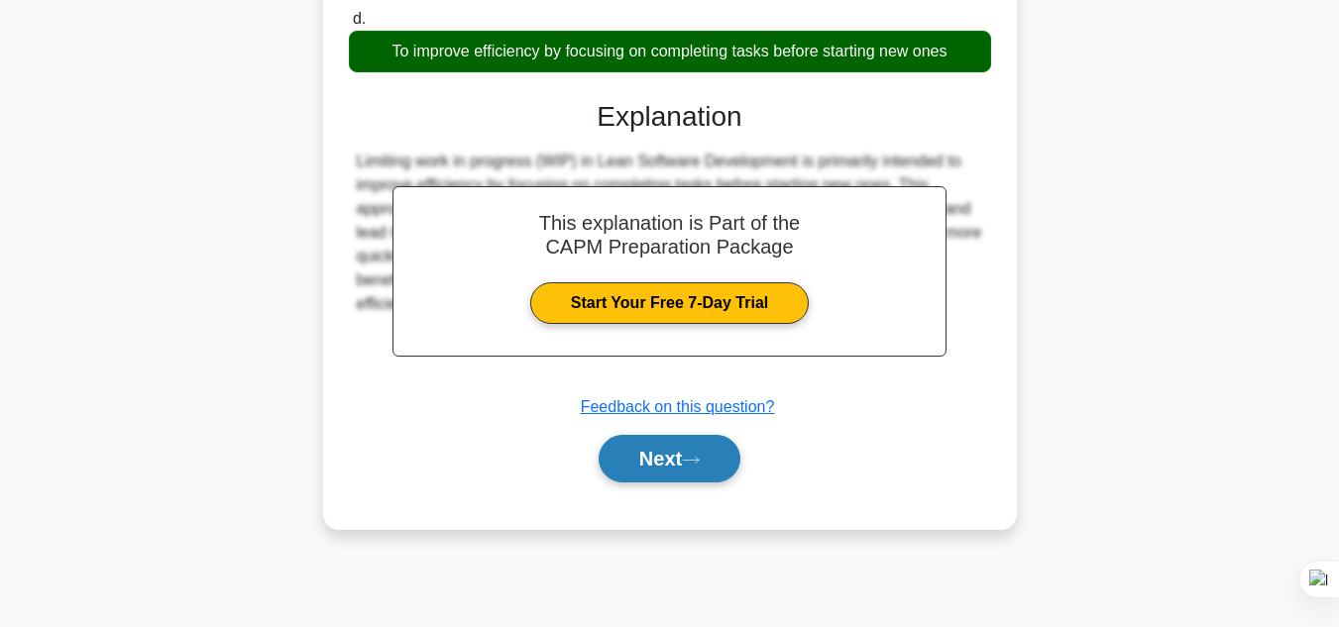
click at [659, 468] on button "Next" at bounding box center [670, 459] width 142 height 48
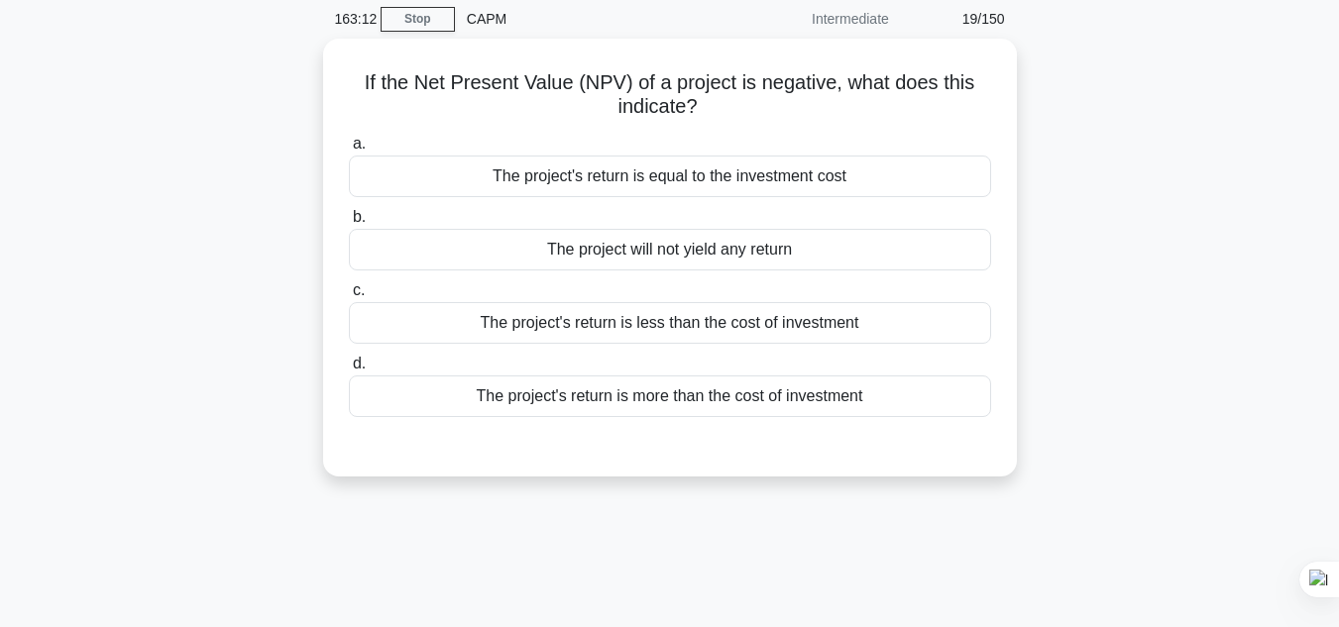
scroll to position [0, 0]
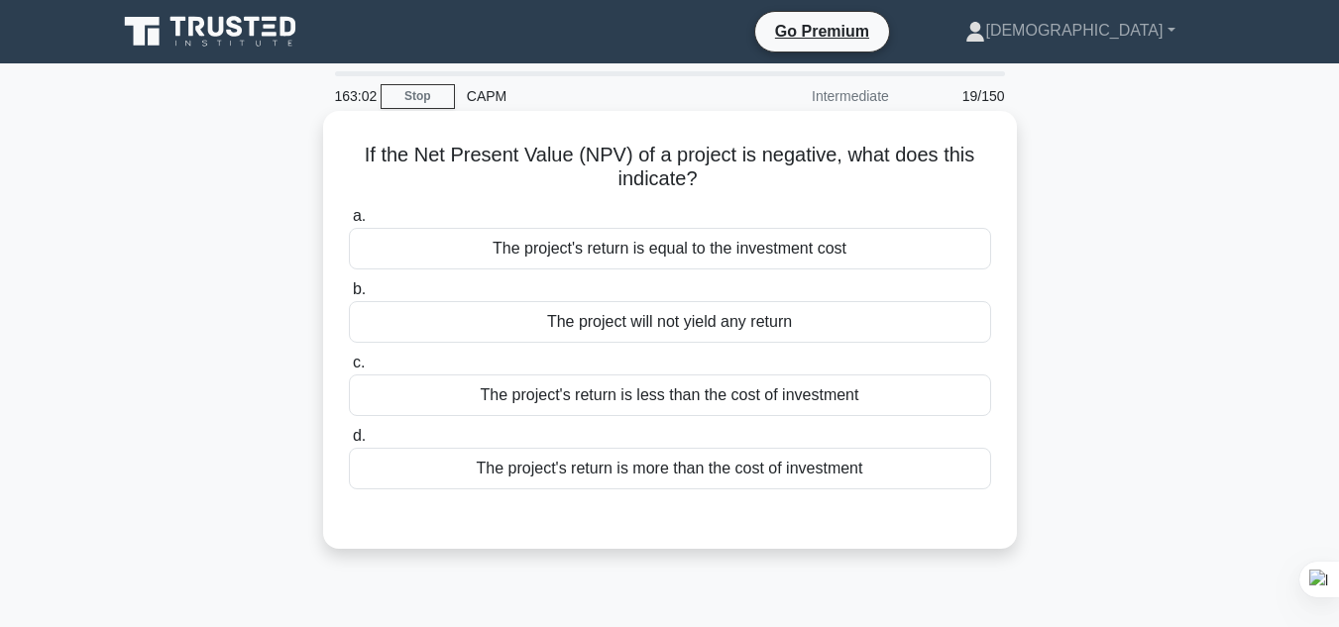
click at [737, 404] on div "The project's return is less than the cost of investment" at bounding box center [670, 396] width 642 height 42
click at [349, 370] on input "c. The project's return is less than the cost of investment" at bounding box center [349, 363] width 0 height 13
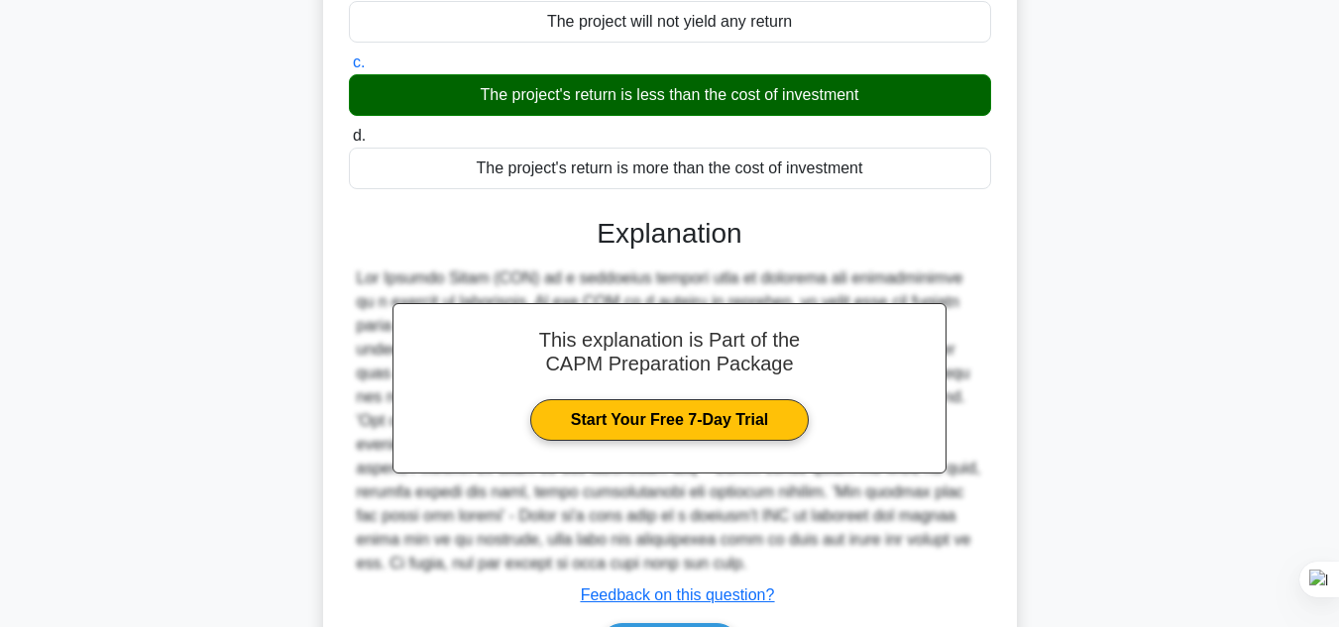
scroll to position [443, 0]
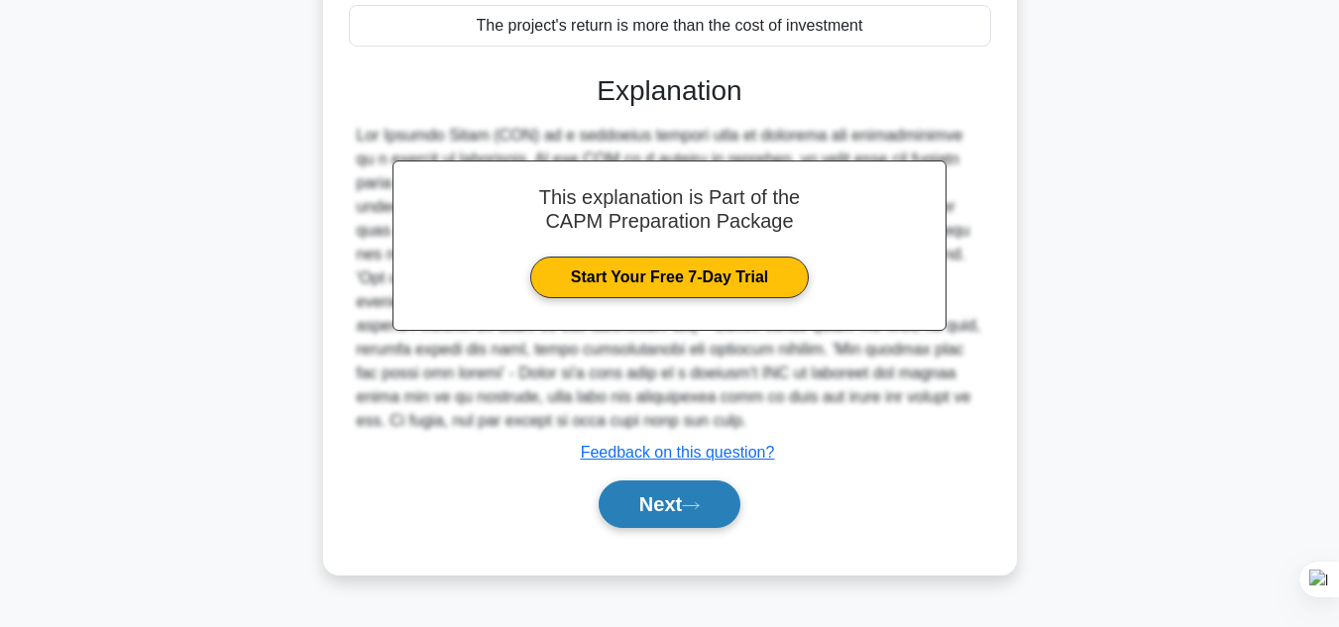
drag, startPoint x: 656, startPoint y: 495, endPoint x: 712, endPoint y: 483, distance: 57.0
click at [656, 494] on button "Next" at bounding box center [670, 505] width 142 height 48
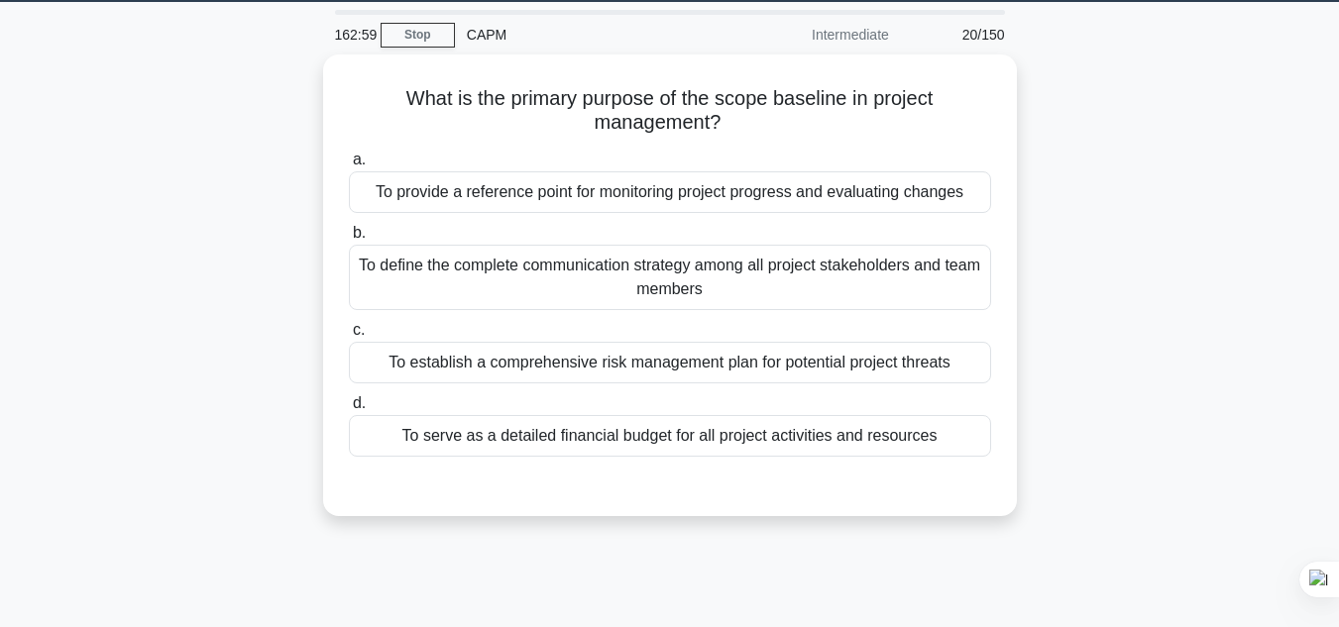
scroll to position [54, 0]
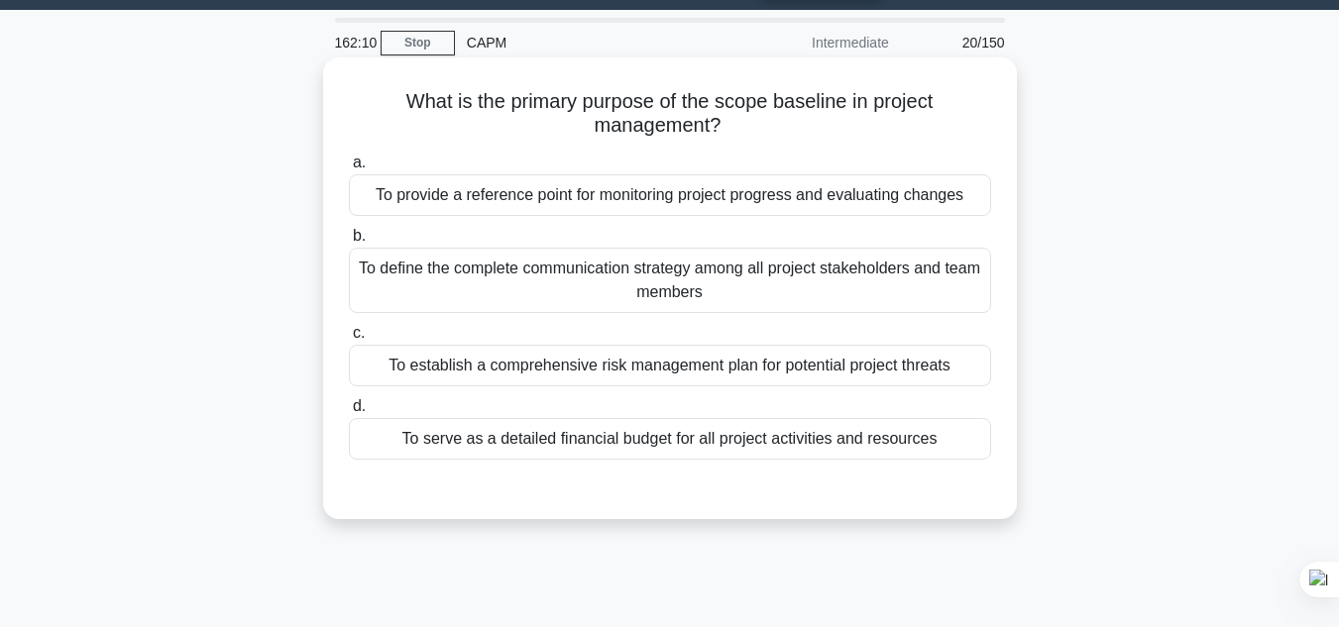
click at [582, 197] on div "To provide a reference point for monitoring project progress and evaluating cha…" at bounding box center [670, 195] width 642 height 42
click at [349, 169] on input "a. To provide a reference point for monitoring project progress and evaluating …" at bounding box center [349, 163] width 0 height 13
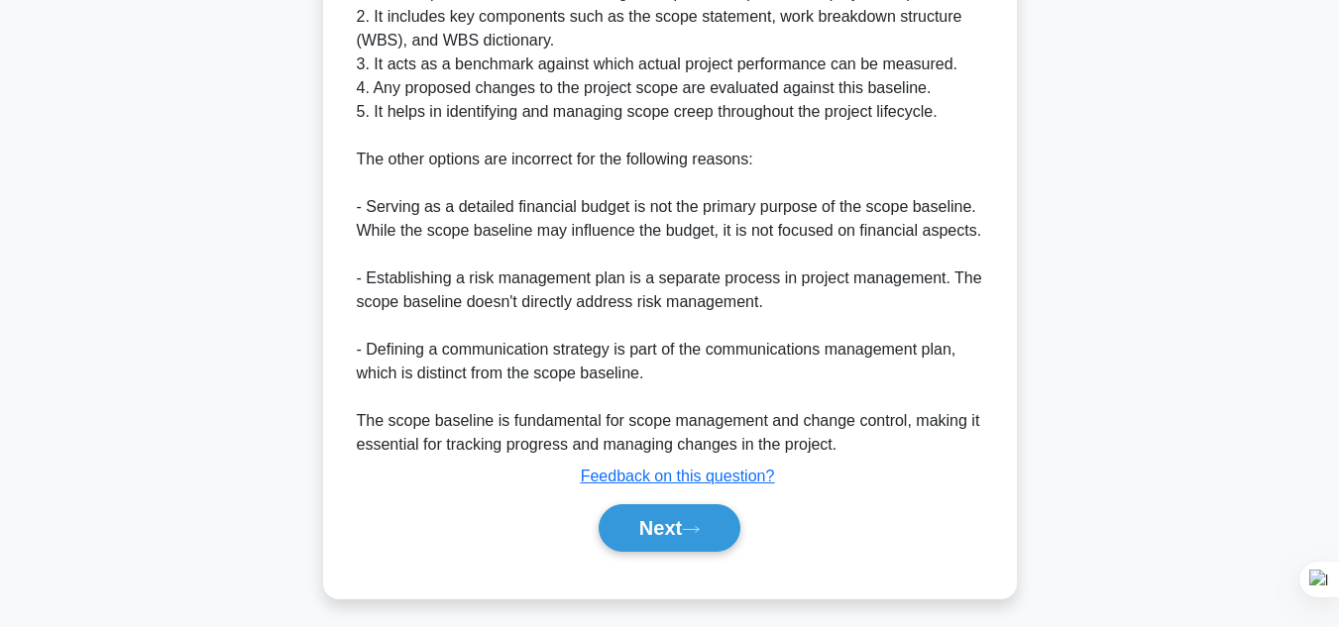
scroll to position [714, 0]
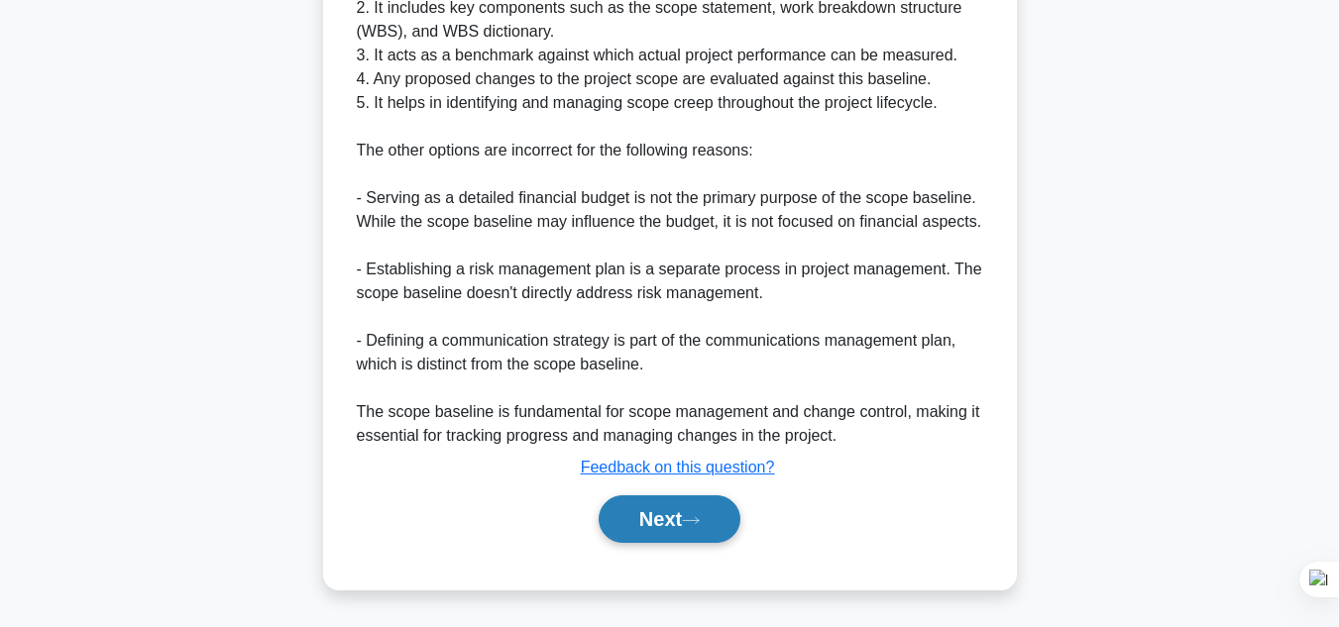
click at [704, 513] on button "Next" at bounding box center [670, 519] width 142 height 48
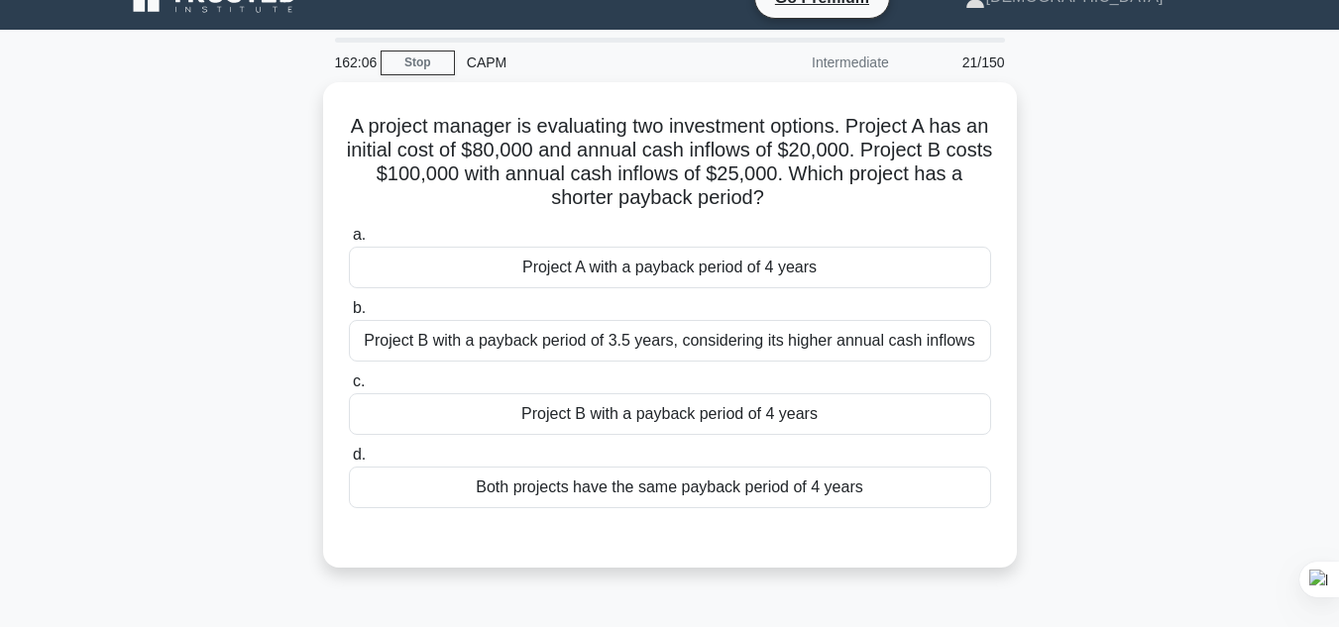
scroll to position [79, 0]
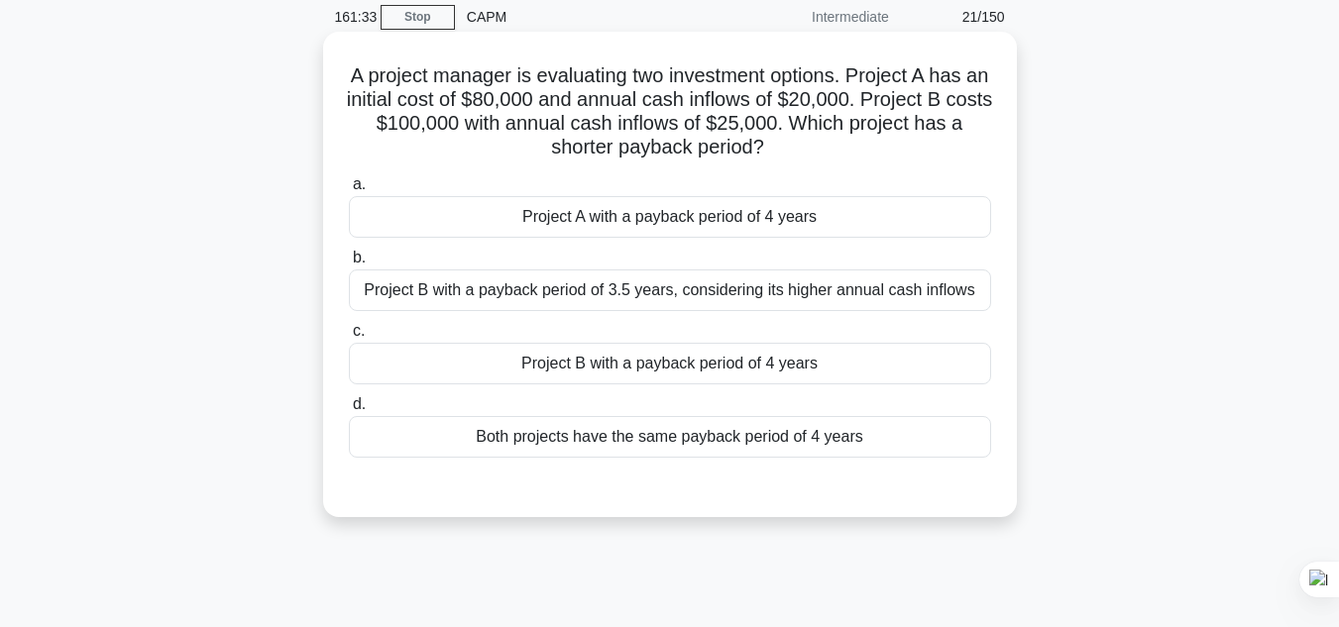
click at [712, 446] on div "Both projects have the same payback period of 4 years" at bounding box center [670, 437] width 642 height 42
click at [349, 411] on input "d. Both projects have the same payback period of 4 years" at bounding box center [349, 404] width 0 height 13
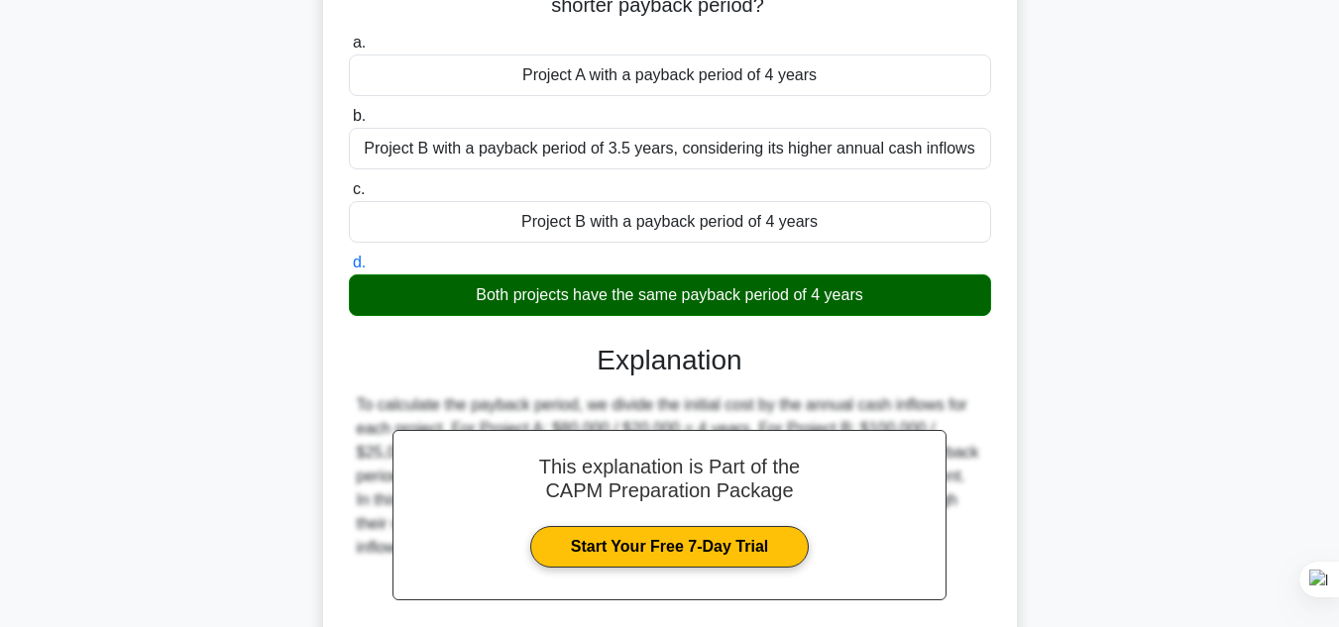
scroll to position [443, 0]
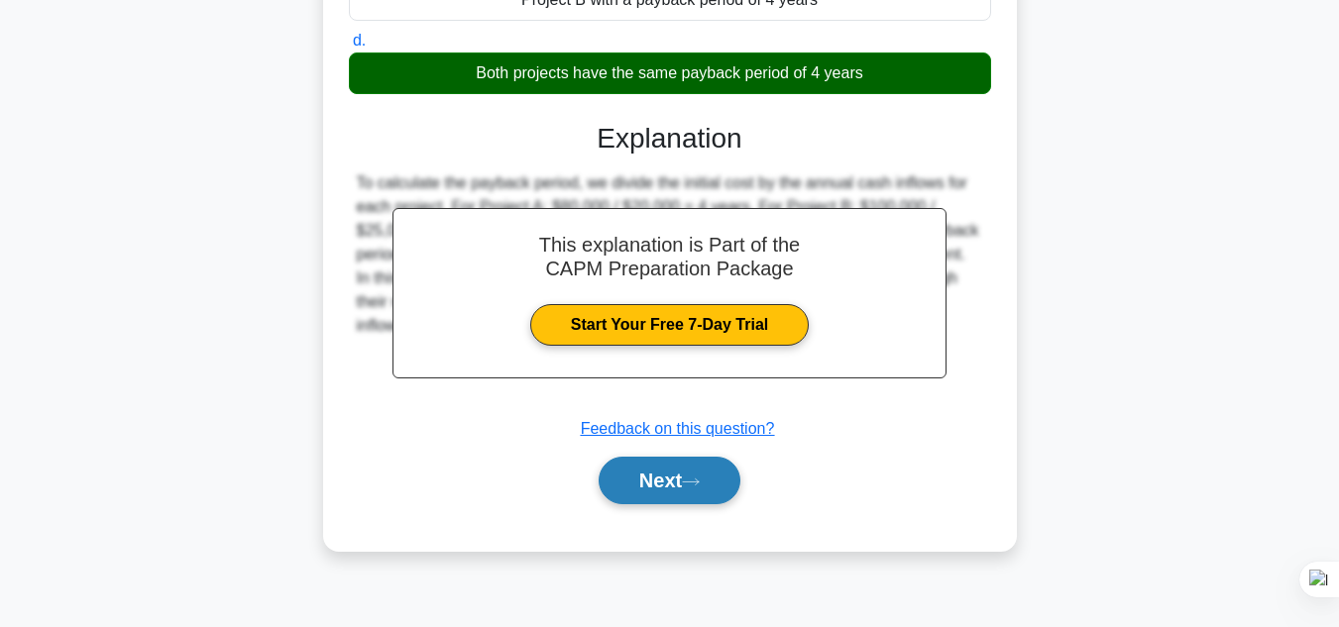
click at [625, 485] on button "Next" at bounding box center [670, 481] width 142 height 48
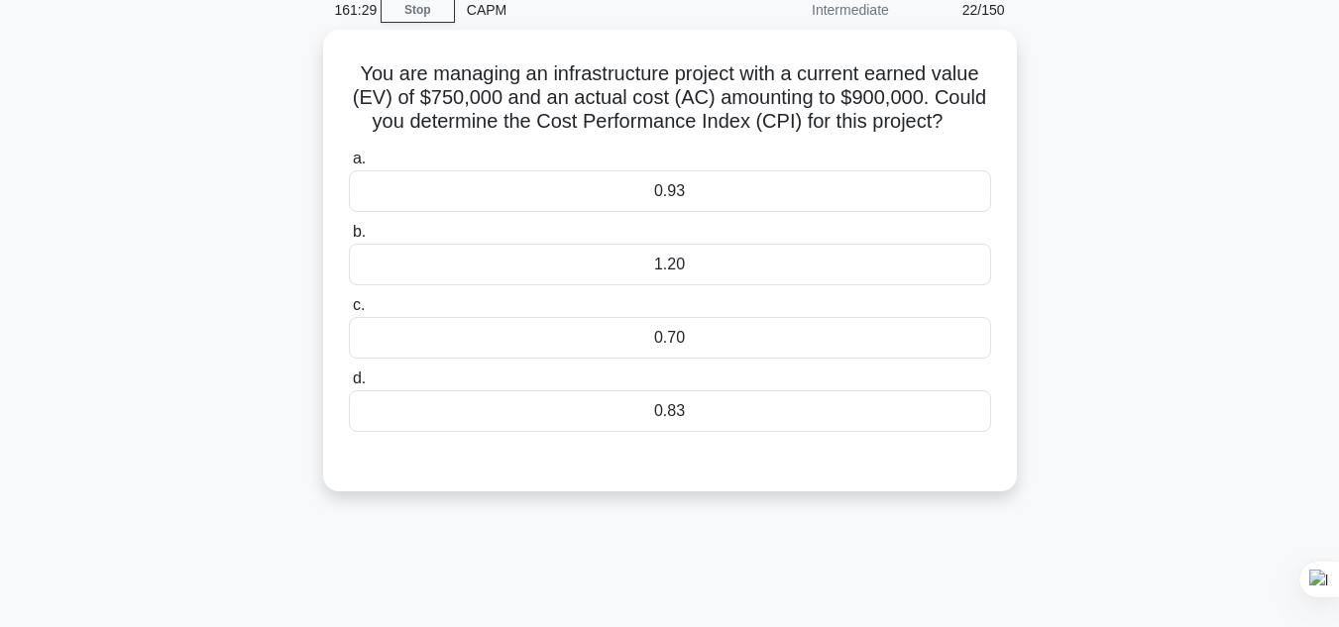
scroll to position [62, 0]
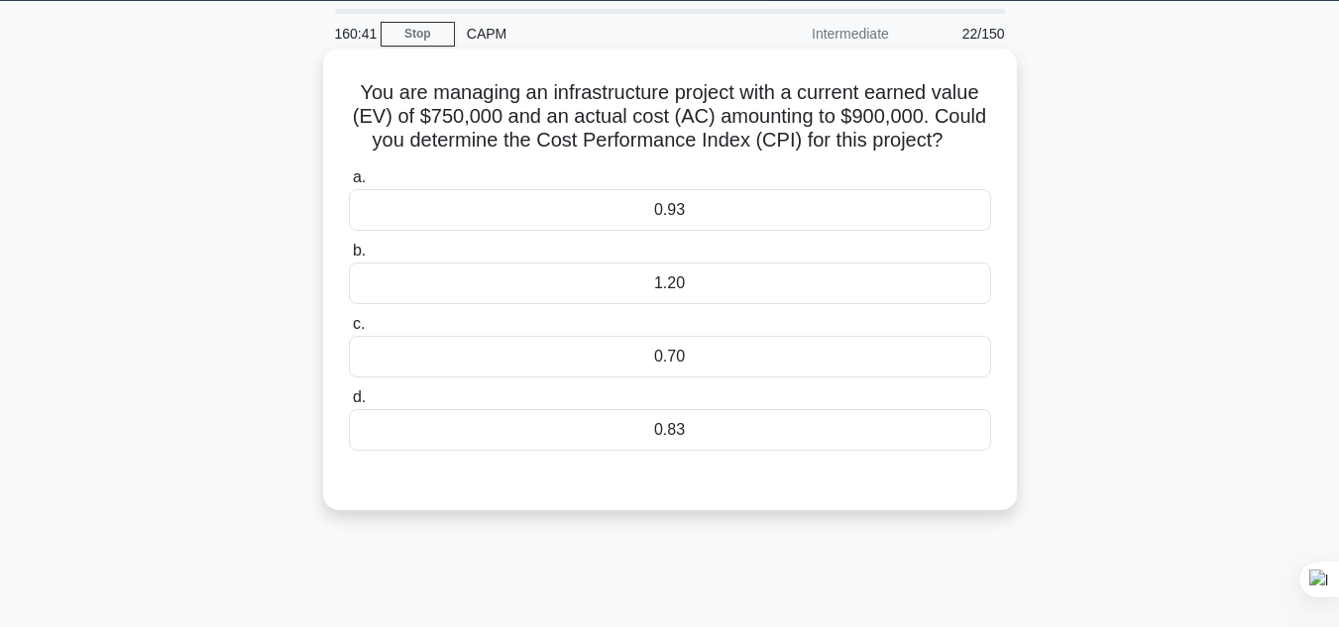
click at [726, 427] on div "0.83" at bounding box center [670, 430] width 642 height 42
click at [349, 404] on input "d. 0.83" at bounding box center [349, 397] width 0 height 13
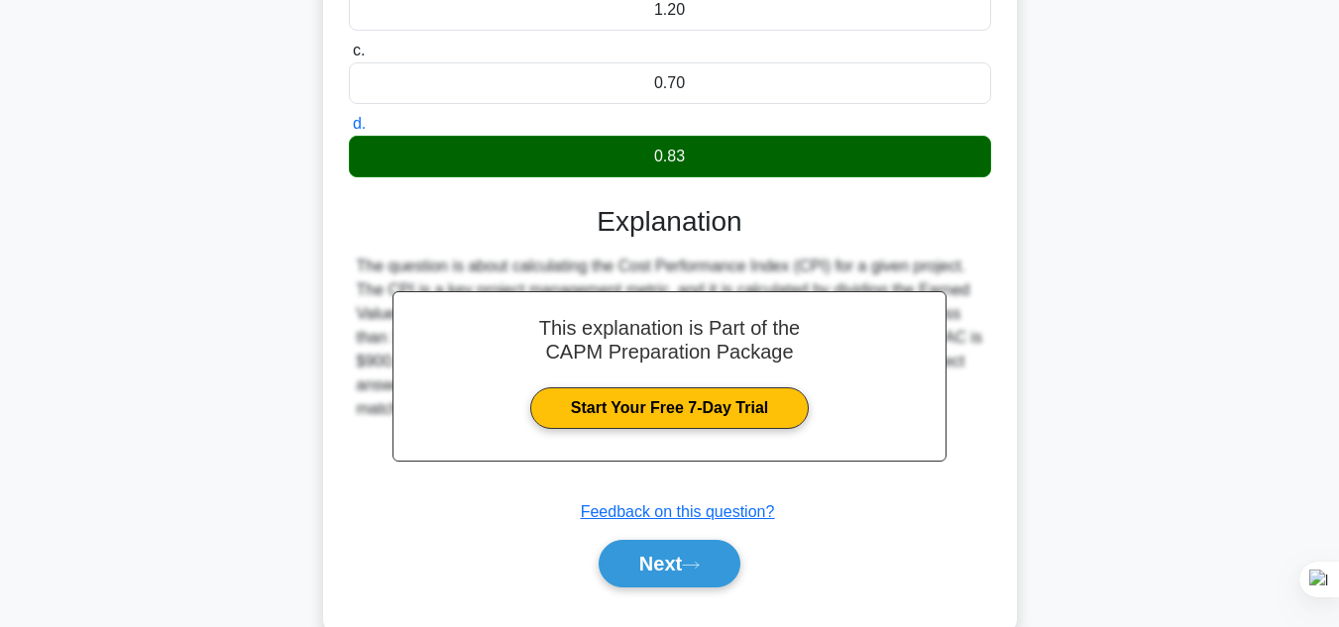
scroll to position [443, 0]
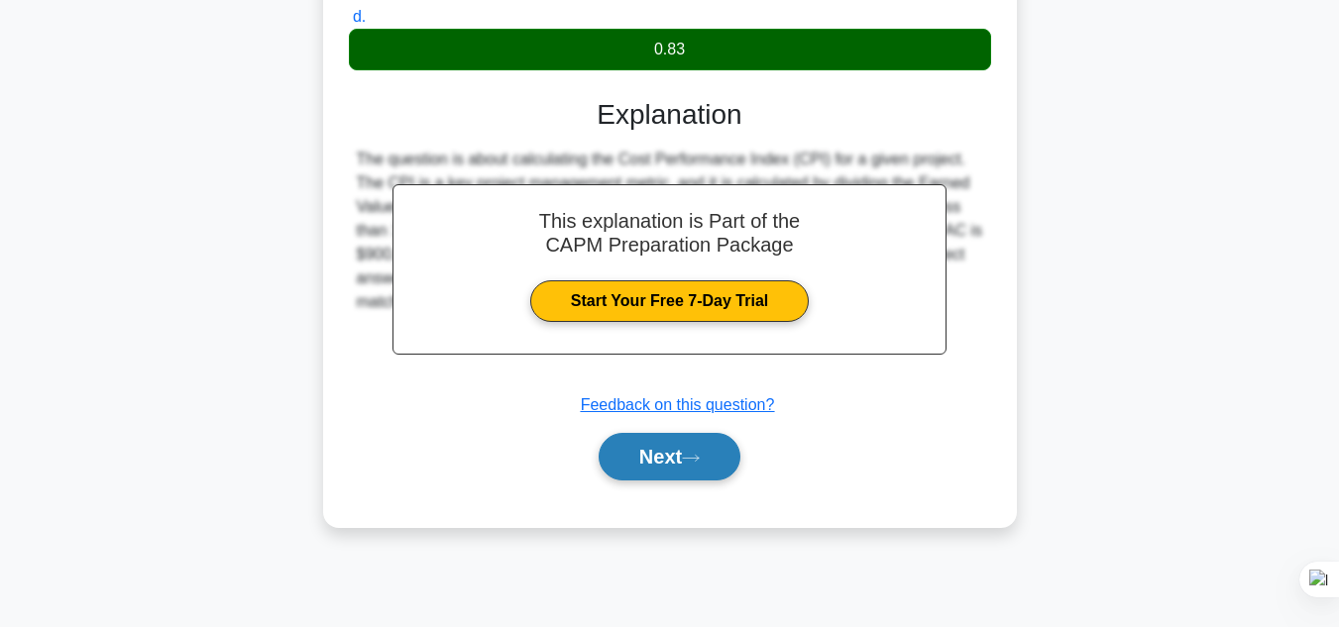
click at [660, 467] on button "Next" at bounding box center [670, 457] width 142 height 48
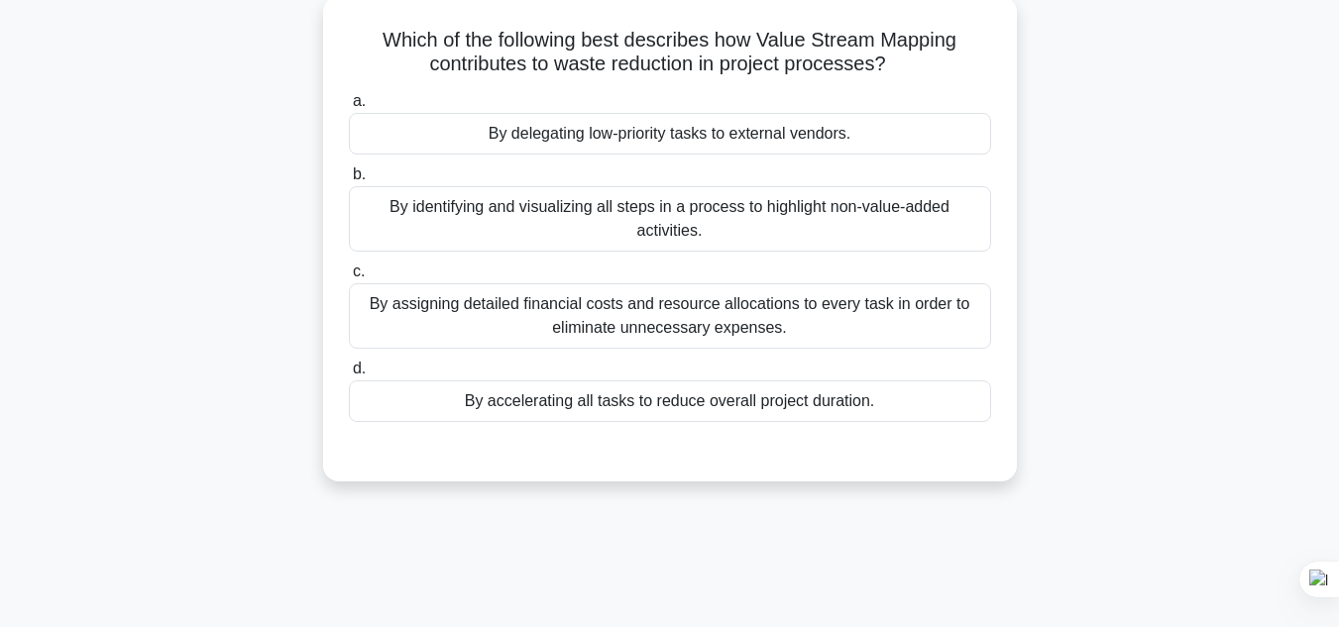
scroll to position [93, 0]
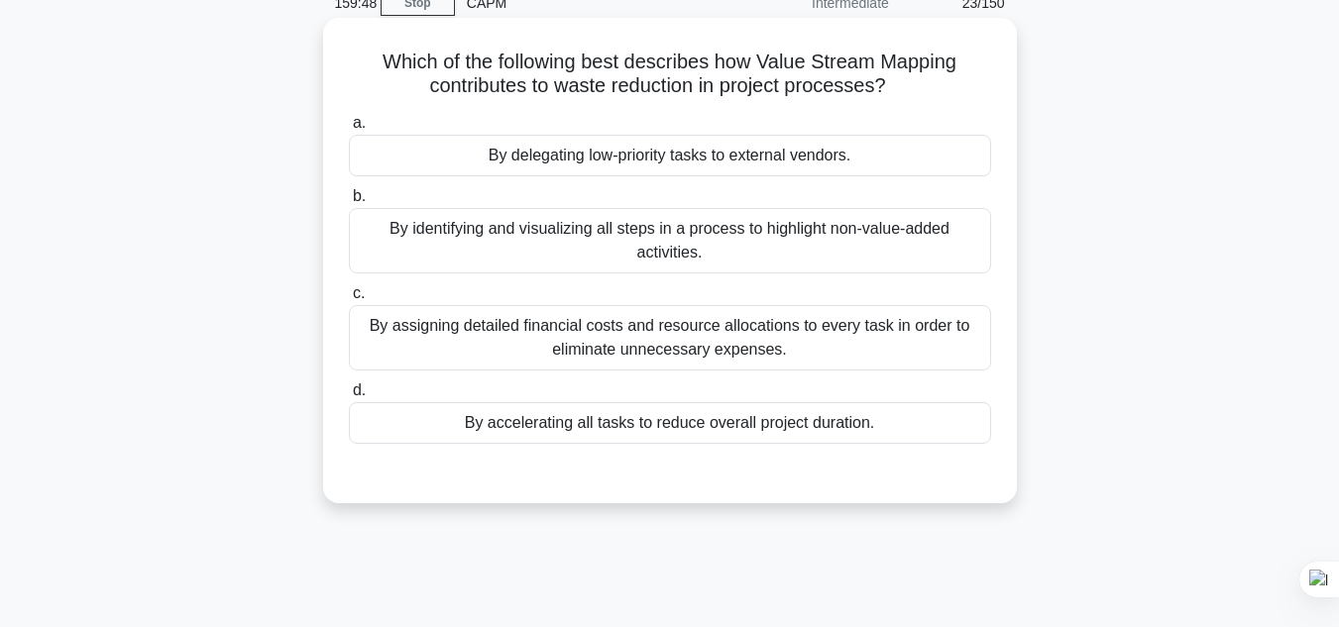
click at [877, 254] on div "By identifying and visualizing all steps in a process to highlight non-value-ad…" at bounding box center [670, 240] width 642 height 65
click at [349, 203] on input "b. By identifying and visualizing all steps in a process to highlight non-value…" at bounding box center [349, 196] width 0 height 13
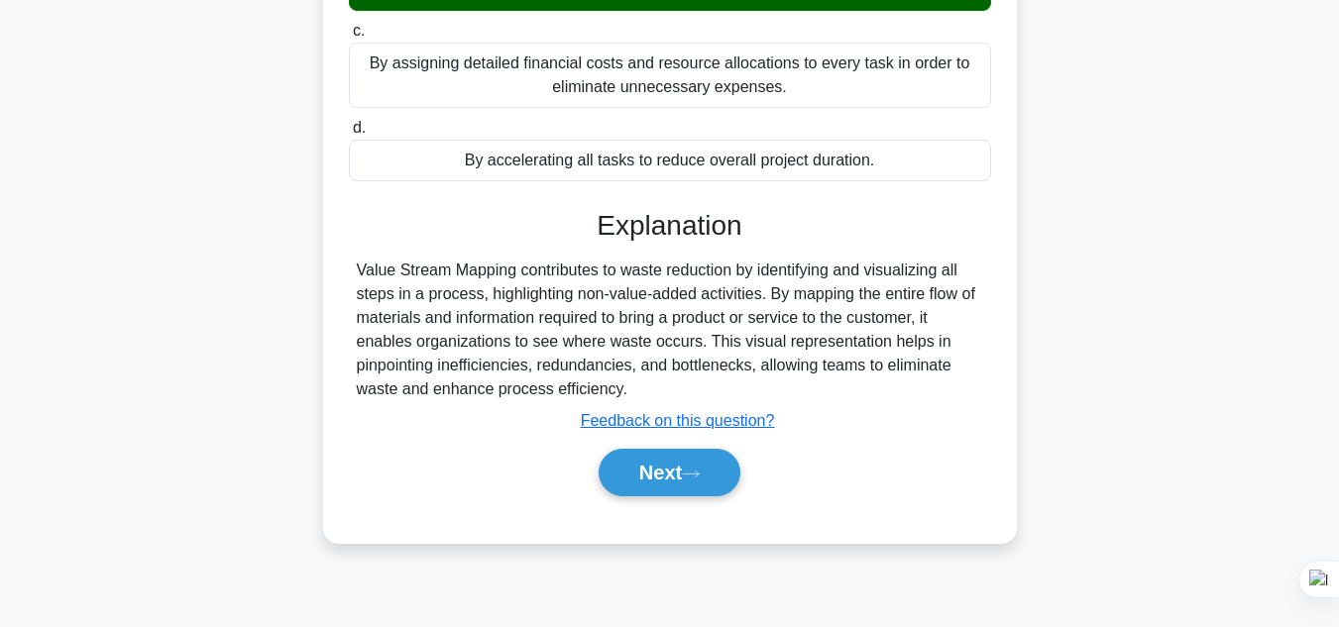
scroll to position [443, 0]
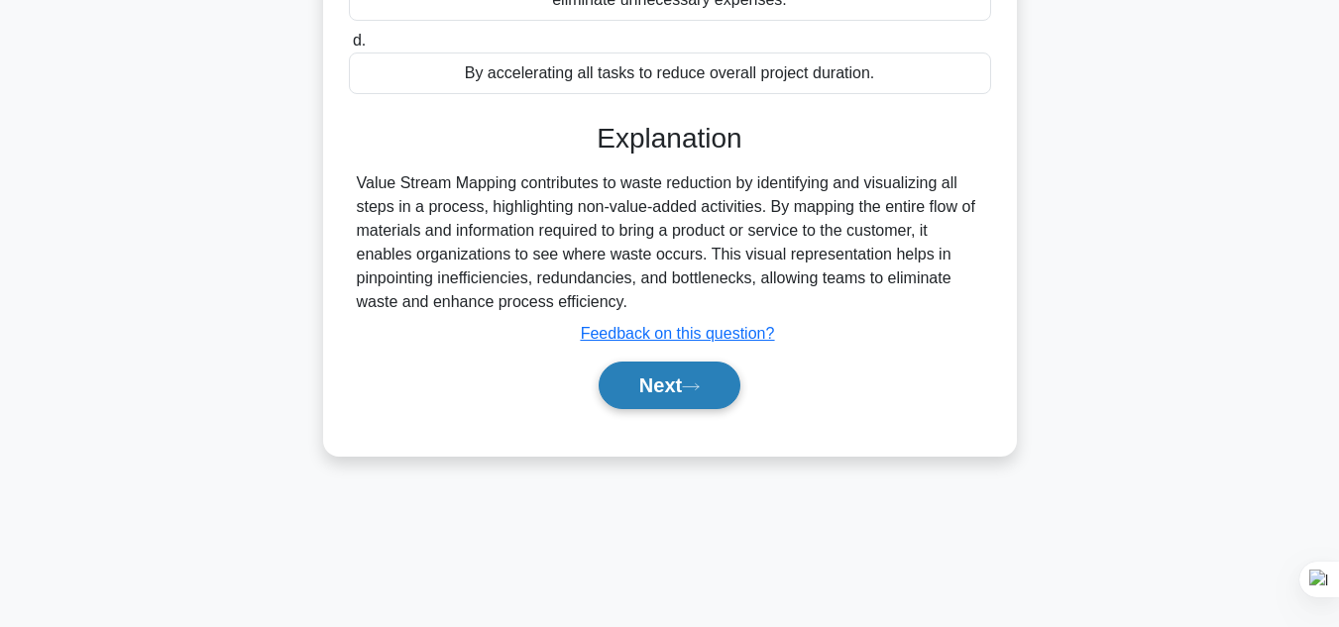
click at [638, 383] on button "Next" at bounding box center [670, 386] width 142 height 48
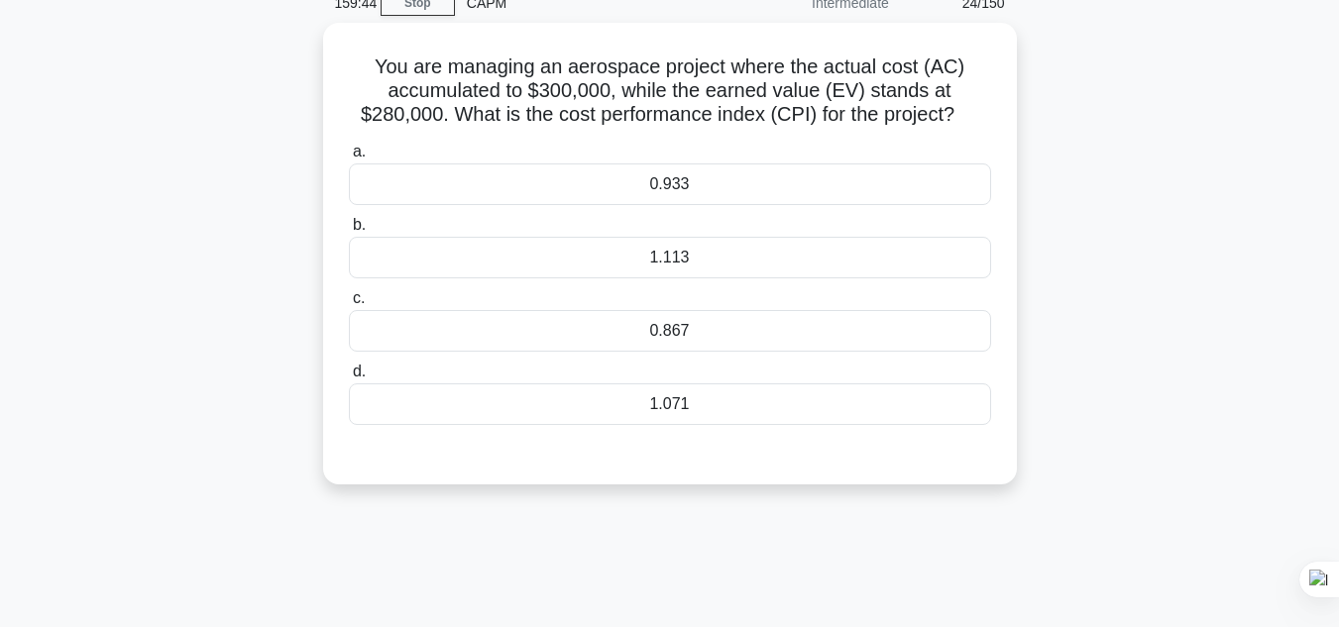
scroll to position [88, 0]
click at [665, 192] on div "0.933" at bounding box center [670, 185] width 642 height 42
click at [349, 159] on input "a. 0.933" at bounding box center [349, 152] width 0 height 13
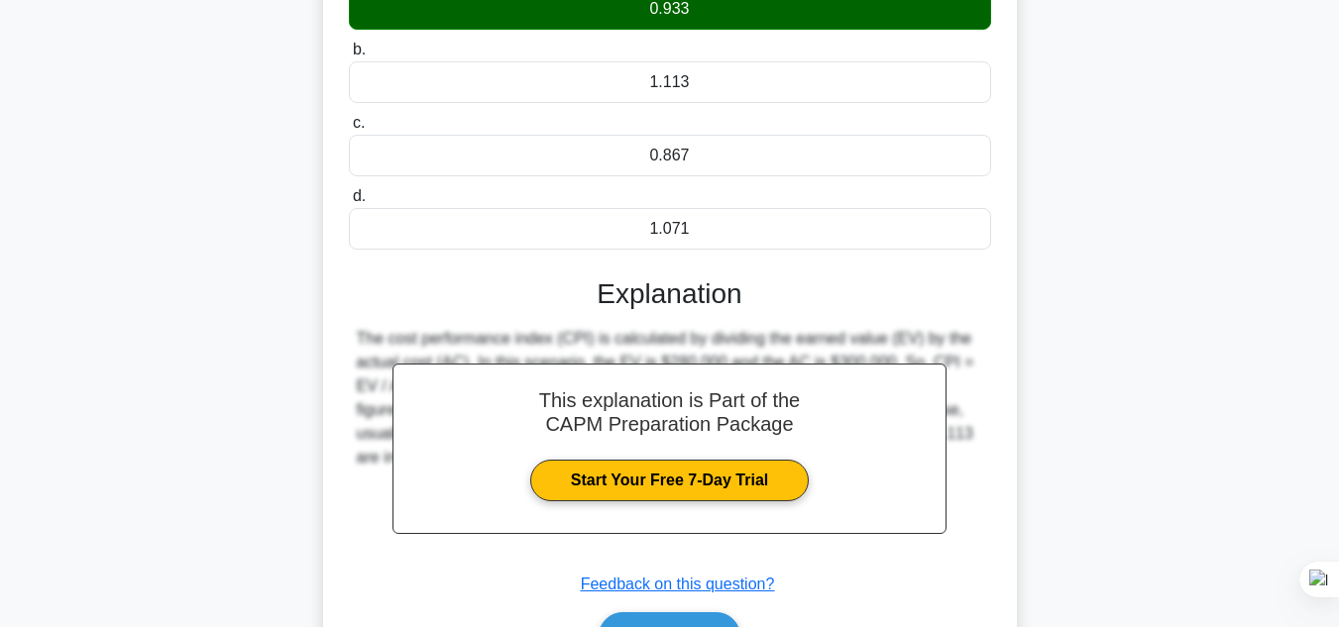
scroll to position [443, 0]
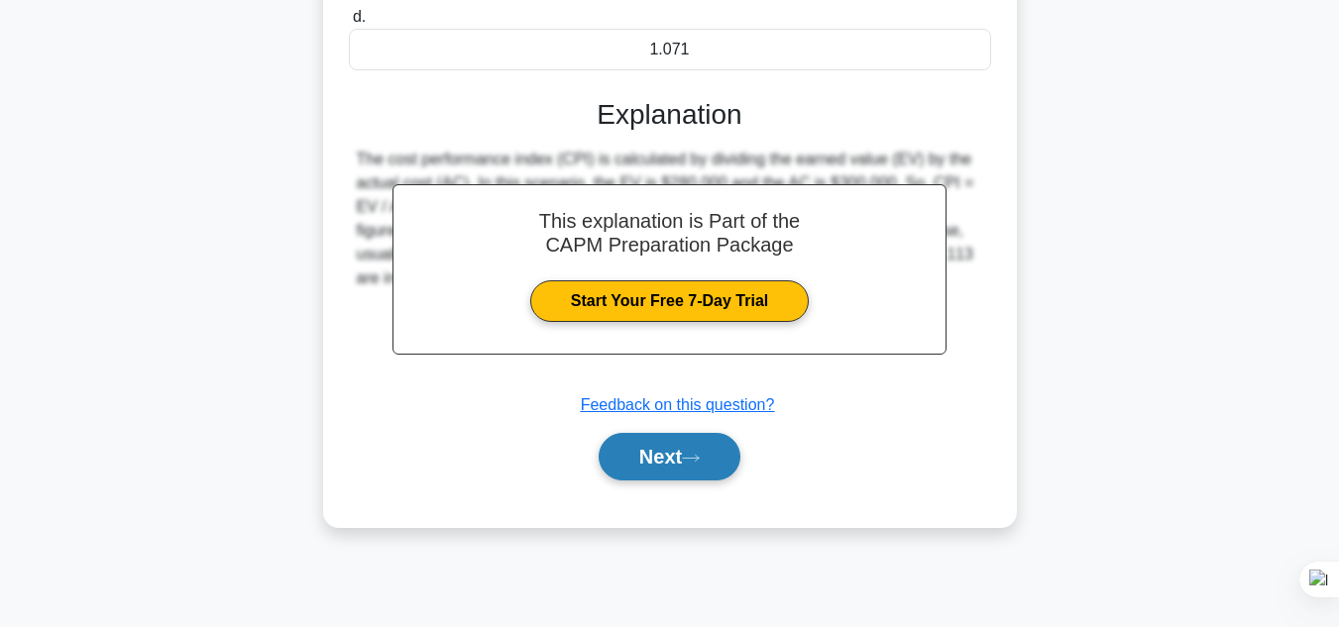
click at [689, 466] on button "Next" at bounding box center [670, 457] width 142 height 48
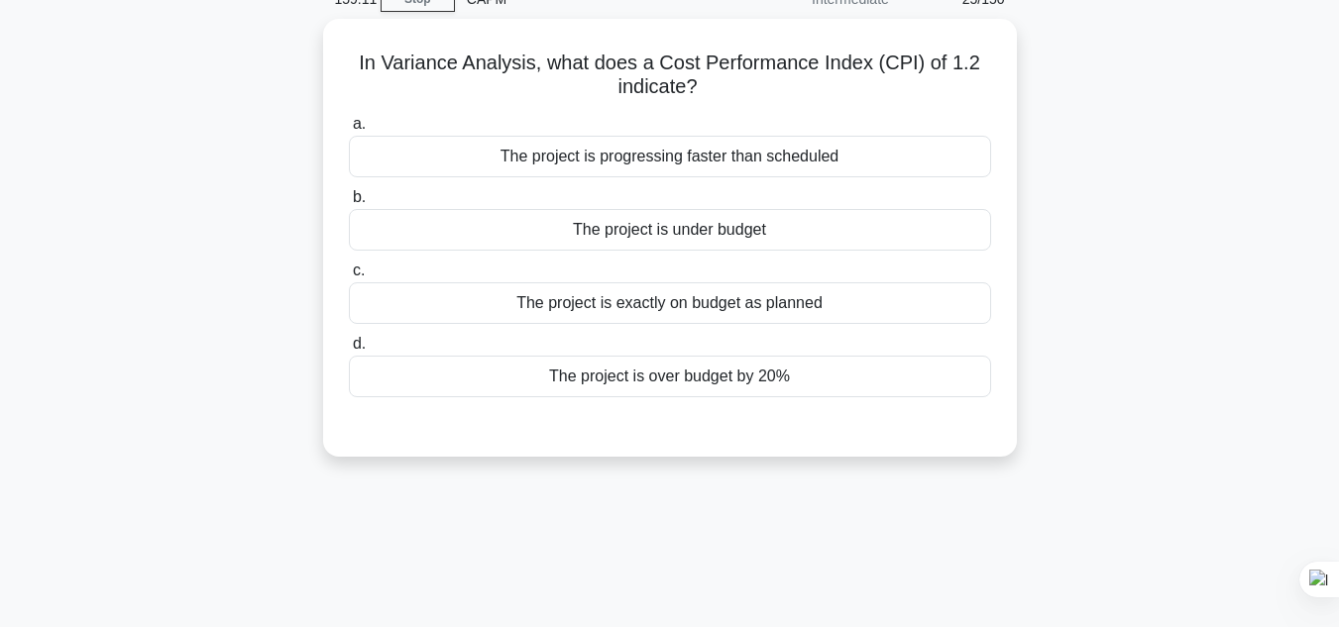
scroll to position [61, 0]
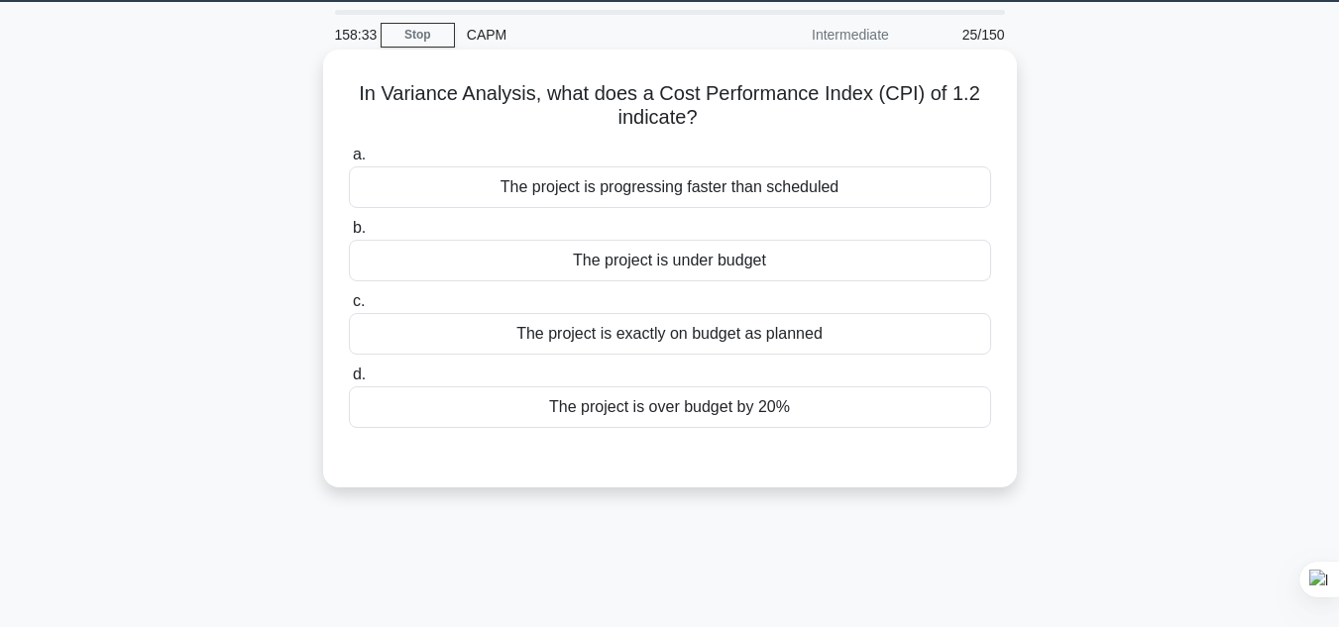
click at [712, 406] on div "The project is over budget by 20%" at bounding box center [670, 407] width 642 height 42
click at [349, 382] on input "d. The project is over budget by 20%" at bounding box center [349, 375] width 0 height 13
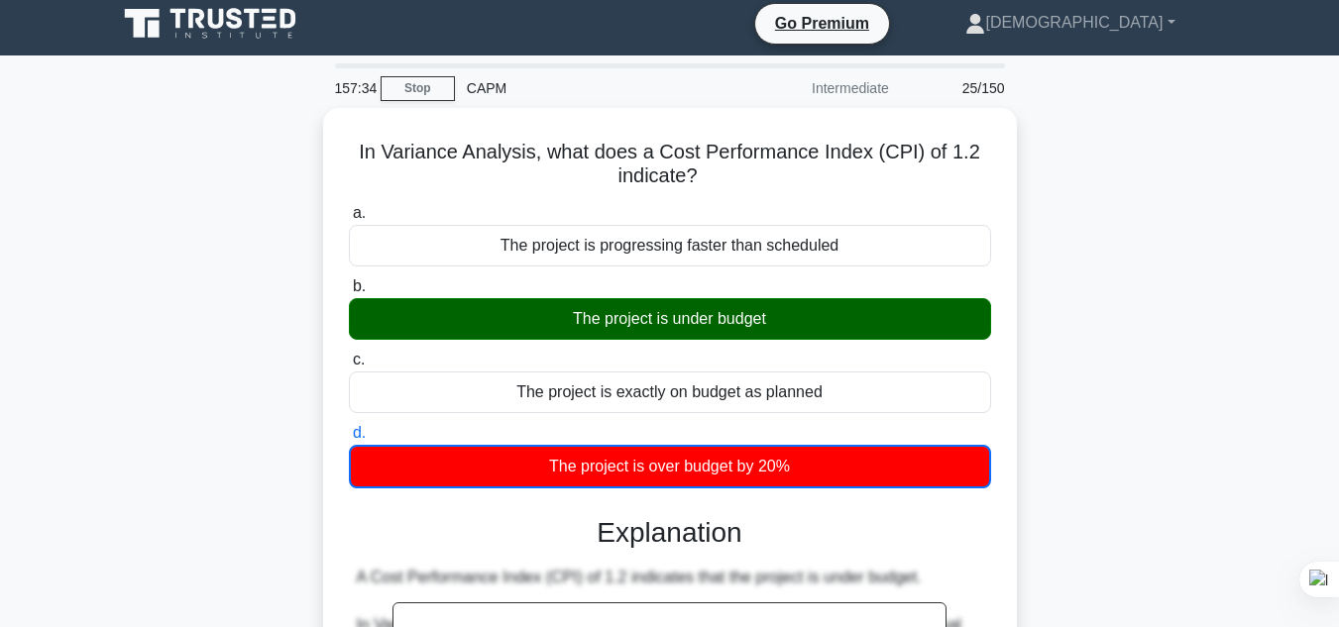
scroll to position [0, 0]
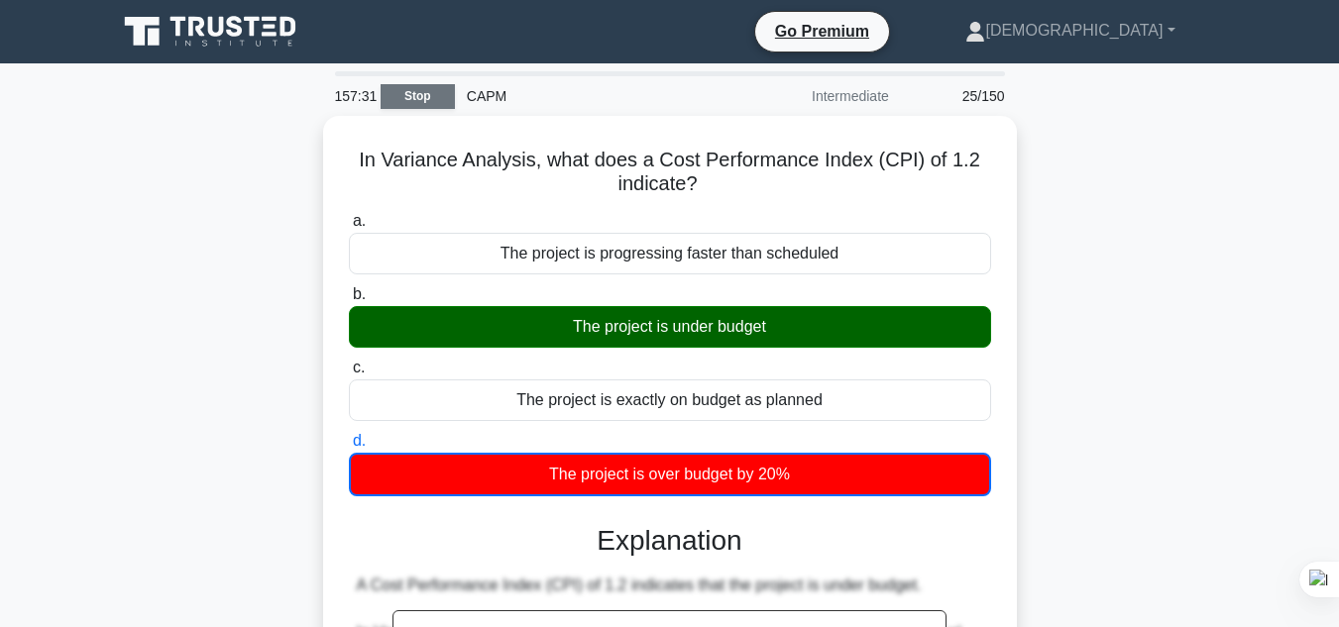
click at [430, 105] on link "Stop" at bounding box center [418, 96] width 74 height 25
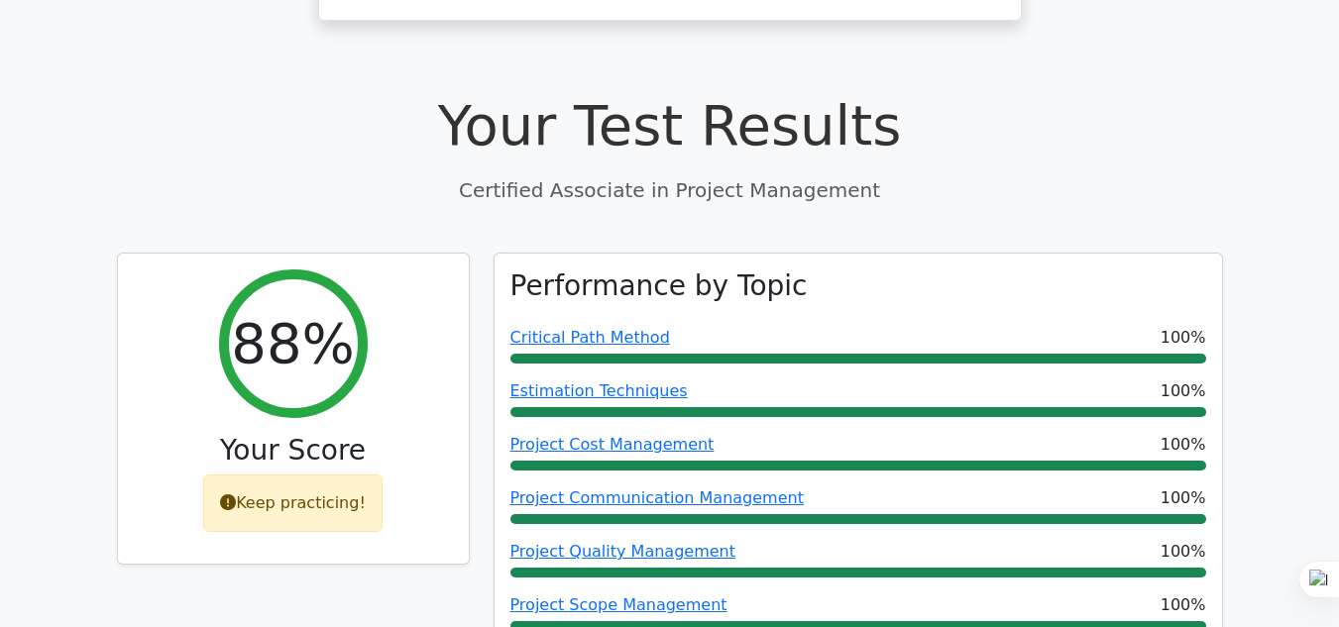
scroll to position [676, 0]
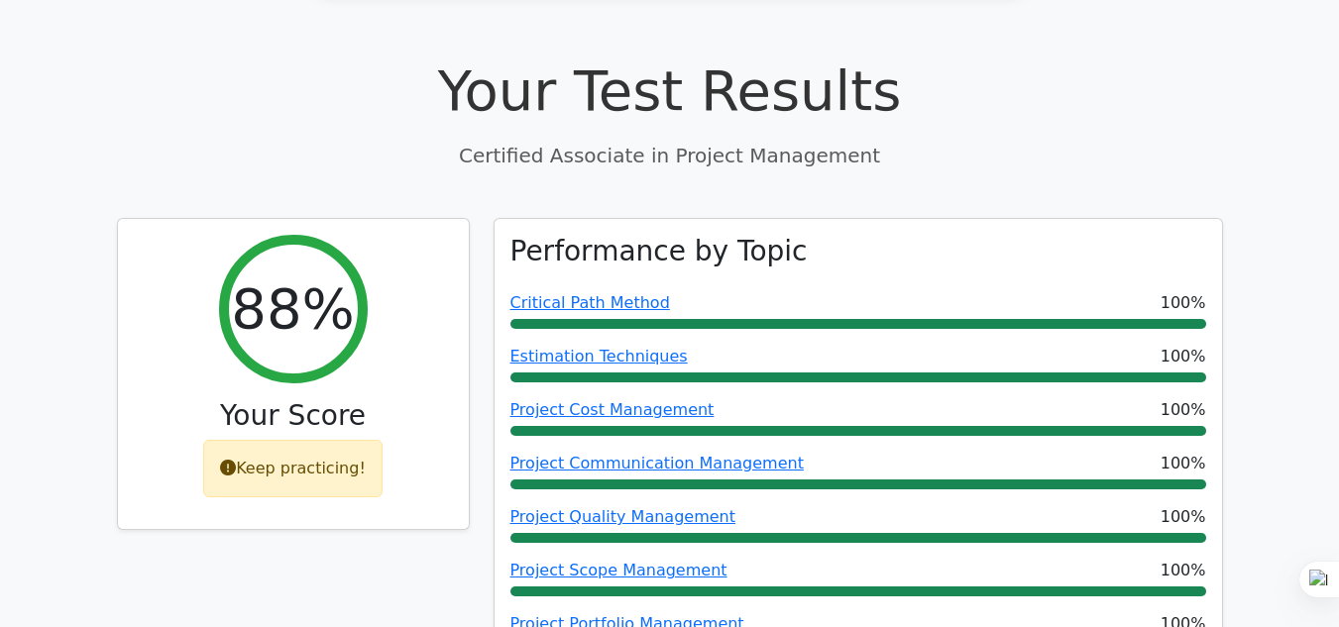
drag, startPoint x: 1353, startPoint y: 173, endPoint x: 1353, endPoint y: 99, distance: 74.3
